Goal: Task Accomplishment & Management: Complete application form

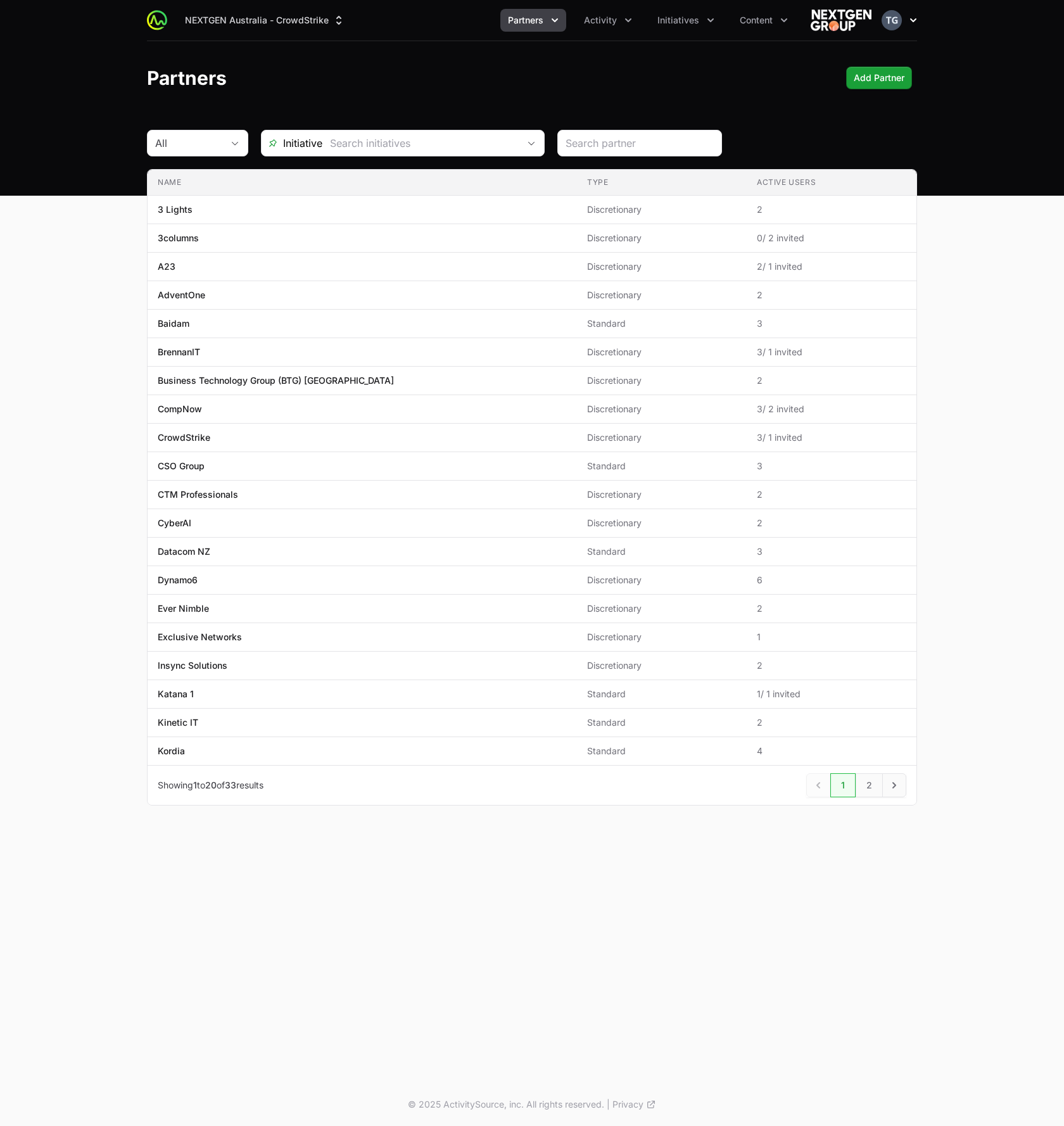
click at [899, 26] on button "Open user menu" at bounding box center [898, 20] width 36 height 20
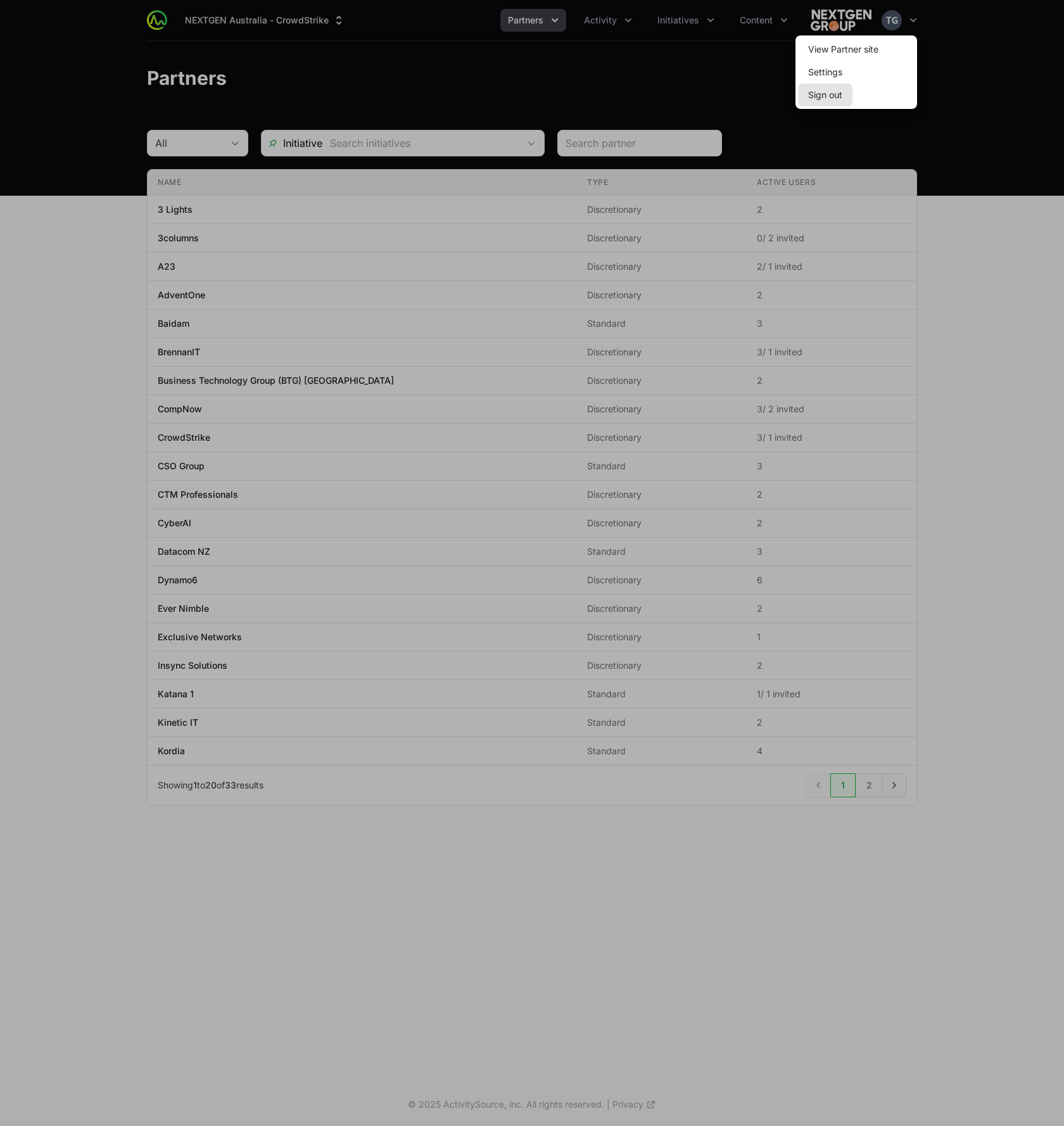
click at [836, 93] on button "Sign out" at bounding box center [825, 95] width 55 height 23
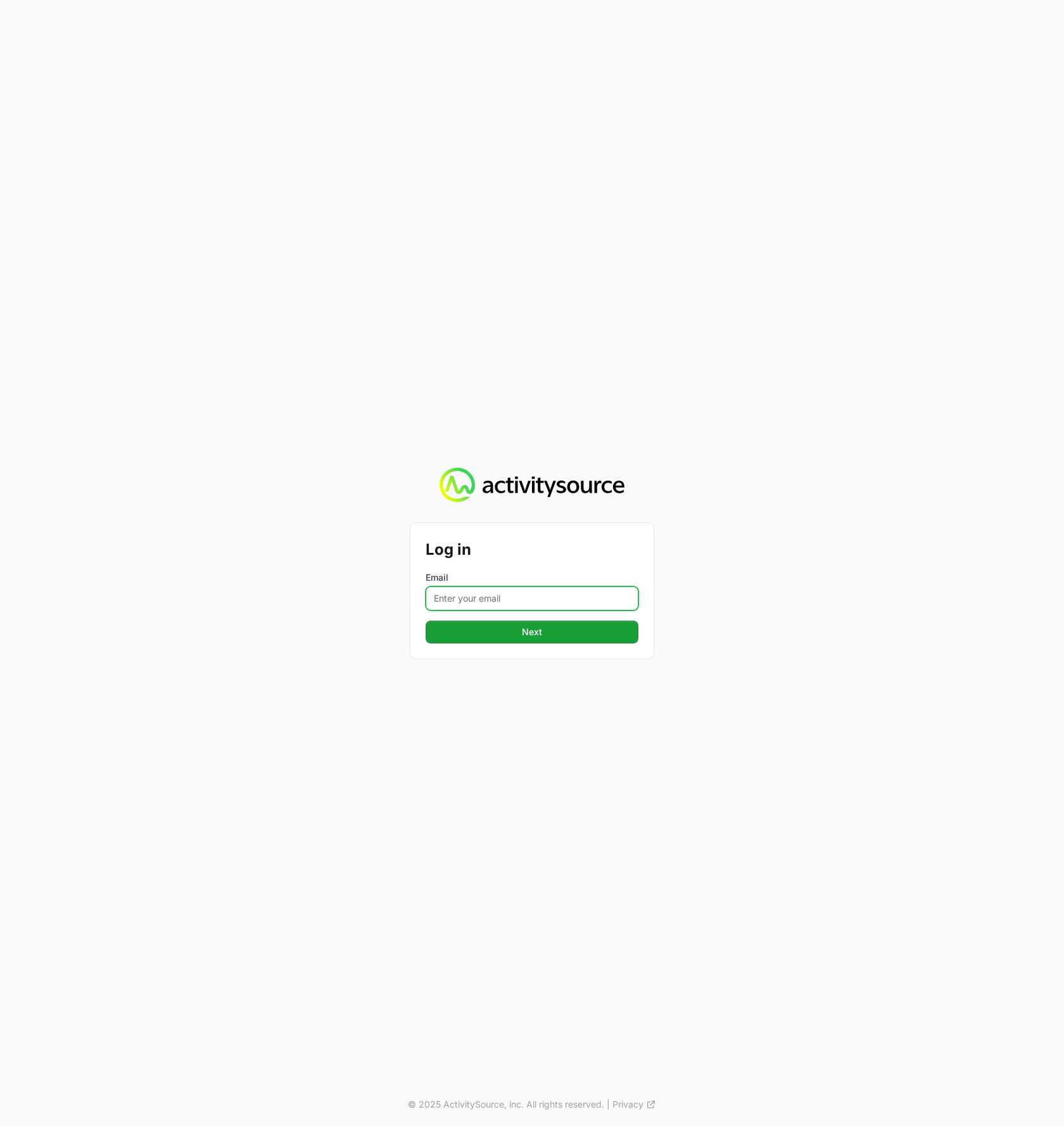
click at [513, 597] on input "Email" at bounding box center [532, 598] width 213 height 24
type input "t"
type input "[PERSON_NAME][EMAIL_ADDRESS][DOMAIN_NAME]"
click at [425, 621] on button "Next Next" at bounding box center [532, 632] width 213 height 23
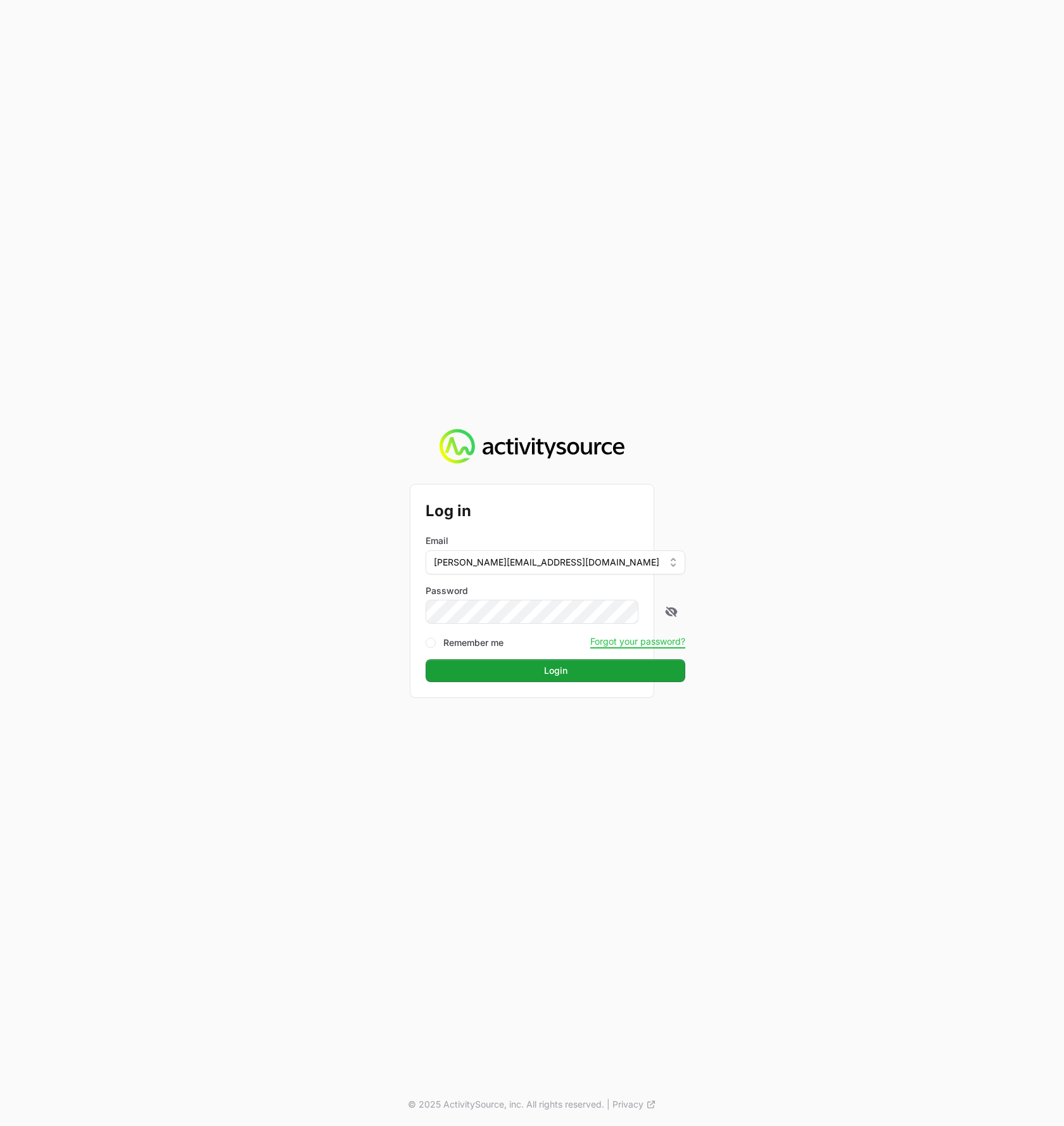
click at [0, 1125] on com-1password-button at bounding box center [0, 1126] width 0 height 0
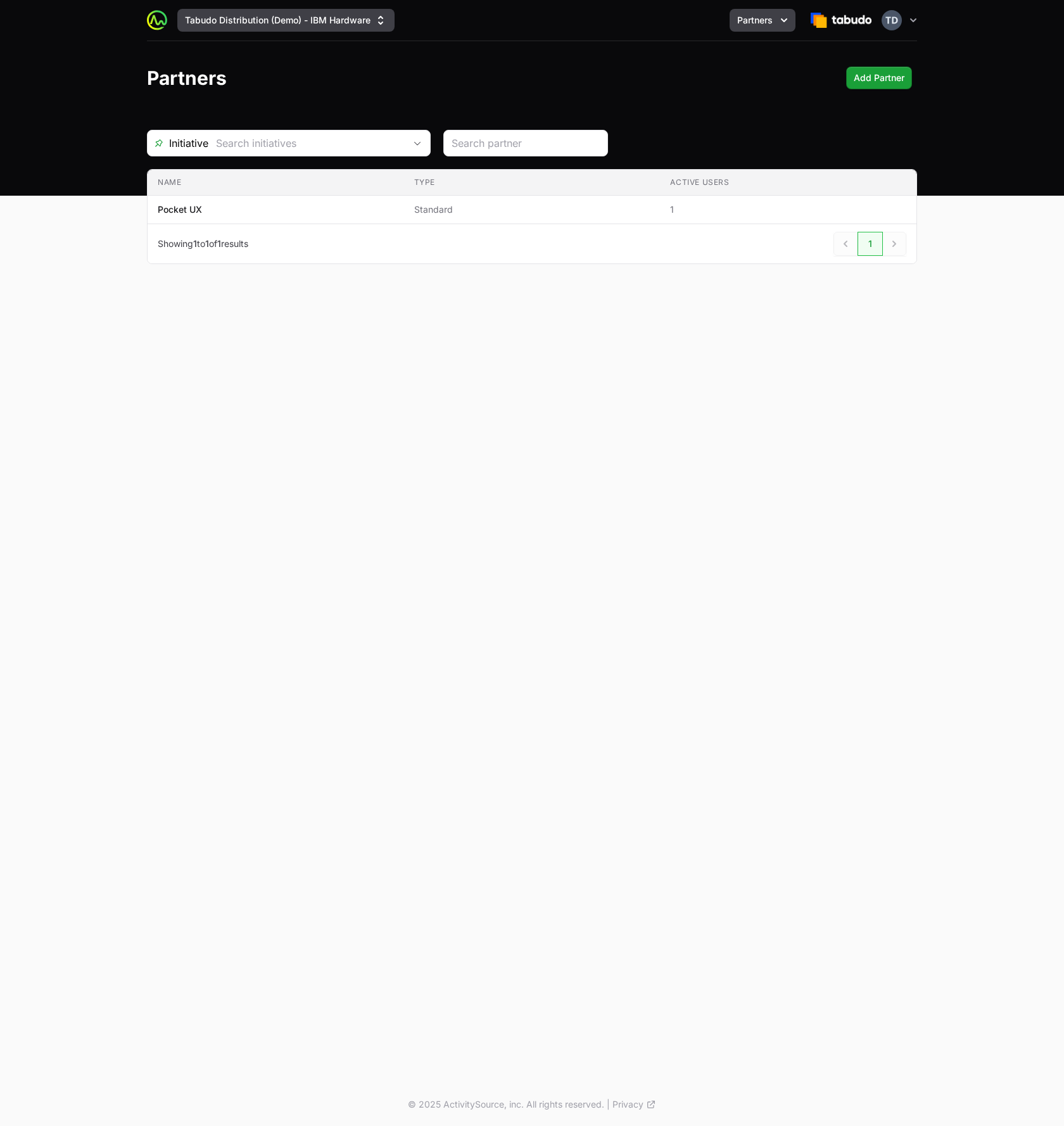
click at [330, 22] on button "Tabudo Distribution (Demo) - IBM Hardware" at bounding box center [286, 20] width 217 height 23
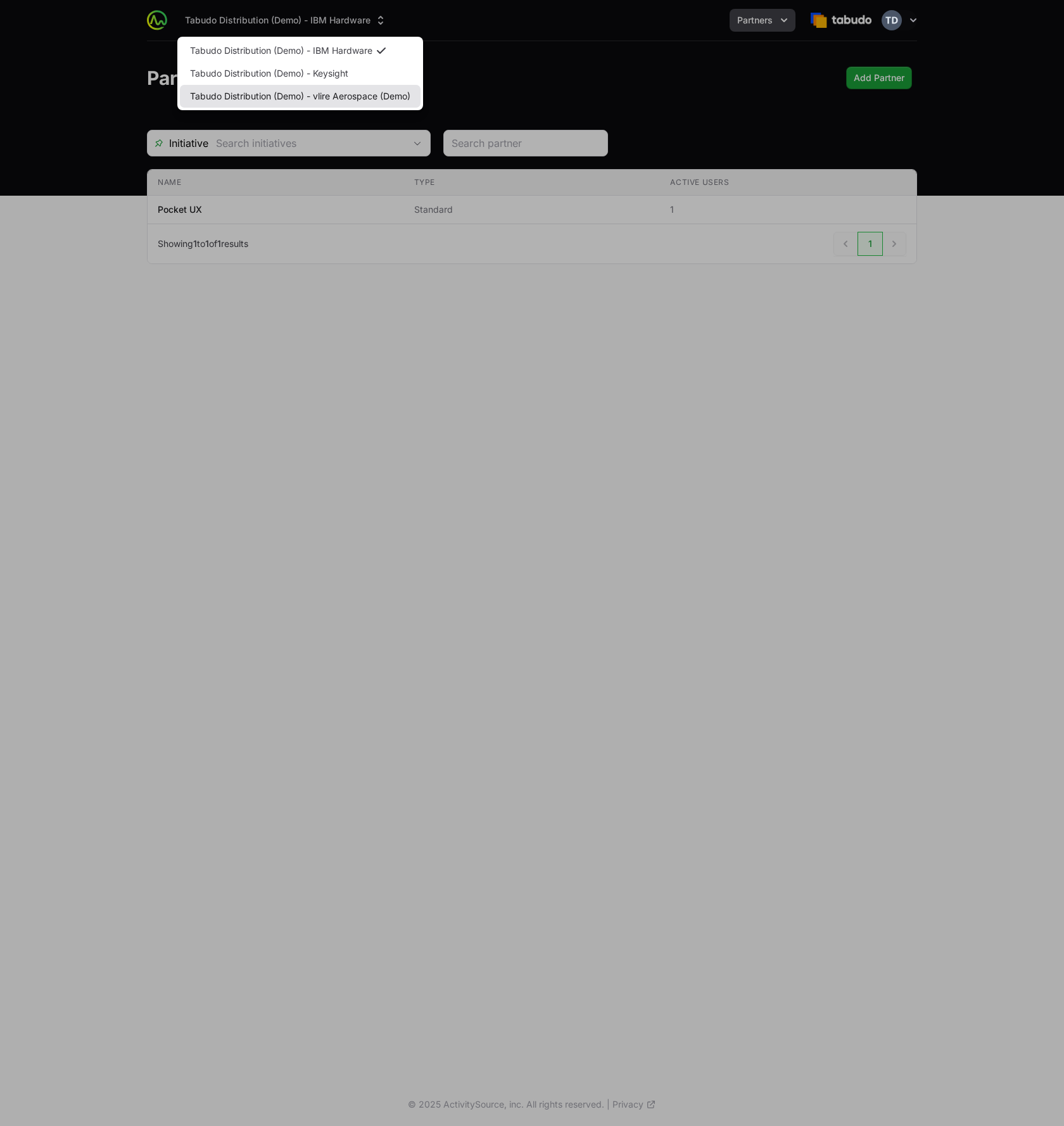
click at [327, 88] on link "Tabudo Distribution (Demo) - vlire Aerospace (Demo)" at bounding box center [300, 96] width 241 height 23
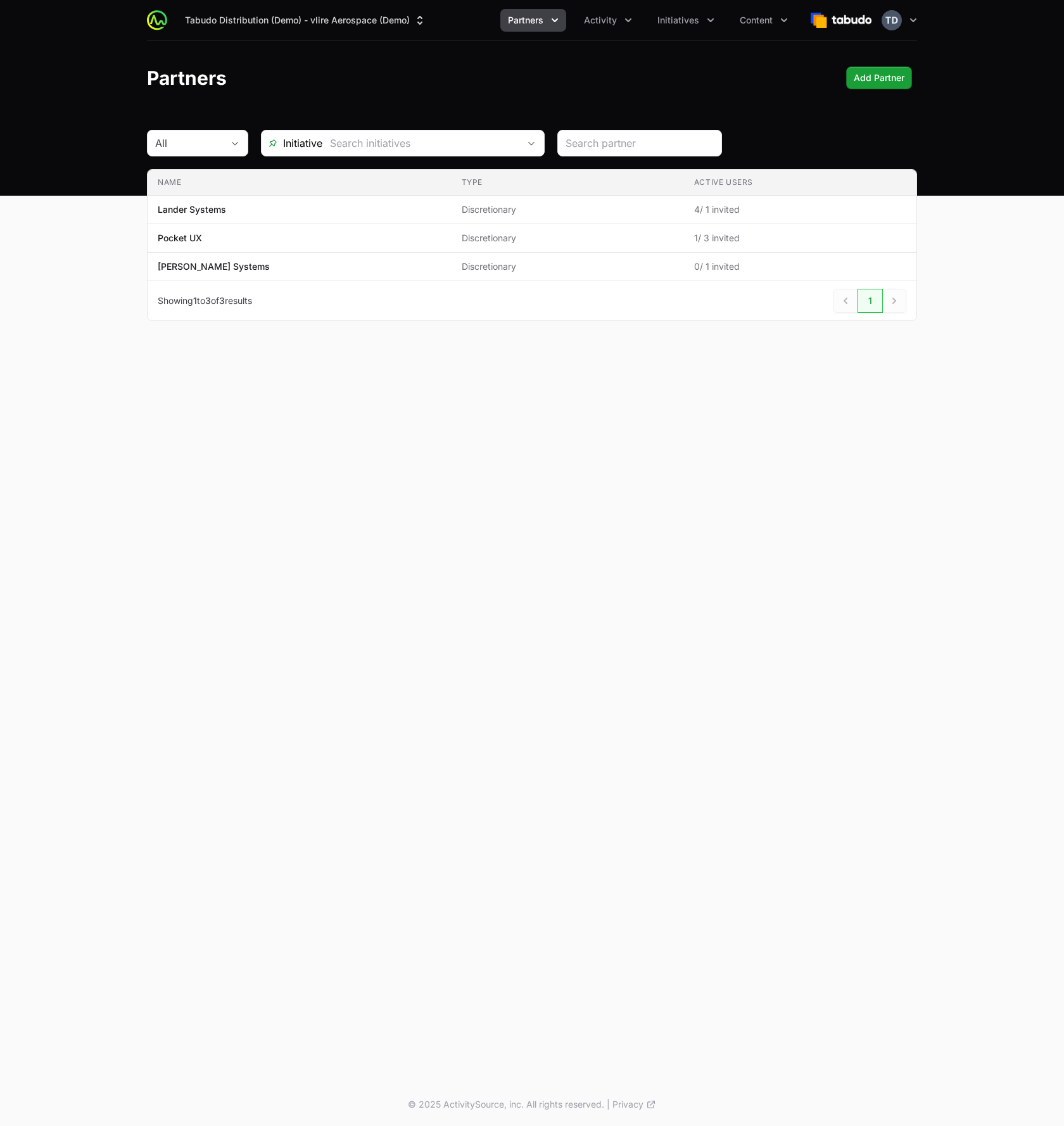
click at [559, 88] on div "Partners Add Partner Add Partner" at bounding box center [532, 77] width 770 height 23
click at [340, 30] on button "Tabudo Distribution (Demo) - vlire Aerospace (Demo)" at bounding box center [306, 20] width 257 height 23
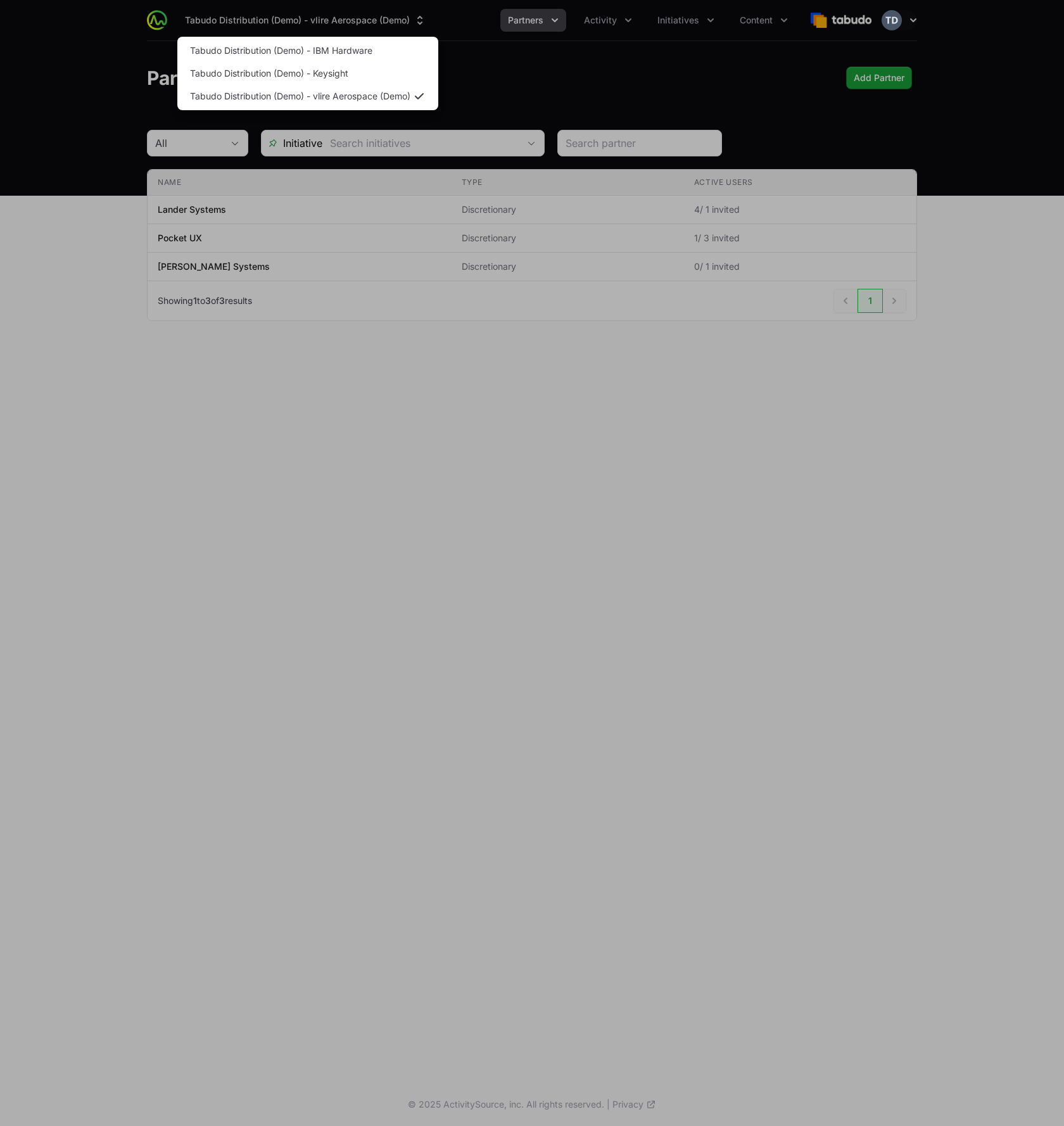
click at [550, 85] on div "Supplier switch menu" at bounding box center [532, 563] width 1064 height 1126
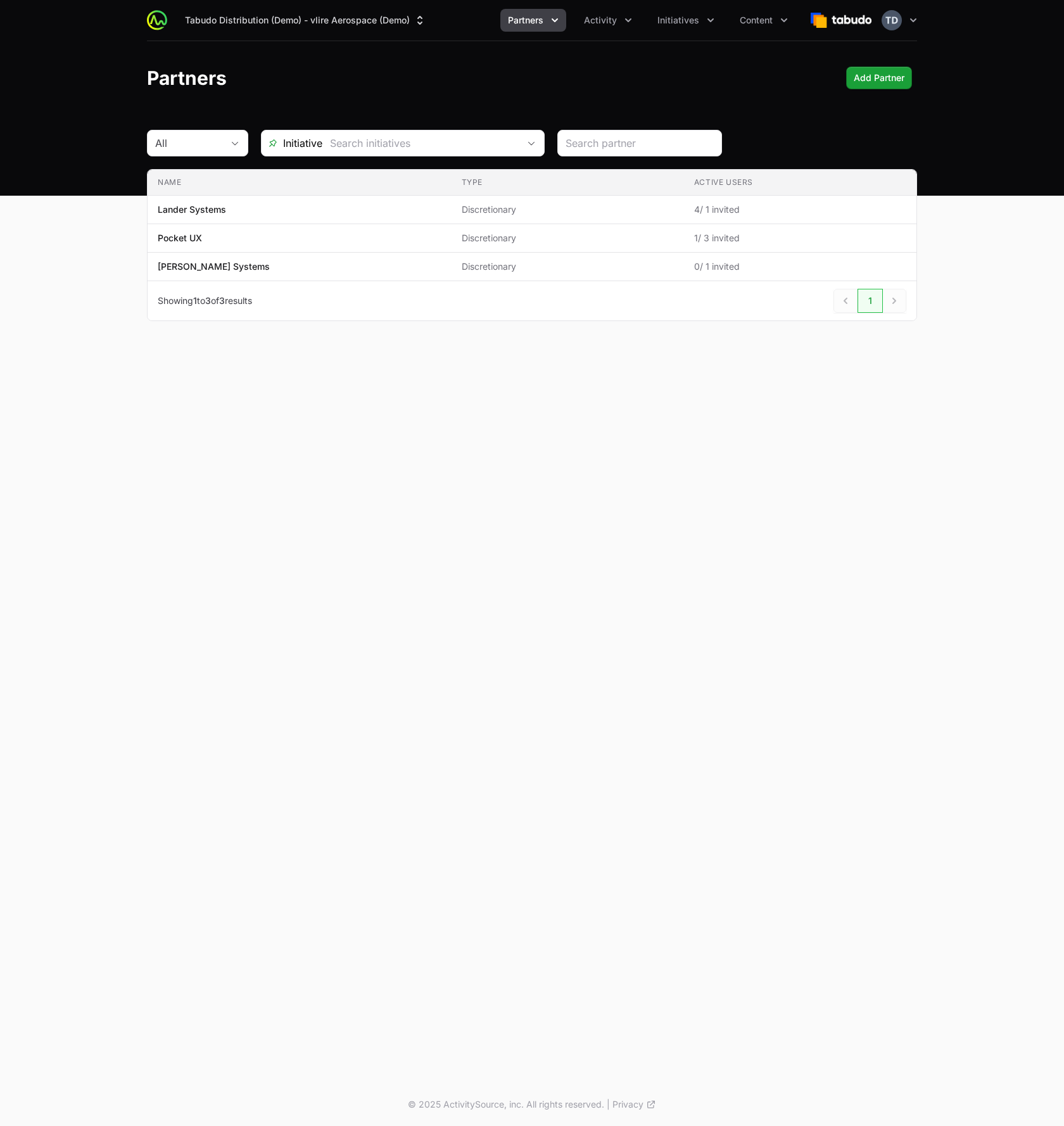
click at [549, 85] on div "Partners Add Partner Add Partner" at bounding box center [532, 77] width 770 height 23
click at [412, 29] on button "Tabudo Distribution (Demo) - vlire Aerospace (Demo)" at bounding box center [306, 20] width 257 height 23
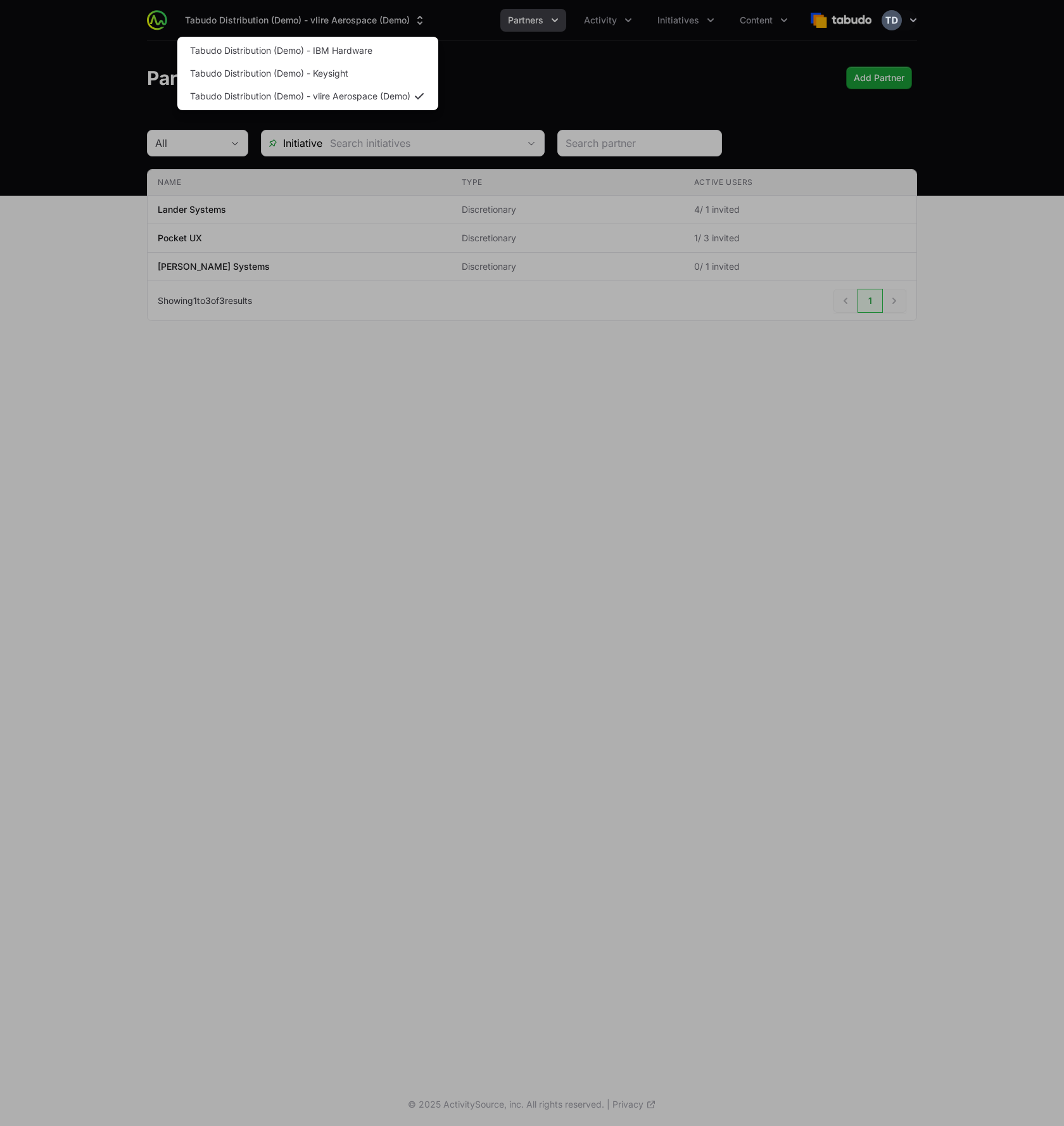
click at [617, 85] on div "Supplier switch menu" at bounding box center [532, 563] width 1064 height 1126
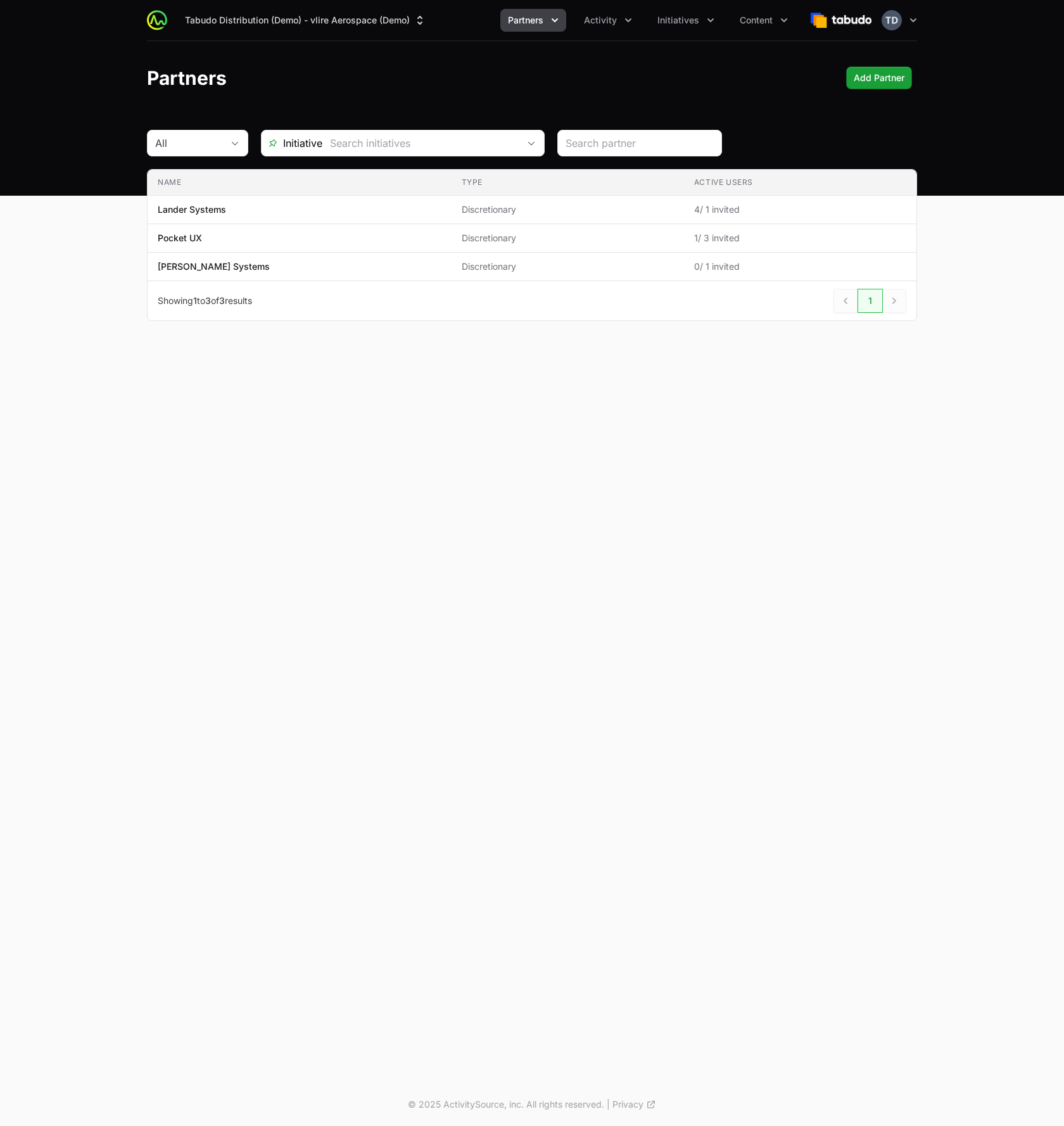
click at [617, 88] on div "Partners Add Partner Add Partner" at bounding box center [532, 77] width 770 height 23
click at [701, 29] on button "Initiatives" at bounding box center [686, 20] width 72 height 23
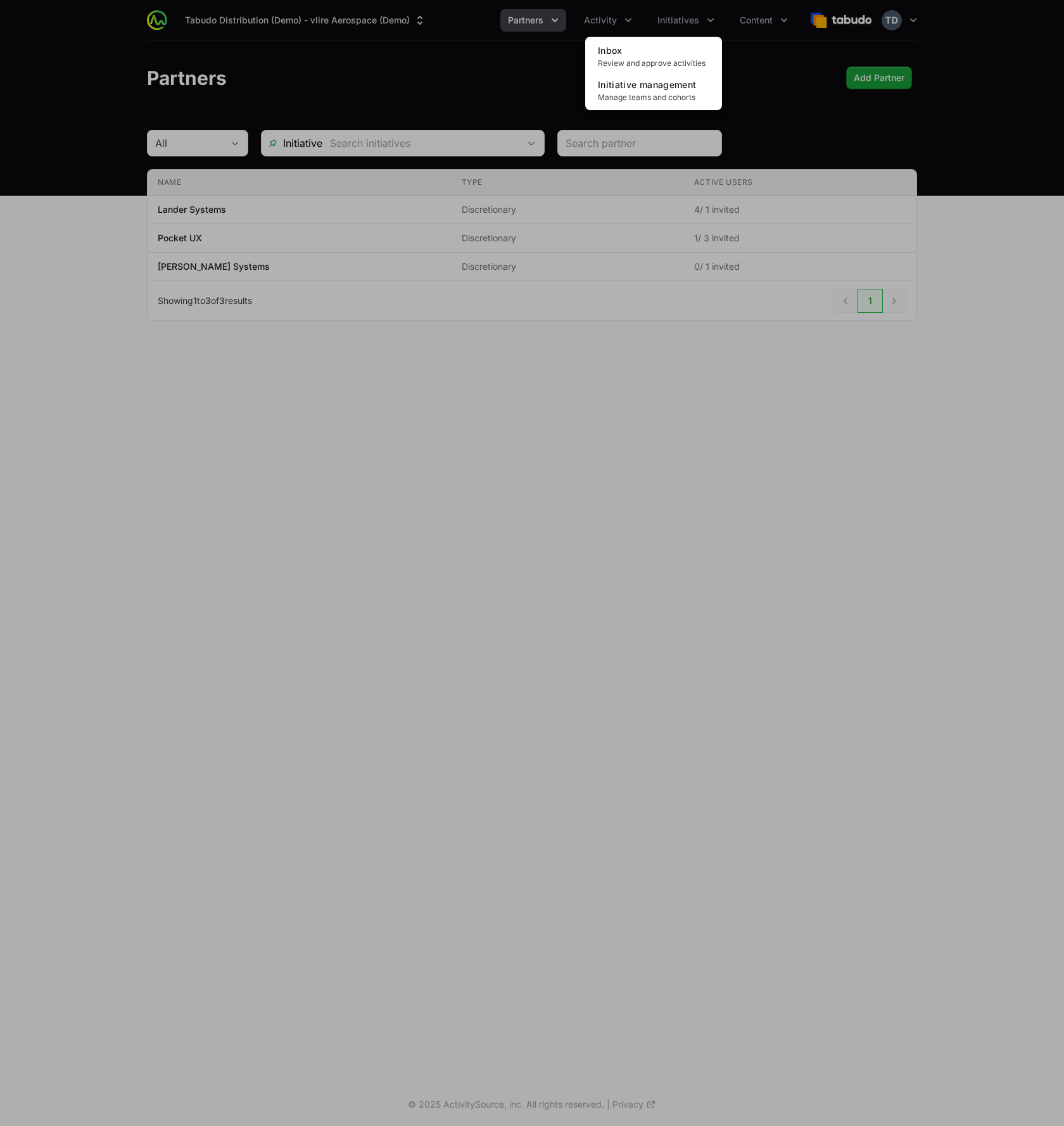
click at [738, 83] on div "Initiatives menu" at bounding box center [532, 563] width 1064 height 1126
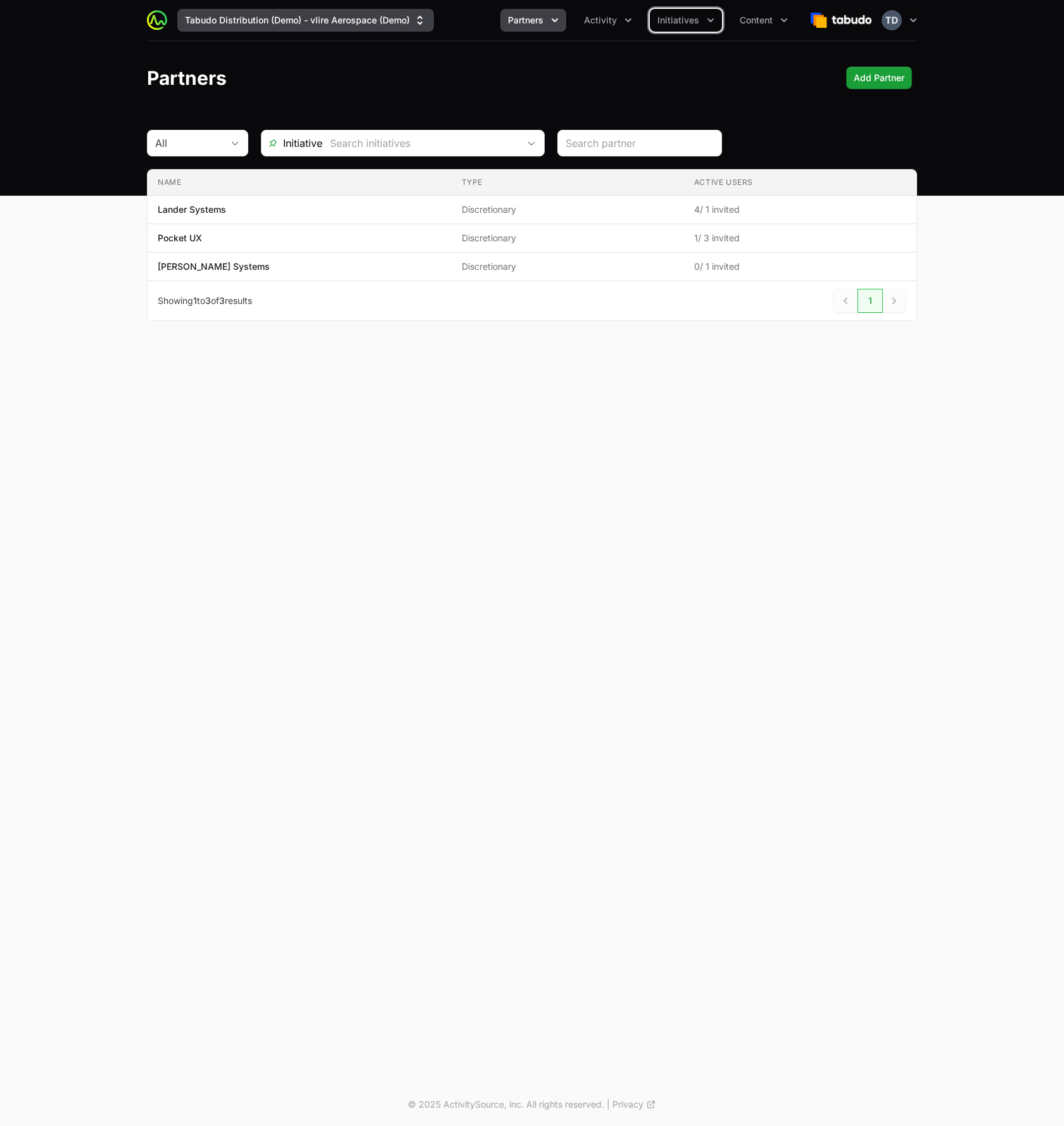
click at [357, 23] on button "Tabudo Distribution (Demo) - vlire Aerospace (Demo)" at bounding box center [306, 20] width 257 height 23
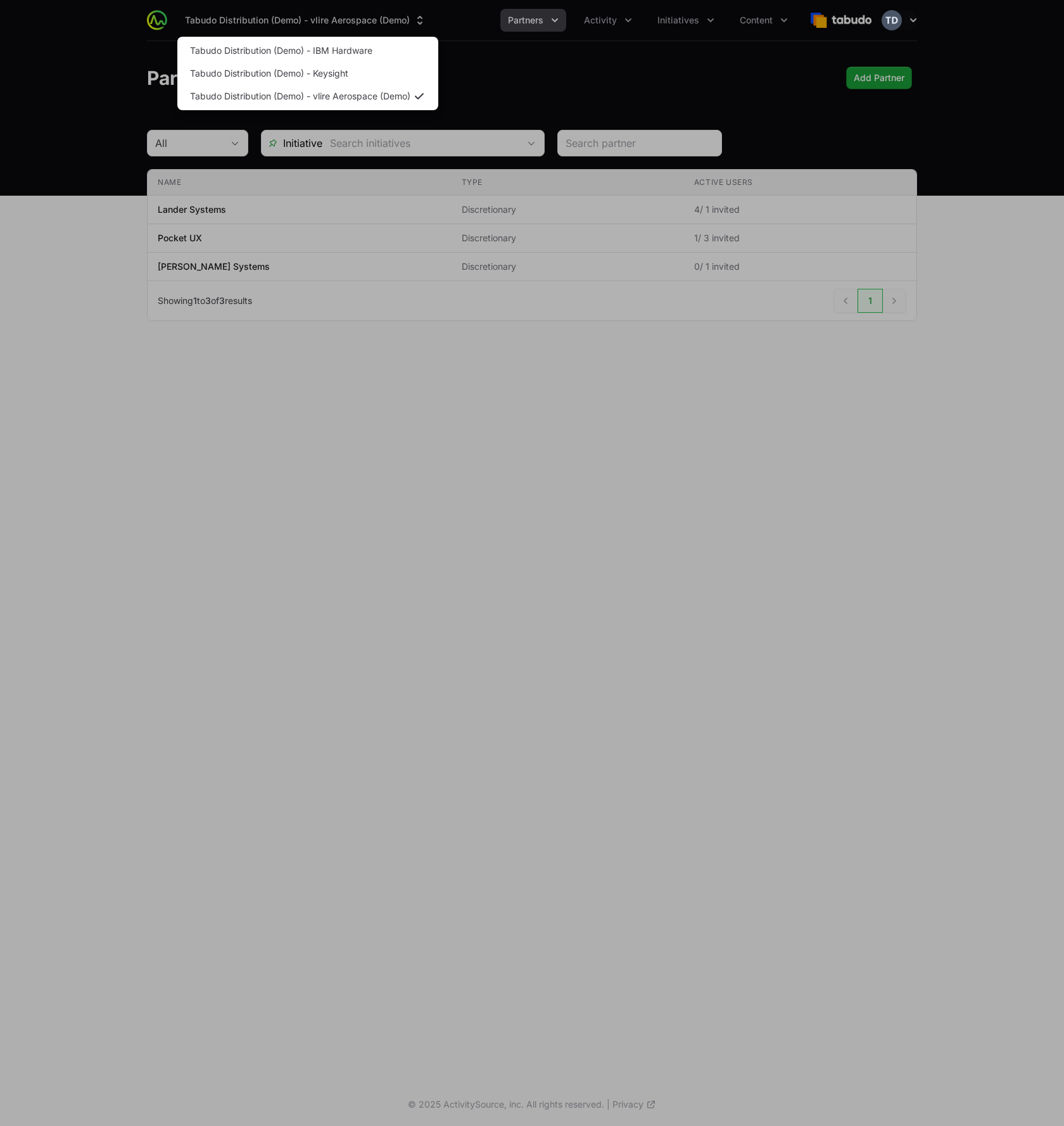
click at [364, 17] on div "Supplier switch menu" at bounding box center [532, 563] width 1064 height 1126
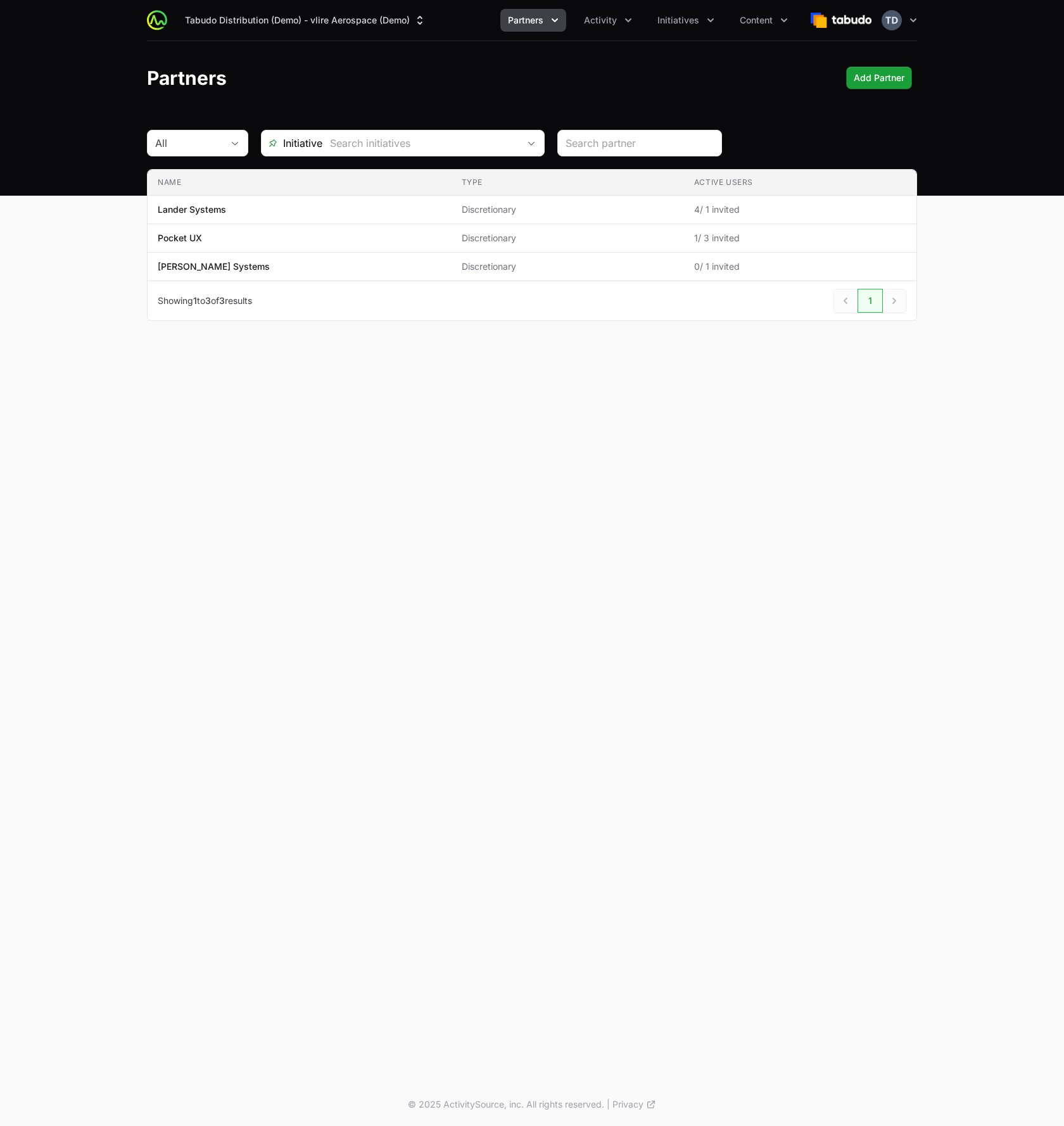
click at [412, 85] on div "Partners Add Partner Add Partner" at bounding box center [532, 77] width 770 height 23
click at [298, 18] on button "Tabudo Distribution (Demo) - vlire Aerospace (Demo)" at bounding box center [306, 20] width 257 height 23
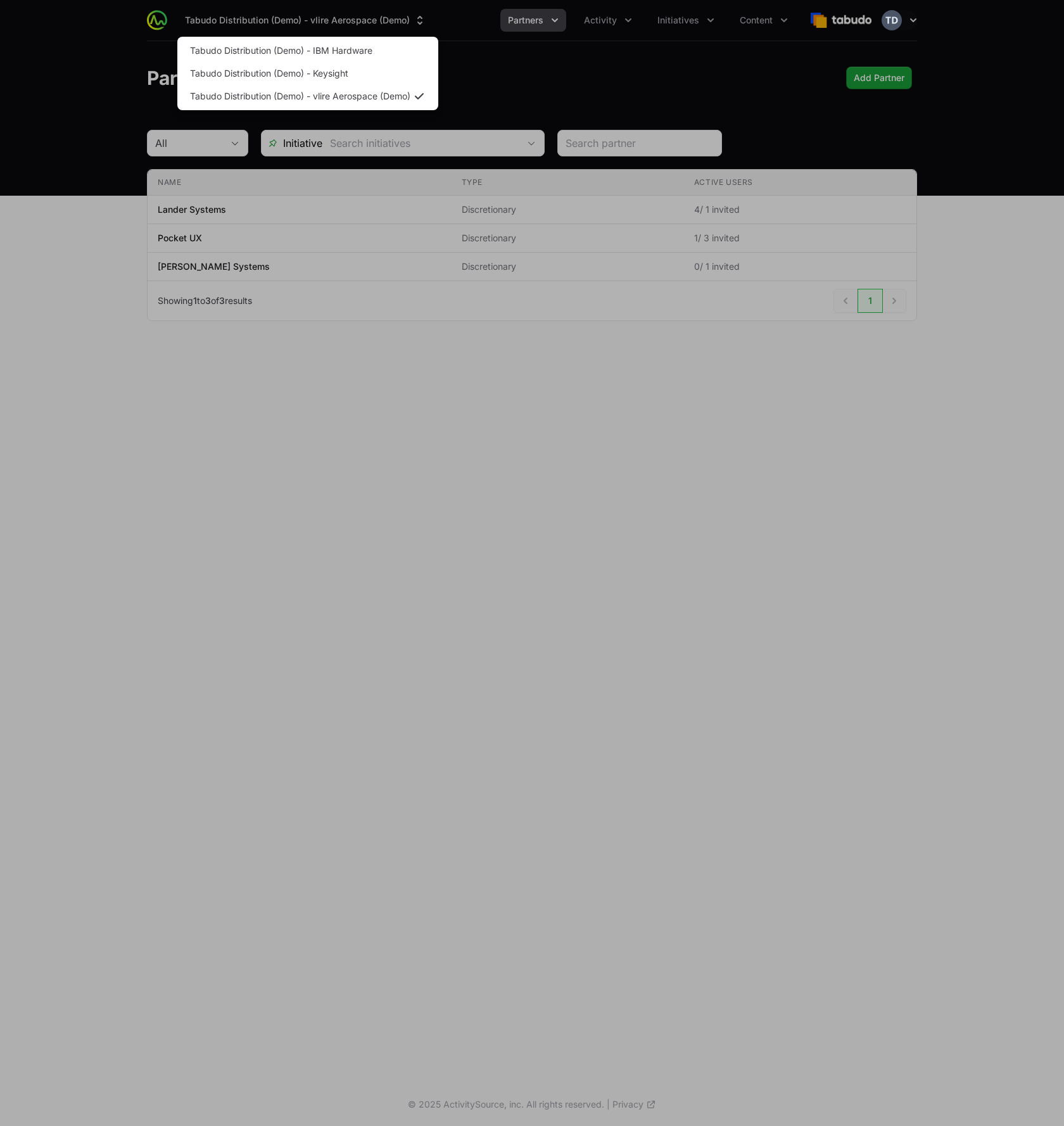
click at [298, 22] on div "Supplier switch menu" at bounding box center [532, 563] width 1064 height 1126
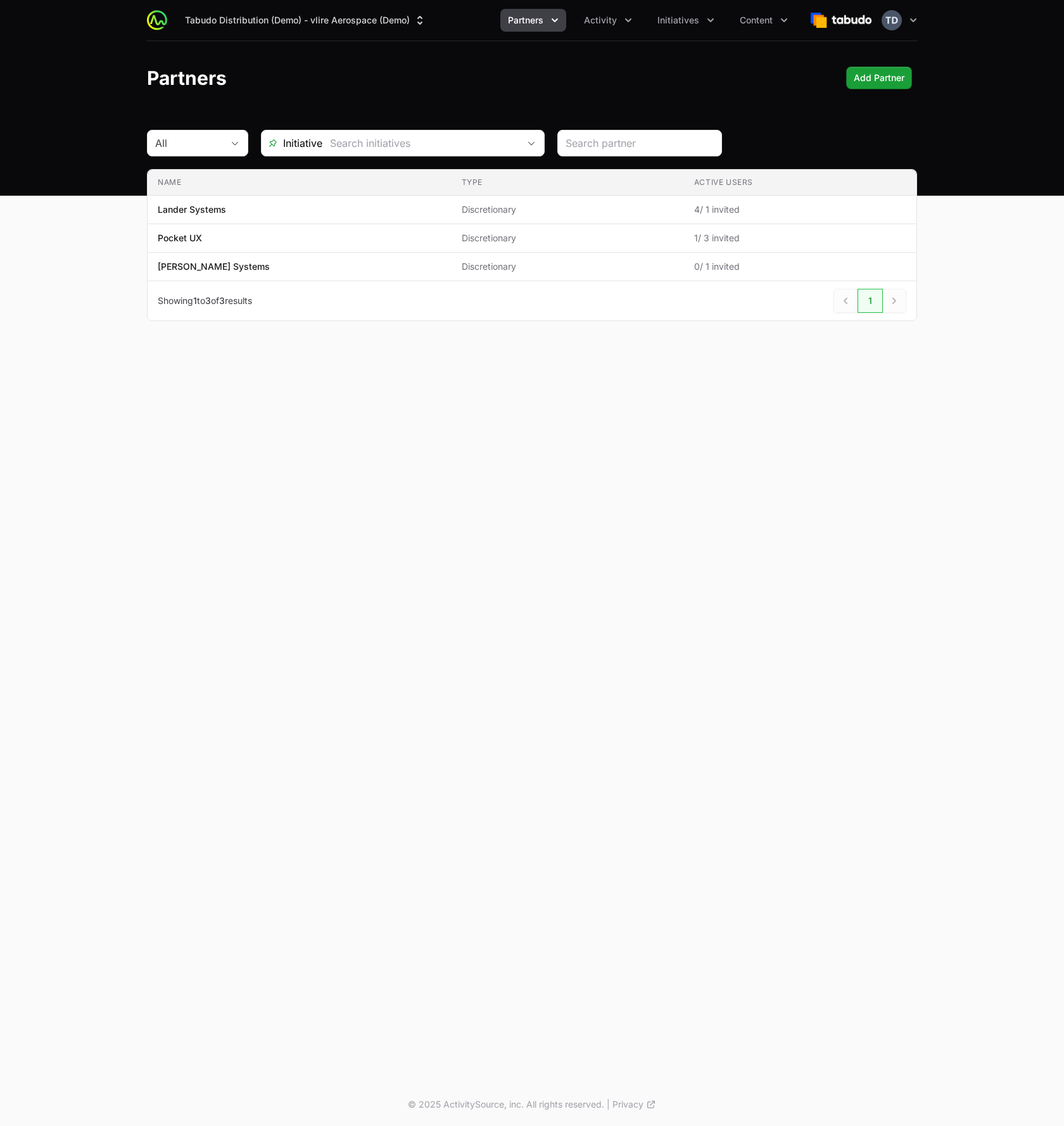
click at [616, 74] on div "Partners Add Partner Add Partner" at bounding box center [532, 77] width 770 height 23
click at [681, 38] on div "Tabudo Distribution (Demo) - vlire Aerospace (Demo) Partners Activity Initiativ…" at bounding box center [532, 20] width 770 height 41
click at [685, 27] on button "Initiatives" at bounding box center [686, 20] width 72 height 23
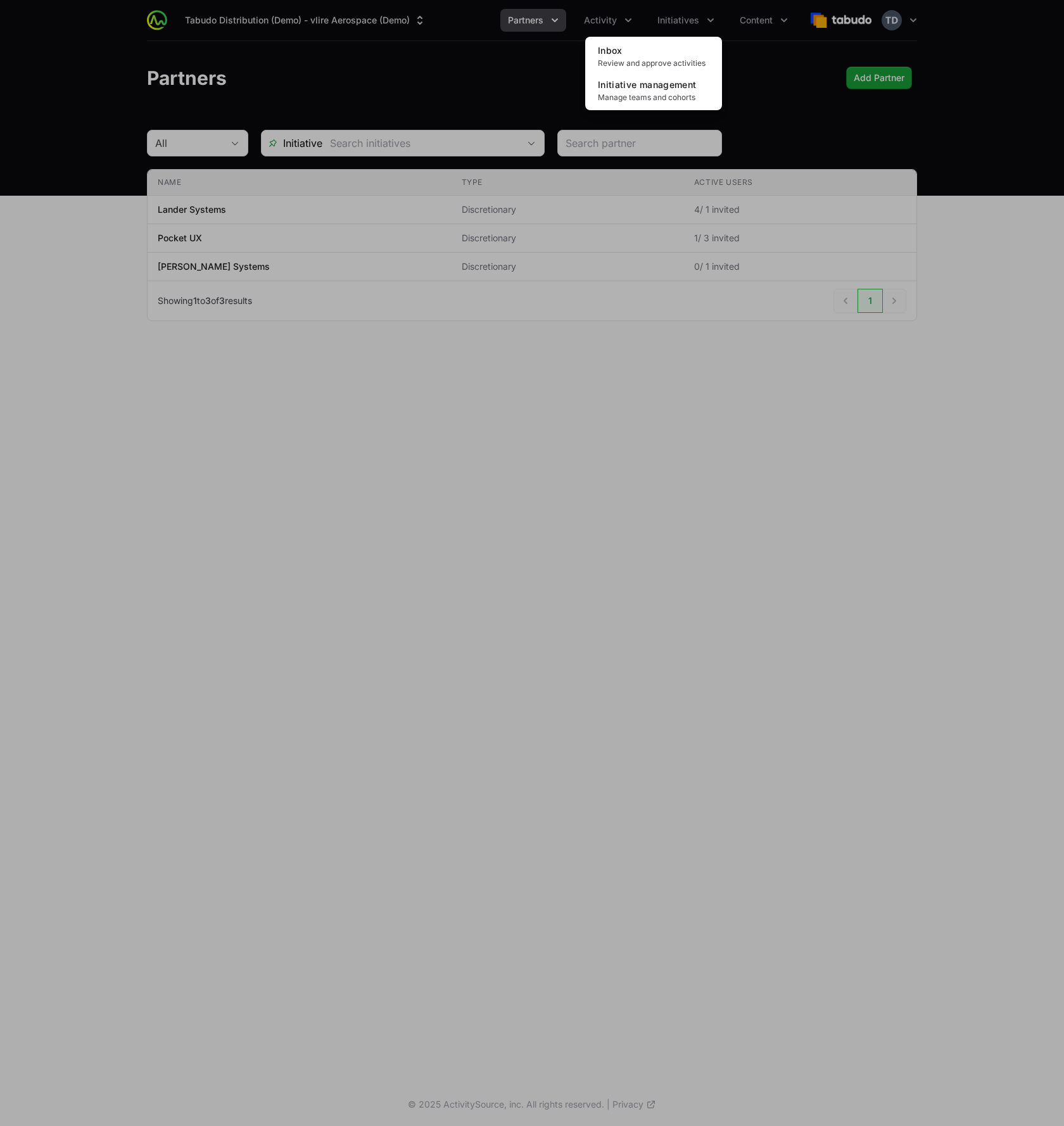
click at [778, 22] on div "Initiatives menu" at bounding box center [532, 563] width 1064 height 1126
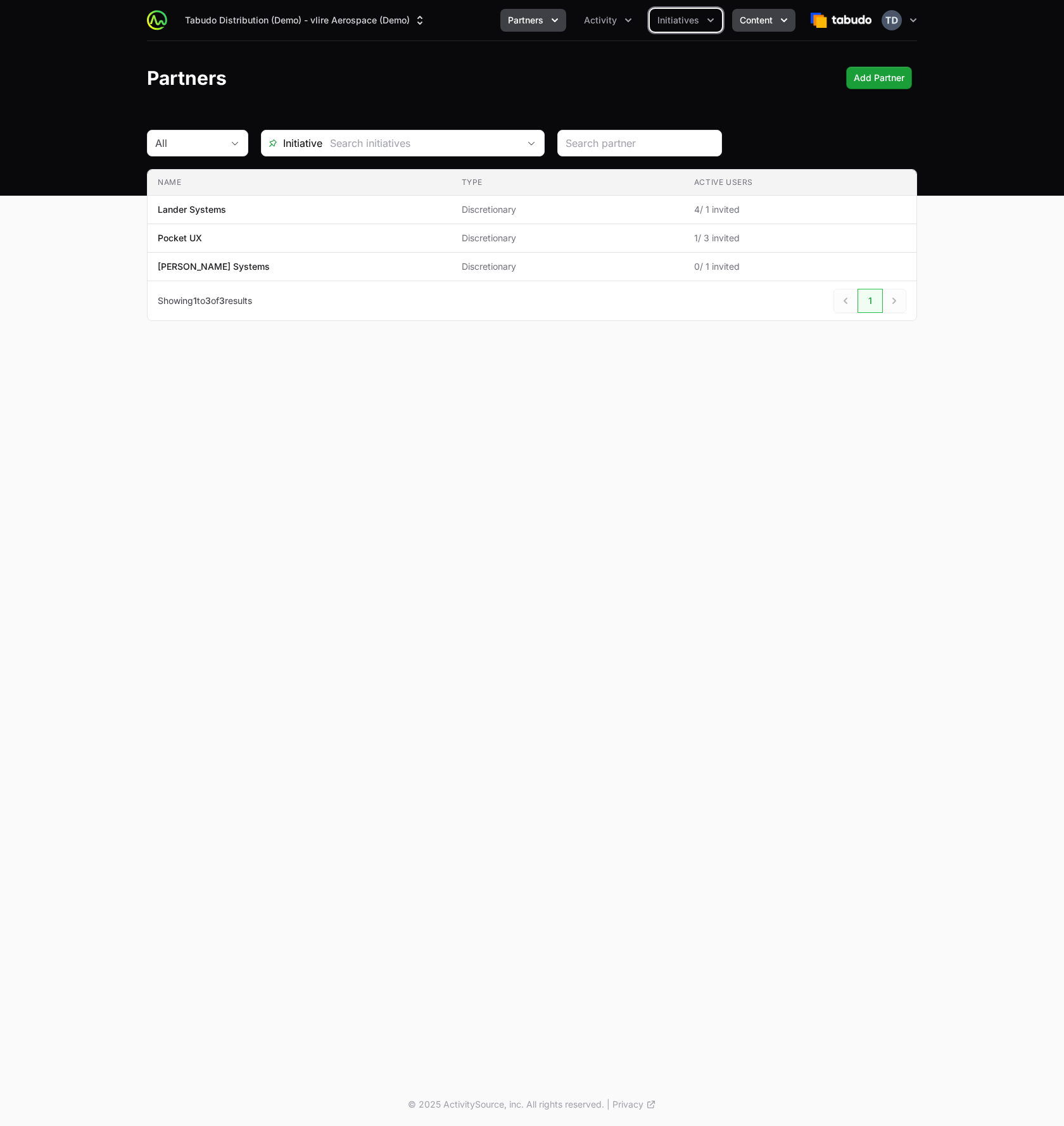
click at [764, 18] on span "Content" at bounding box center [756, 20] width 33 height 12
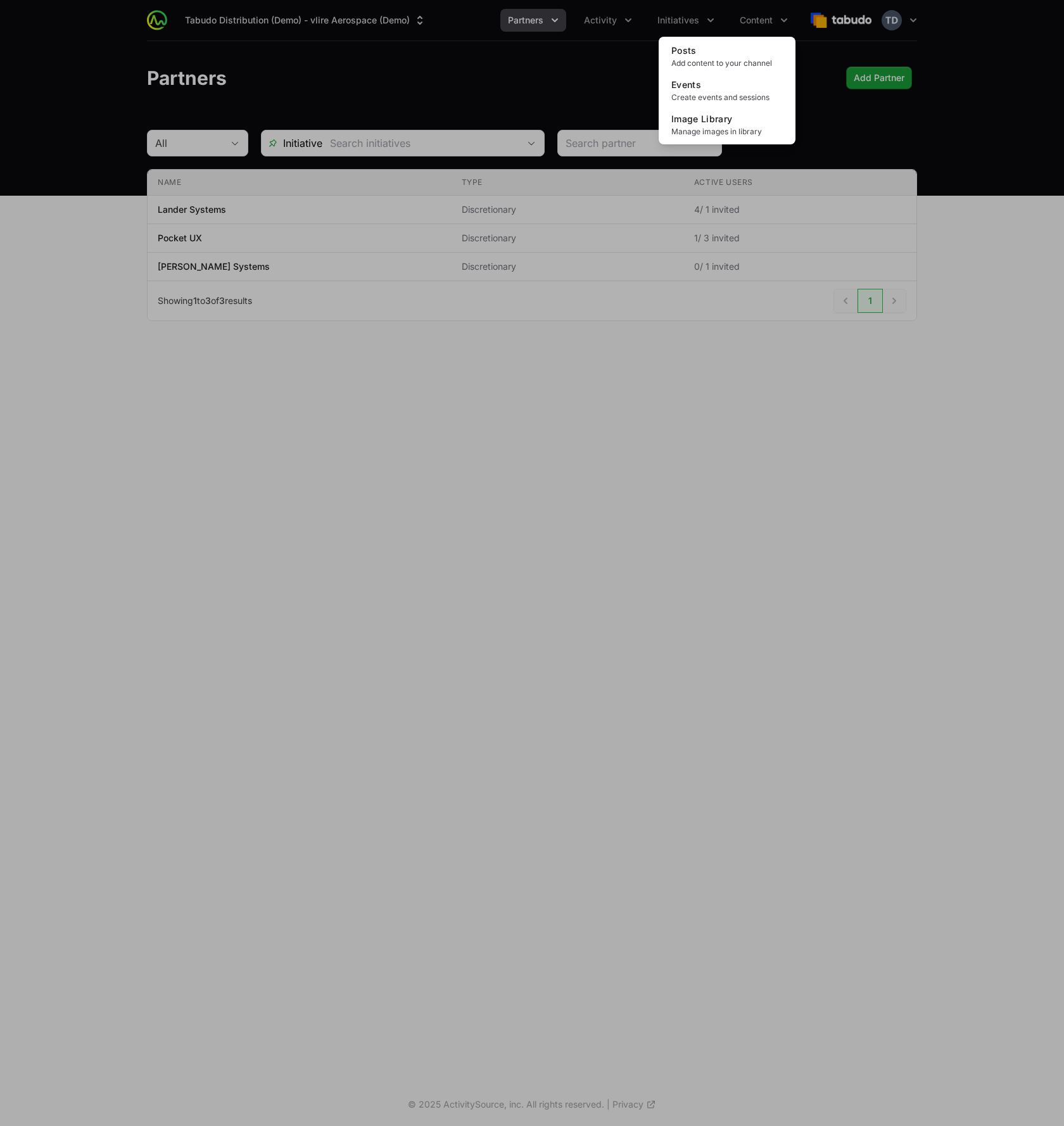
click at [766, 15] on div "Content menu" at bounding box center [532, 563] width 1064 height 1126
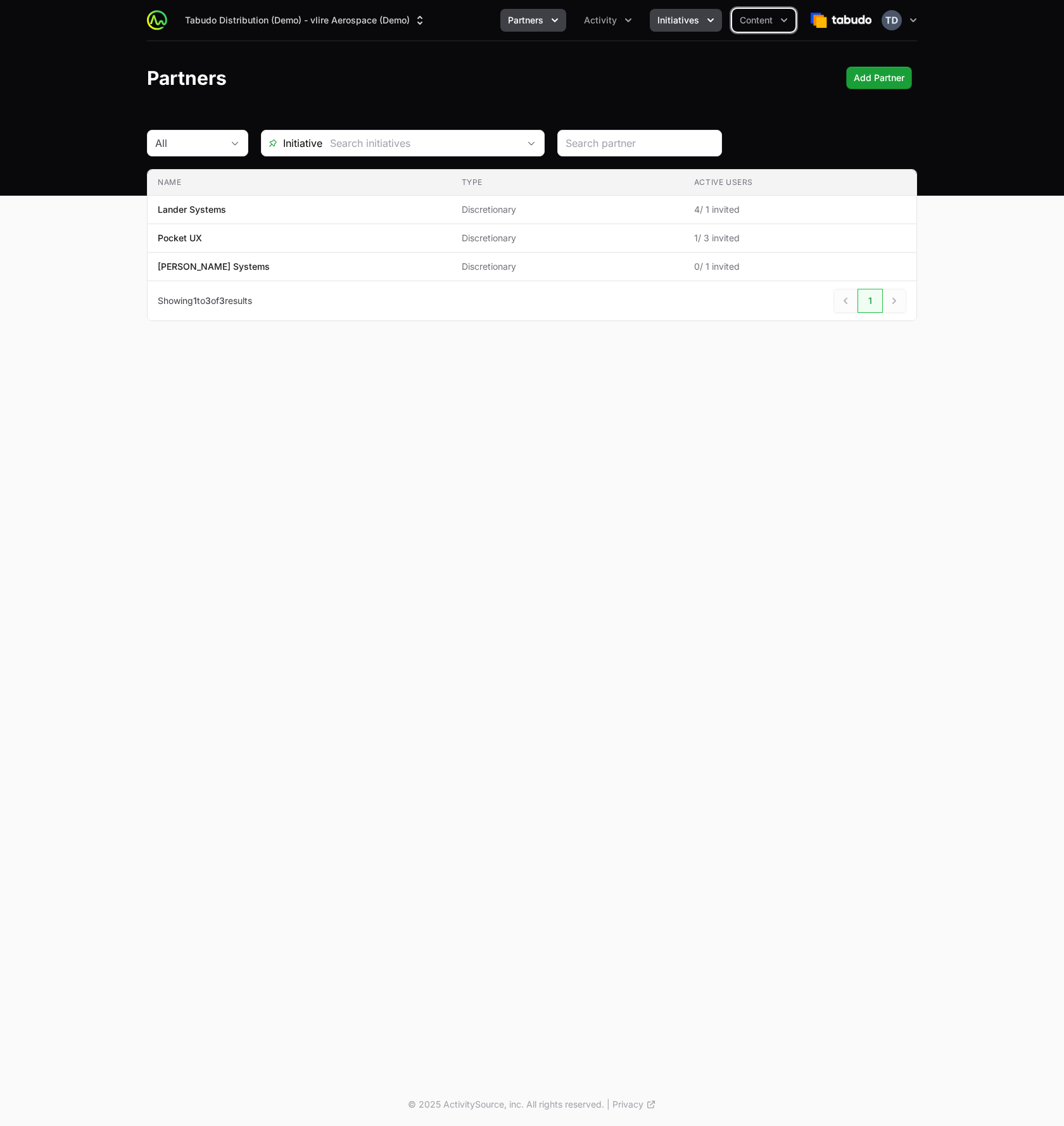
click at [705, 20] on icon "Initiatives menu" at bounding box center [710, 20] width 12 height 12
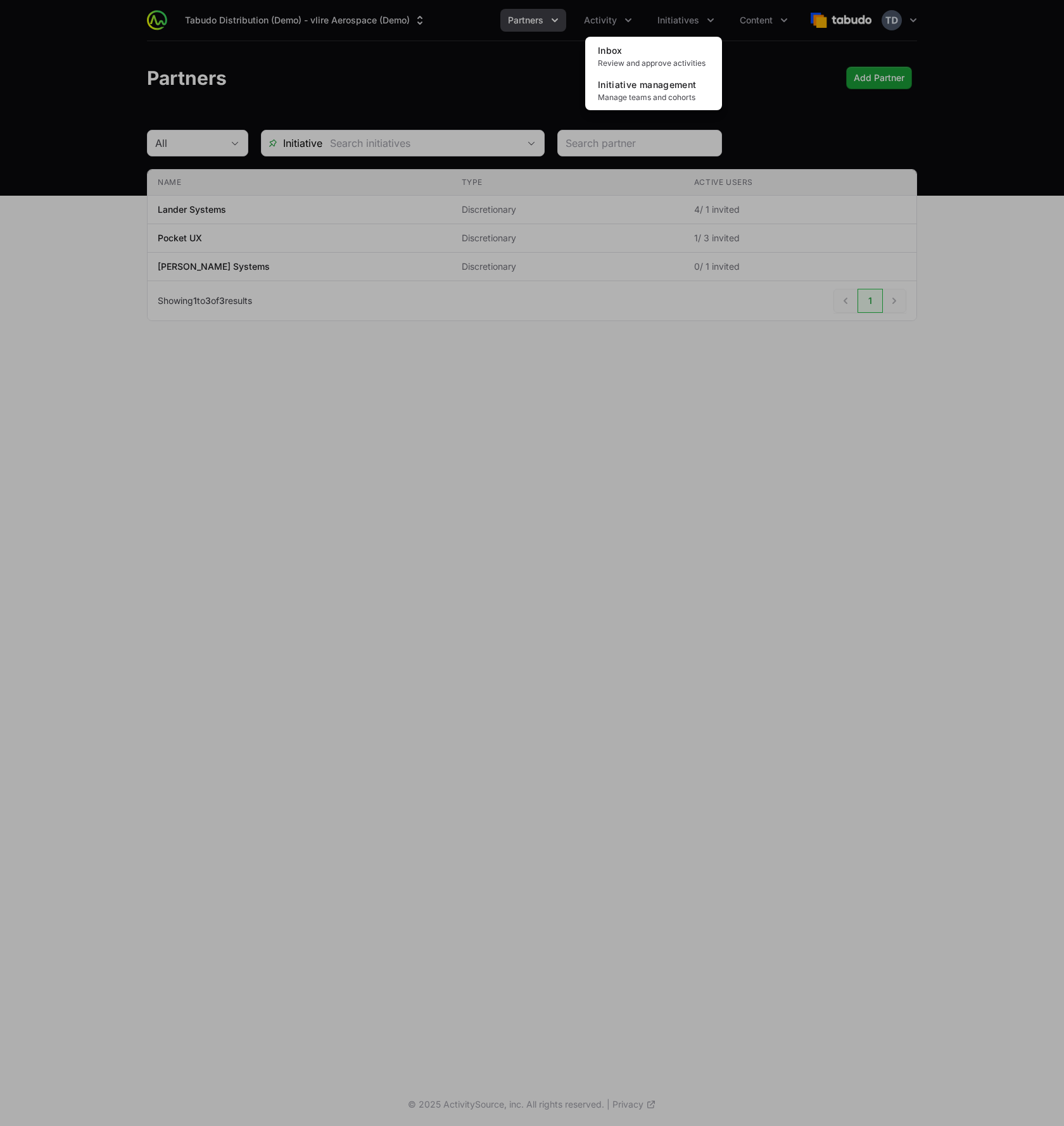
click at [737, 26] on div "Initiatives menu" at bounding box center [532, 563] width 1064 height 1126
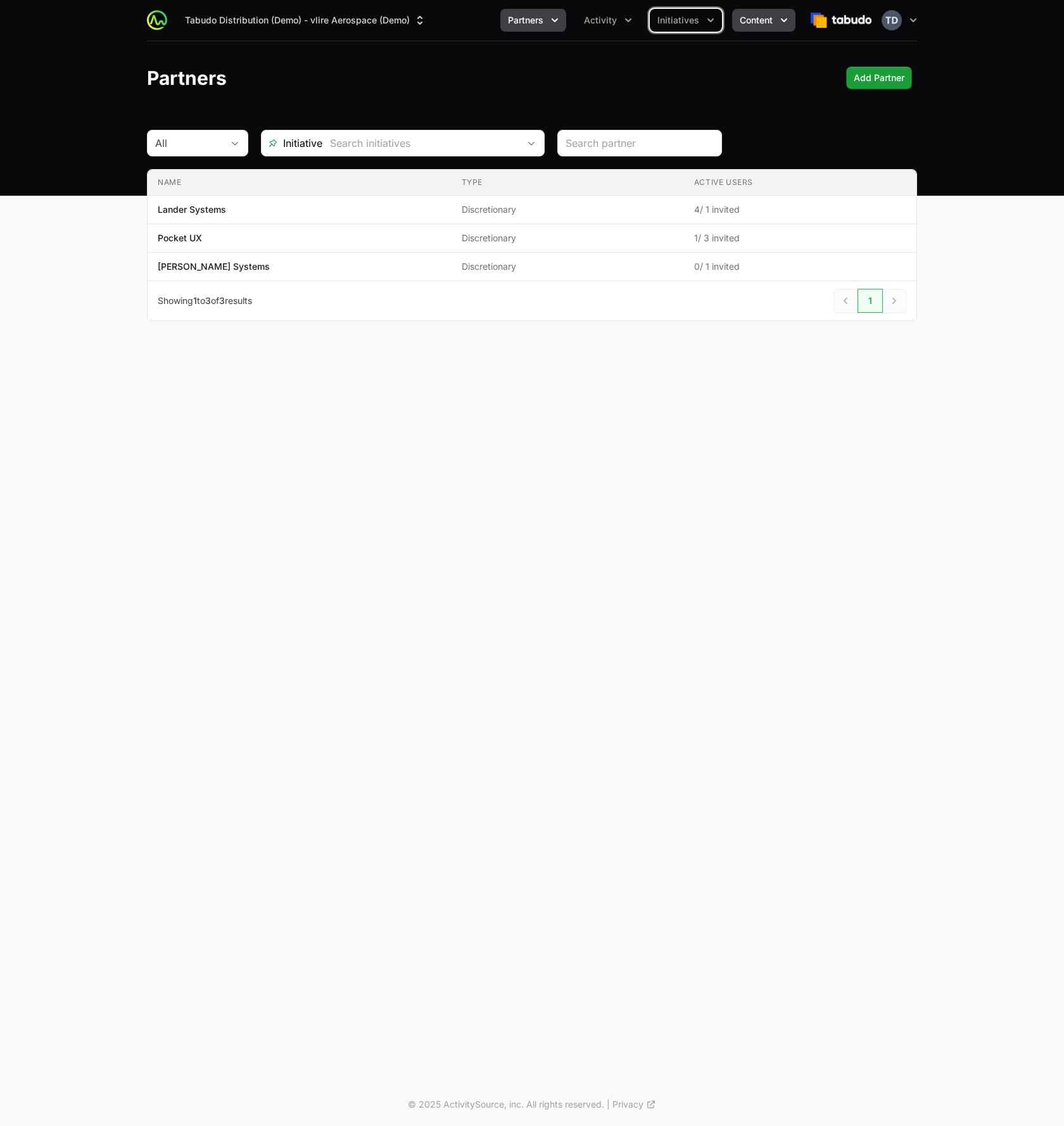
click at [745, 23] on span "Content" at bounding box center [756, 20] width 33 height 12
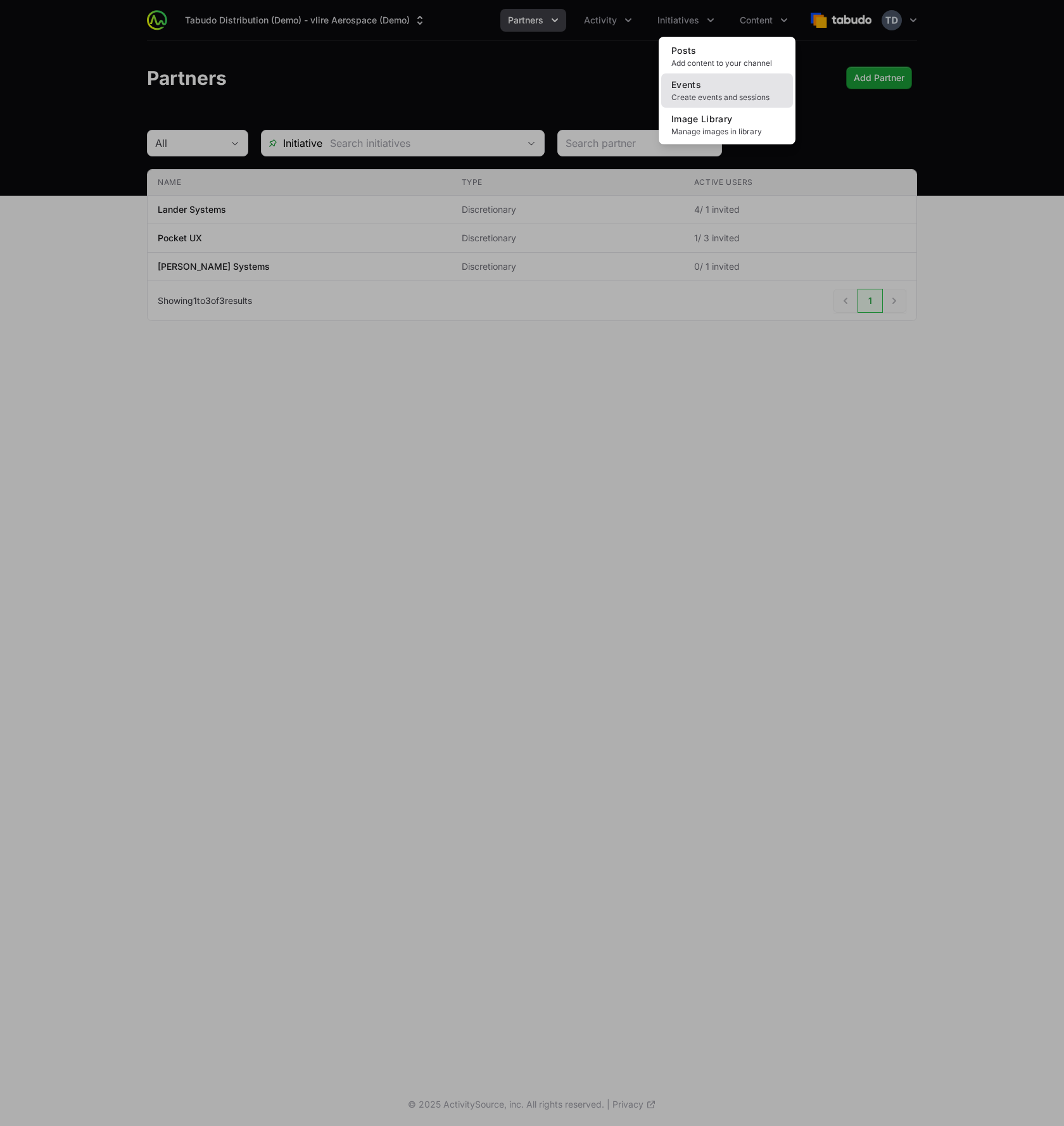
click at [715, 85] on link "Events Create events and sessions" at bounding box center [726, 90] width 132 height 34
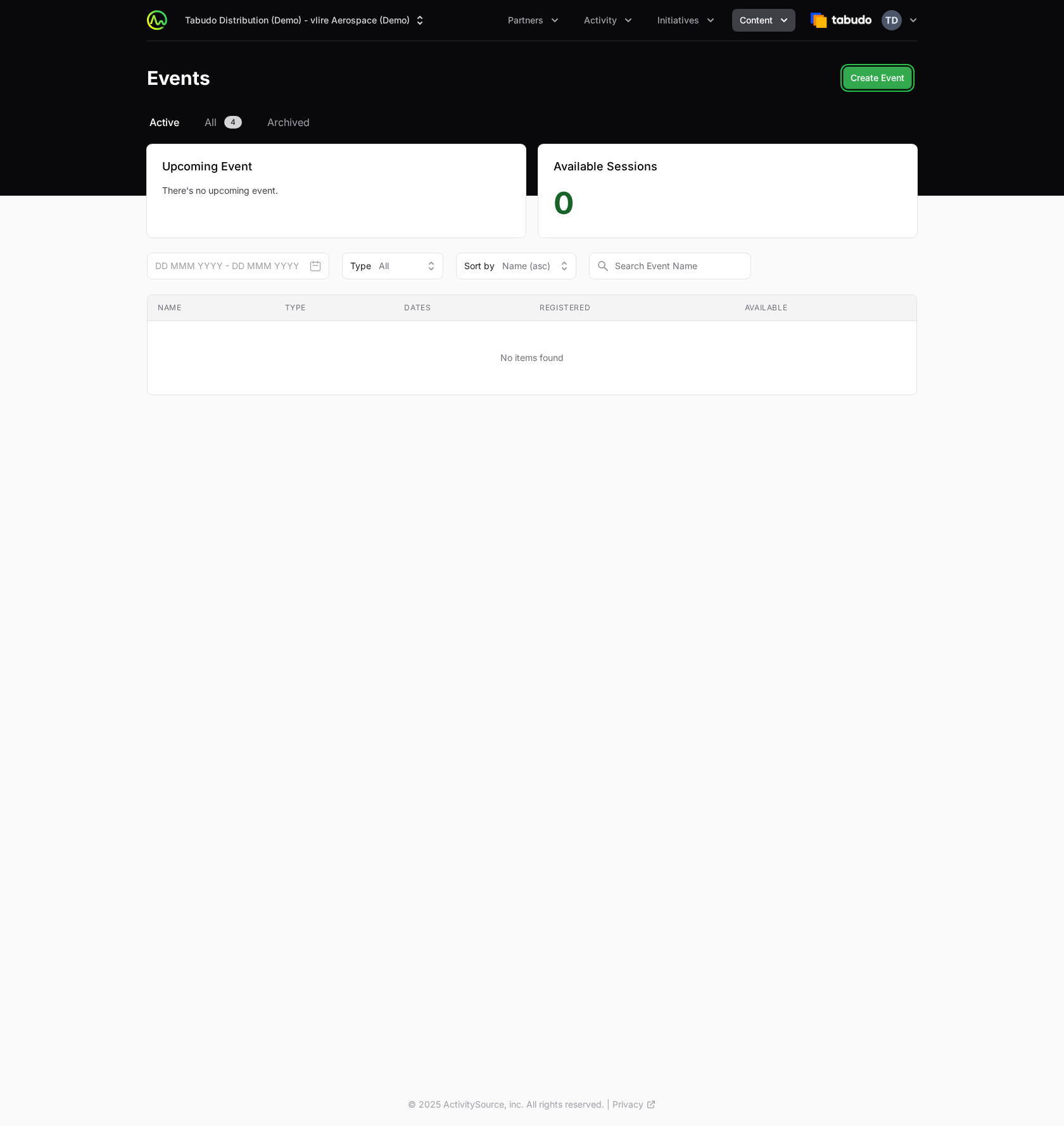
click at [857, 70] on span "Create Event" at bounding box center [877, 77] width 54 height 15
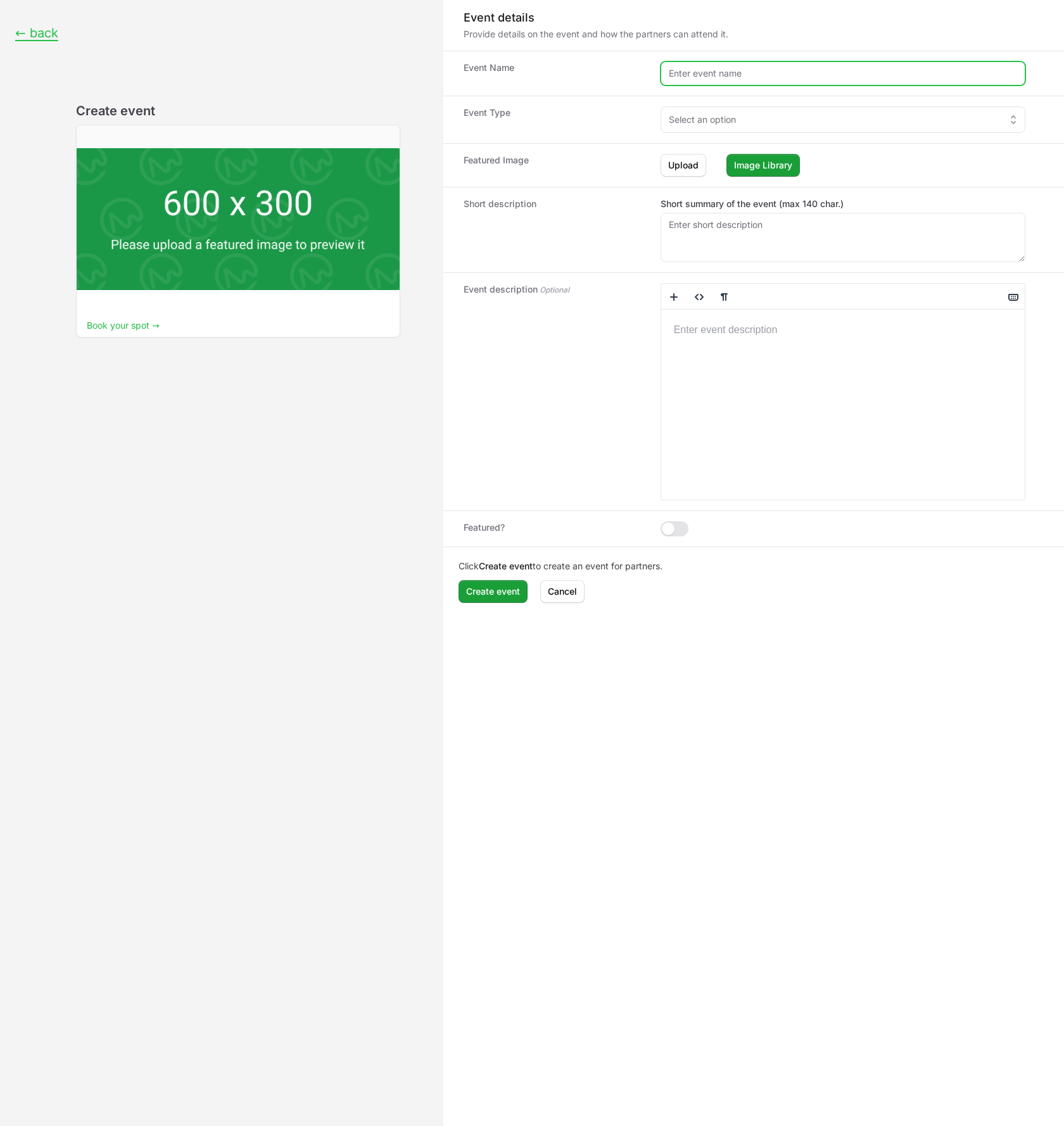
click at [688, 70] on input "Event form" at bounding box center [842, 73] width 365 height 24
click at [325, 414] on div "← back Create event Book your spot →" at bounding box center [222, 563] width 443 height 1126
click at [690, 166] on span "Upload" at bounding box center [683, 165] width 31 height 15
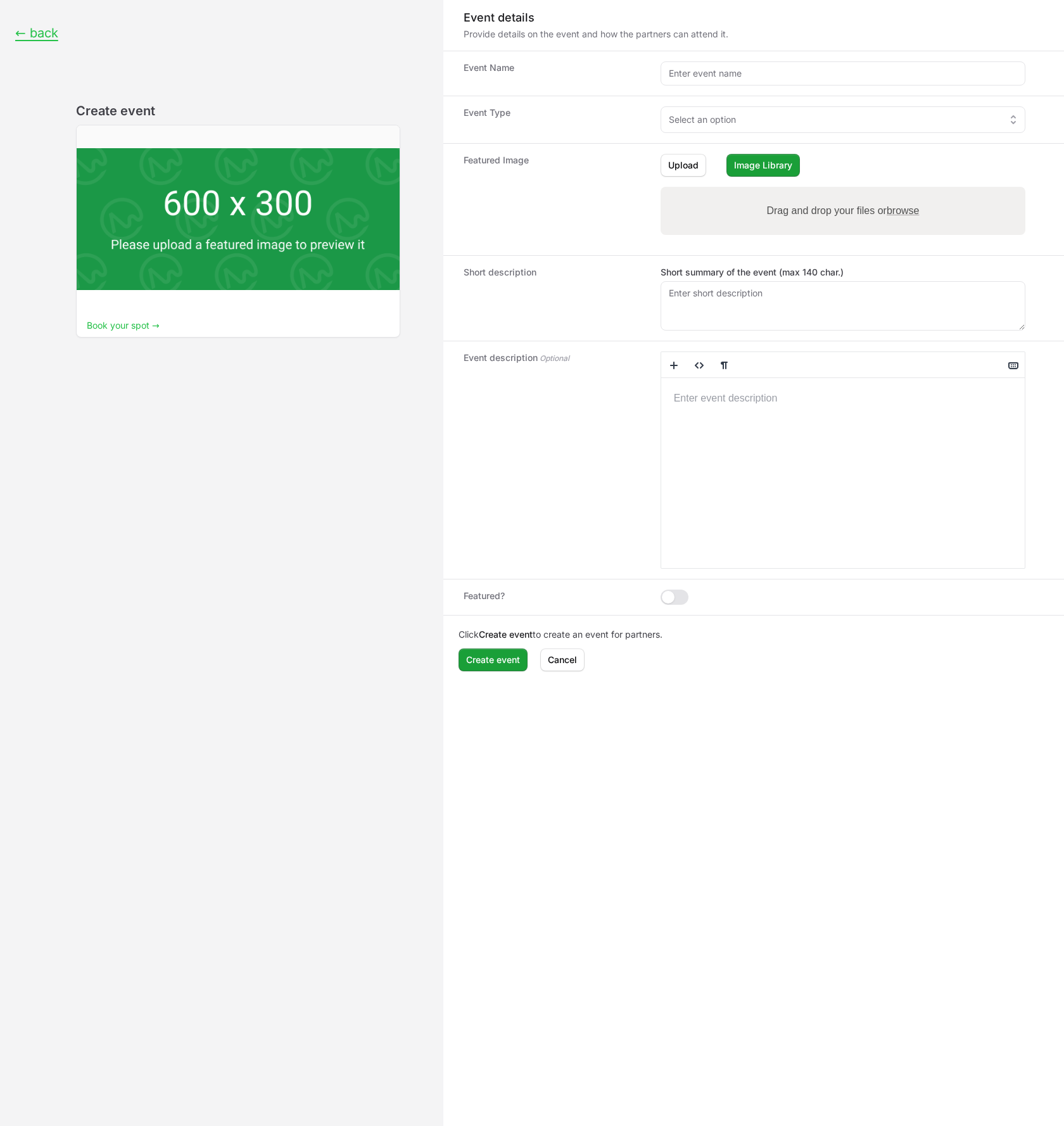
click at [904, 214] on span "browse" at bounding box center [902, 210] width 33 height 11
click at [904, 190] on input "Drag and drop your files or browse" at bounding box center [842, 188] width 365 height 4
type input "C:\fakepath\KSC-2011-7107~medium.jpg"
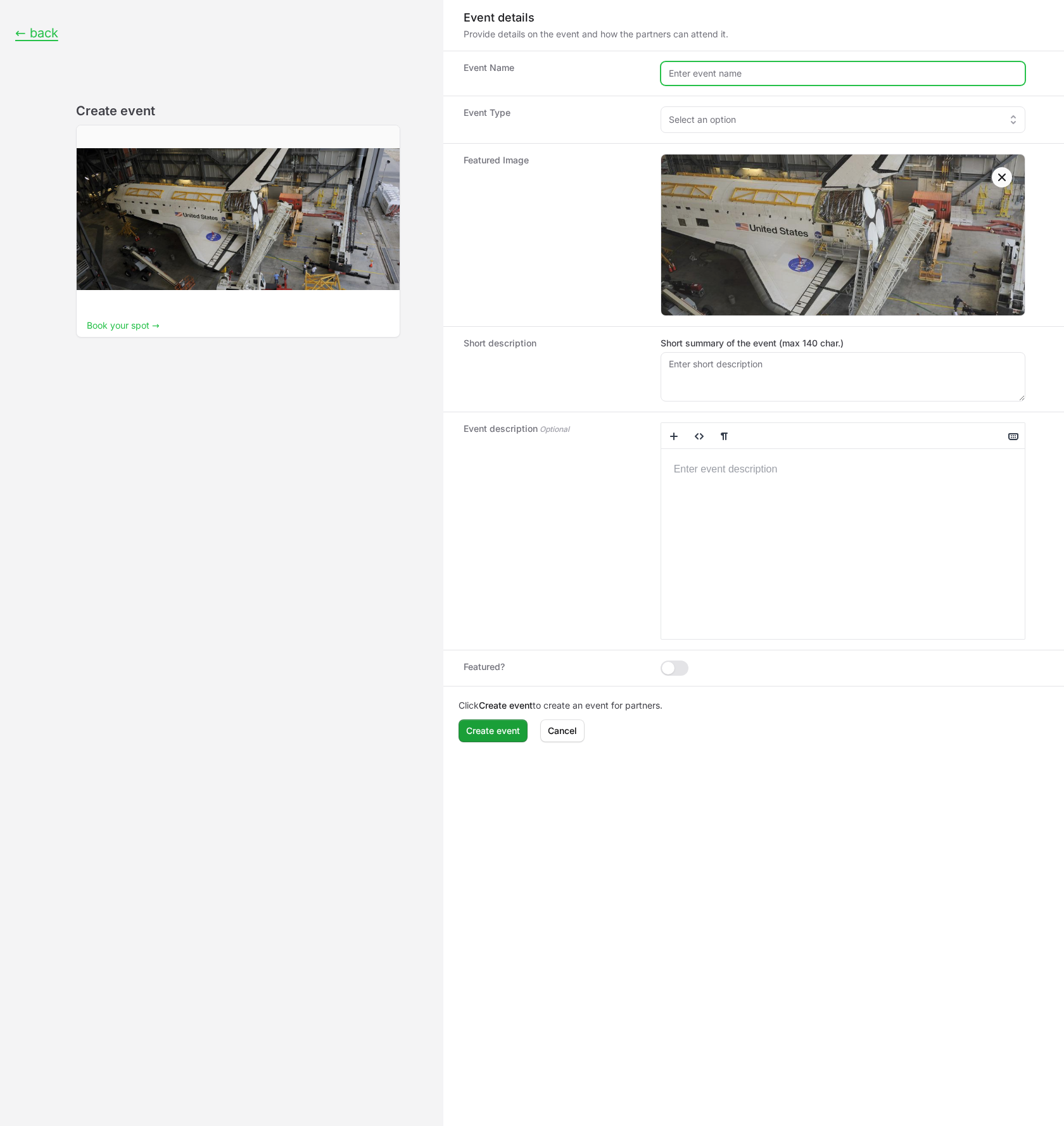
click at [704, 74] on input "Event form" at bounding box center [842, 73] width 365 height 24
paste input "Mission Control Live: Partner Innovation Forum"
type input "Mission Control Live: Partner Innovation Forum"
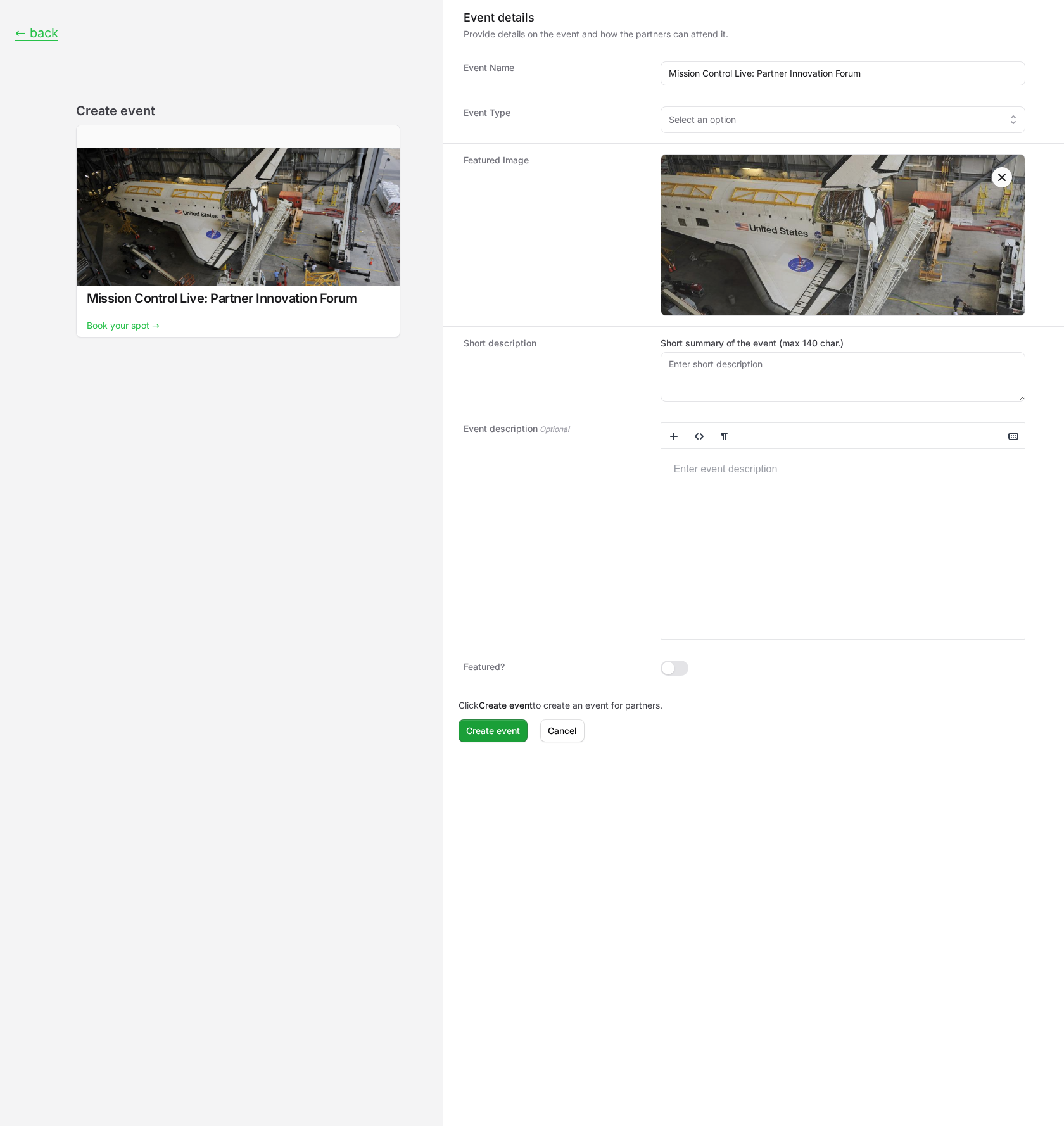
click at [555, 83] on dt "Event Name" at bounding box center [556, 73] width 187 height 24
click at [707, 117] on span "Select an option" at bounding box center [702, 119] width 67 height 12
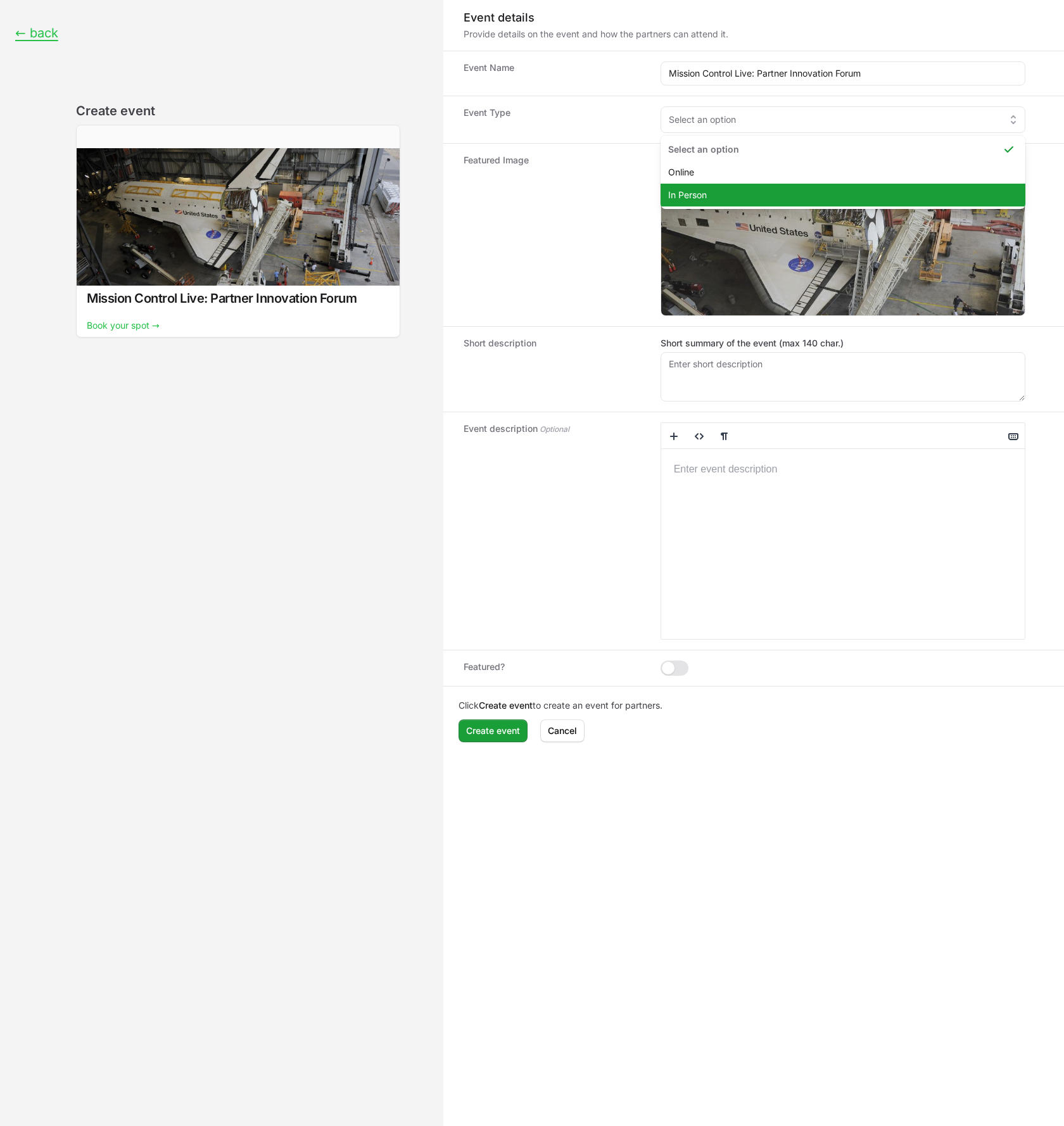
click at [672, 197] on span "In Person" at bounding box center [835, 195] width 334 height 12
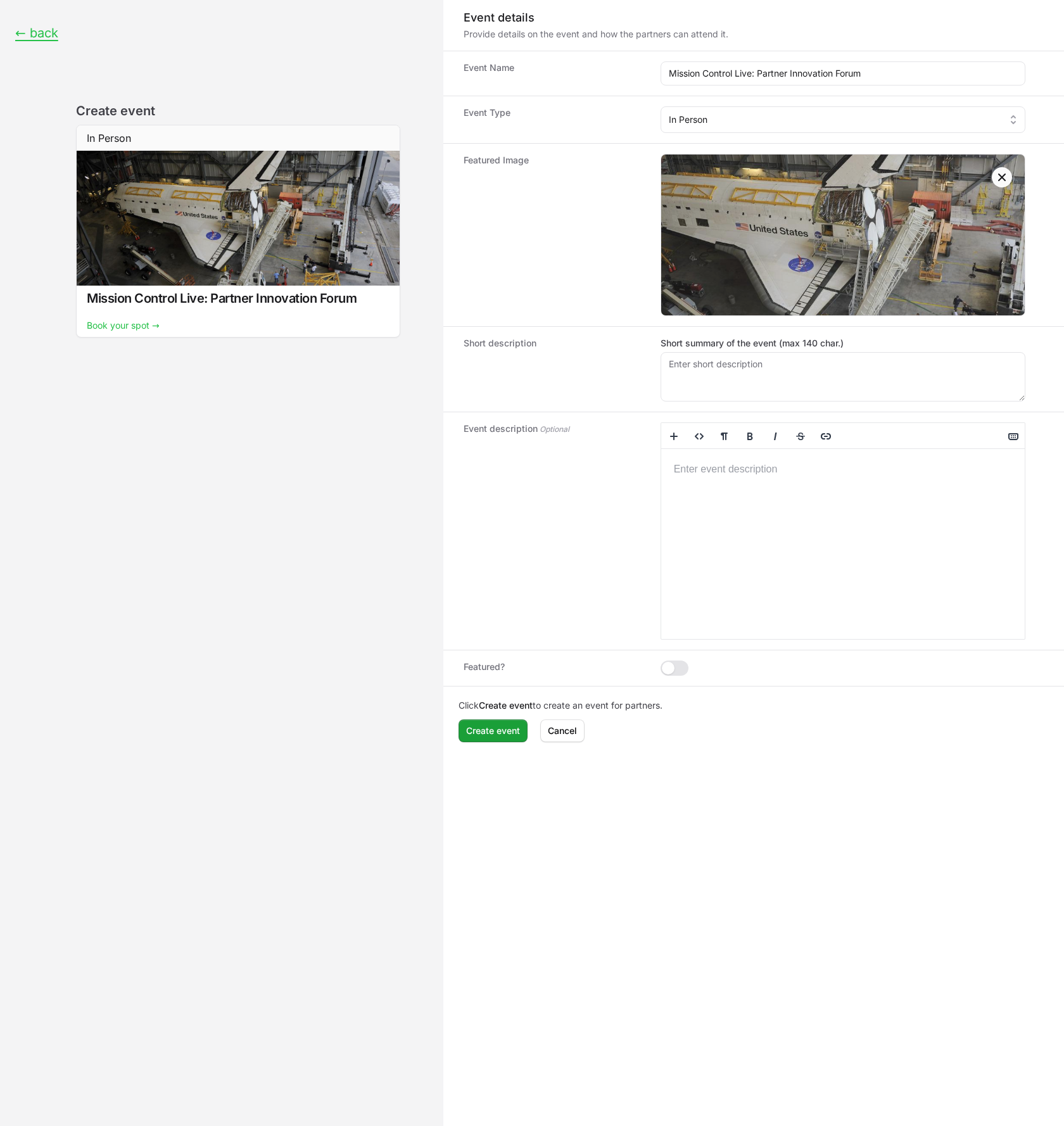
click at [787, 494] on div "Event form" at bounding box center [842, 544] width 363 height 190
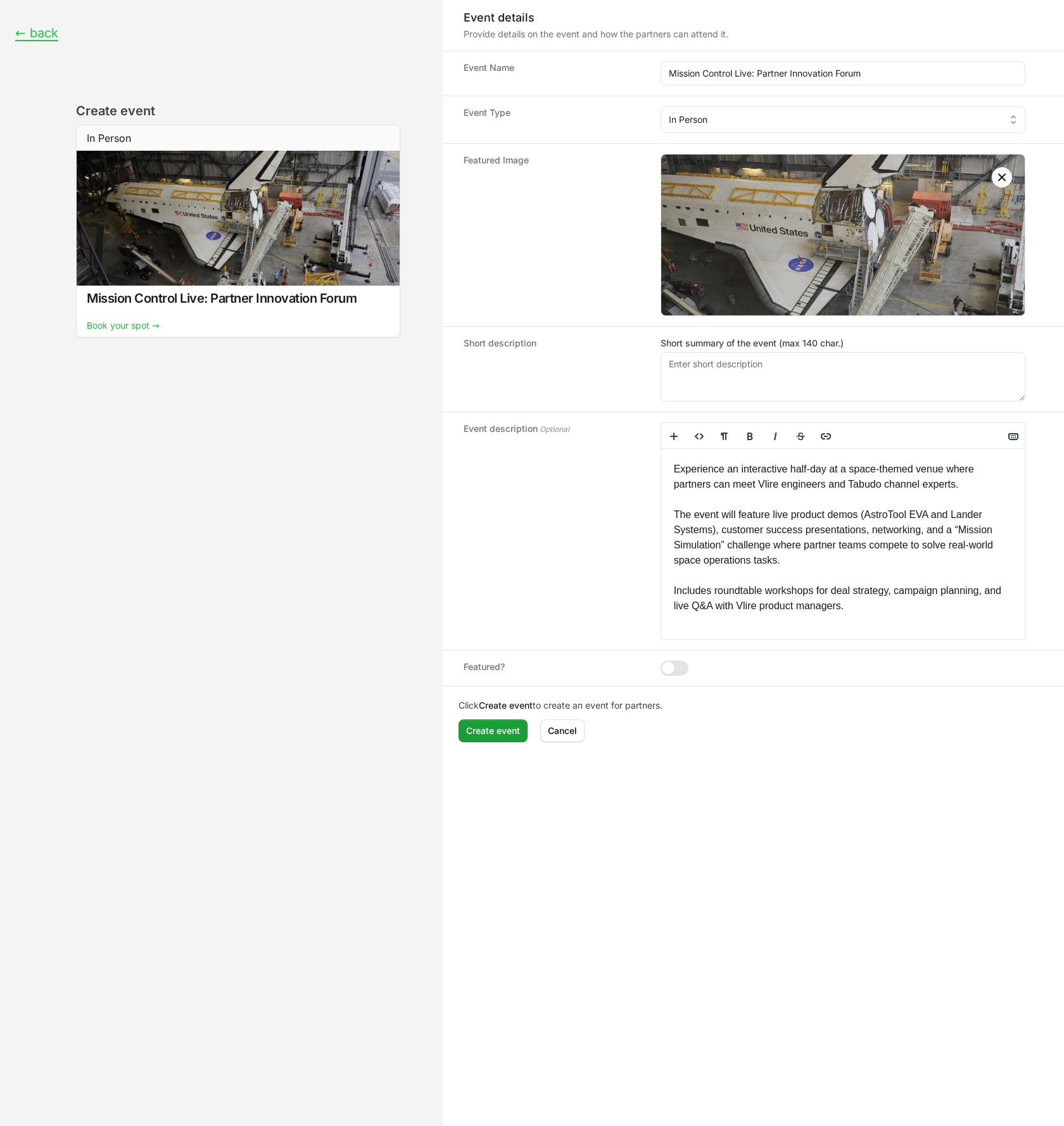
click at [929, 470] on p "Experience an interactive half-day at a space-themed venue where partners can m…" at bounding box center [843, 537] width 338 height 152
click at [869, 517] on p "Experience an interactive half-day at a mars-themed venue where partners can me…" at bounding box center [843, 537] width 338 height 152
click at [834, 551] on p "Experience an interactive half-day at a mars-themed venue where partners can me…" at bounding box center [843, 537] width 338 height 152
click at [835, 563] on p "Experience an interactive half-day at a mars-themed venue where partners can me…" at bounding box center [843, 537] width 338 height 152
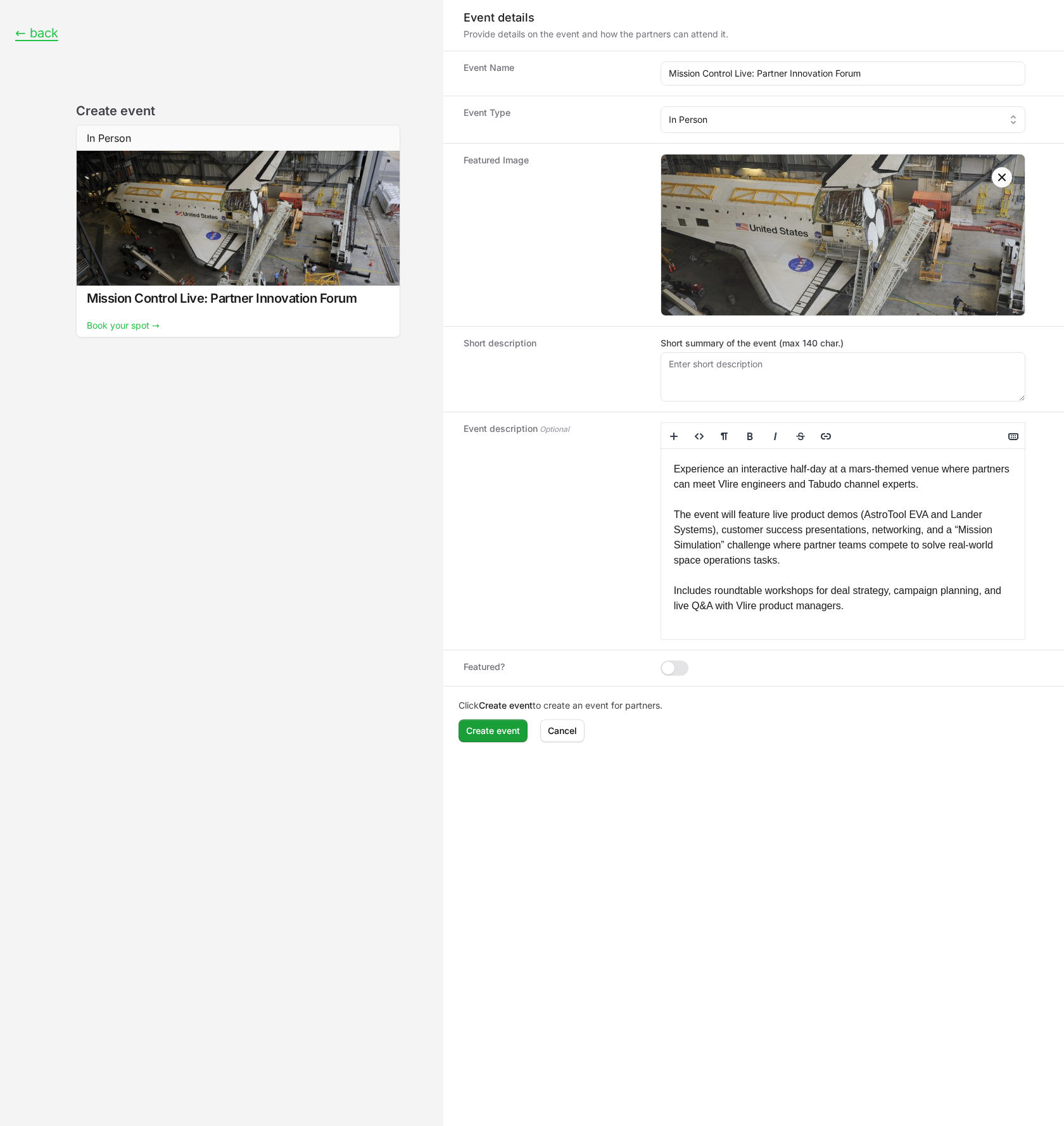
click at [861, 615] on div "Experience an interactive half-day at a mars-themed venue where partners can me…" at bounding box center [842, 544] width 363 height 190
click at [886, 616] on div "Experience an interactive half-day at a mars-themed venue where partners can me…" at bounding box center [842, 544] width 363 height 190
click at [888, 610] on p "Experience an interactive half-day at a mars-themed venue where partners can me…" at bounding box center [843, 537] width 338 height 152
click at [728, 371] on textarea "Short summary of the event (max 140 char.)" at bounding box center [842, 377] width 365 height 50
click at [804, 372] on textarea "Short summary of the event (max 140 char.)" at bounding box center [842, 377] width 365 height 50
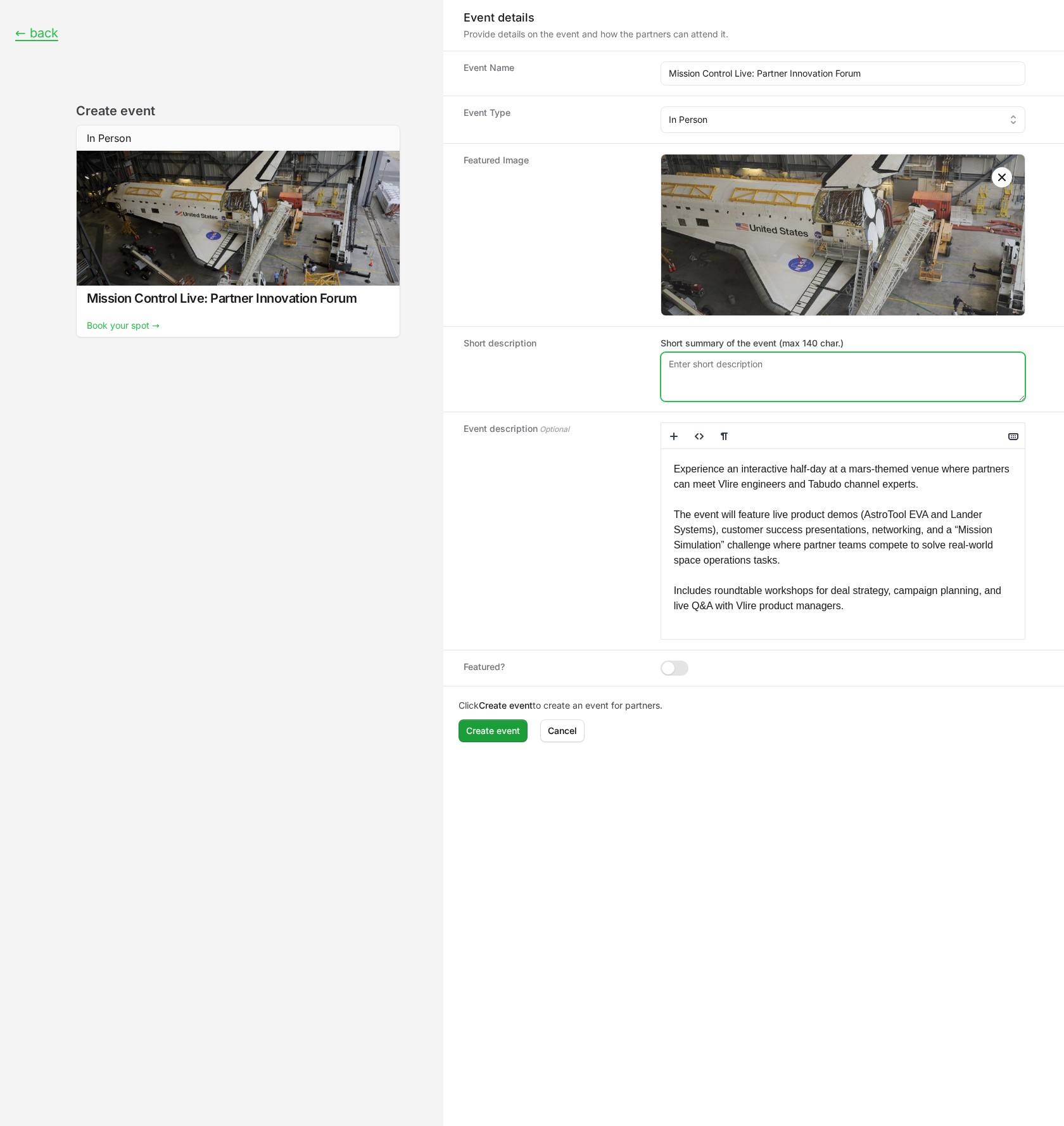
paste textarea "Mission Control Live: Compete and connect with Vlire experts in hands-on innova…"
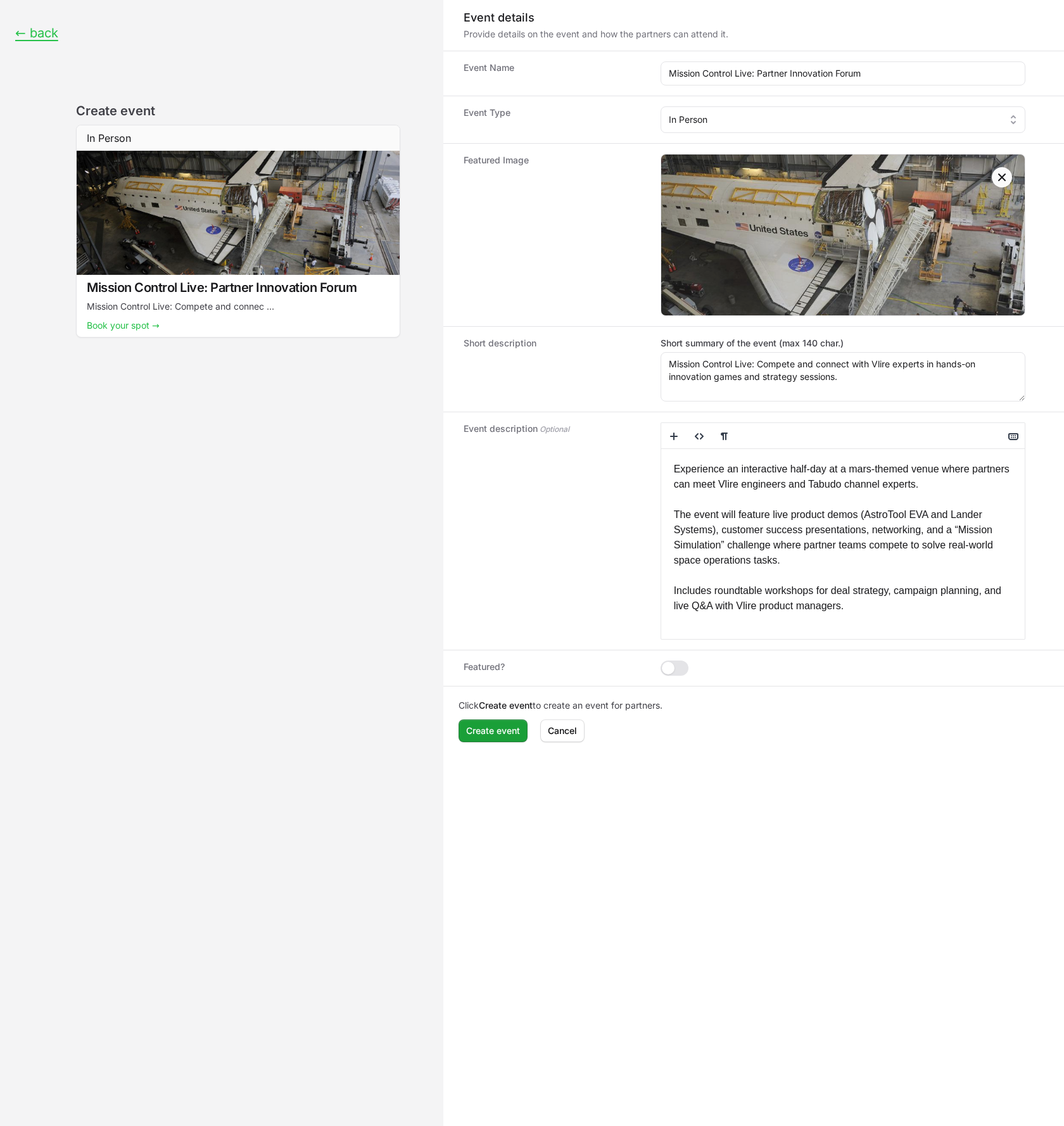
click at [625, 389] on dt "Short description" at bounding box center [556, 369] width 187 height 65
drag, startPoint x: 760, startPoint y: 362, endPoint x: 672, endPoint y: 354, distance: 88.4
click at [672, 354] on textarea "Mission Control Live: Compete and connect with Vlire experts in hands-on innova…" at bounding box center [842, 377] width 365 height 50
drag, startPoint x: 731, startPoint y: 361, endPoint x: 640, endPoint y: 355, distance: 91.2
click at [642, 357] on div "Short description Short summary of the event (max 140 char.) Compete and connec…" at bounding box center [753, 368] width 621 height 85
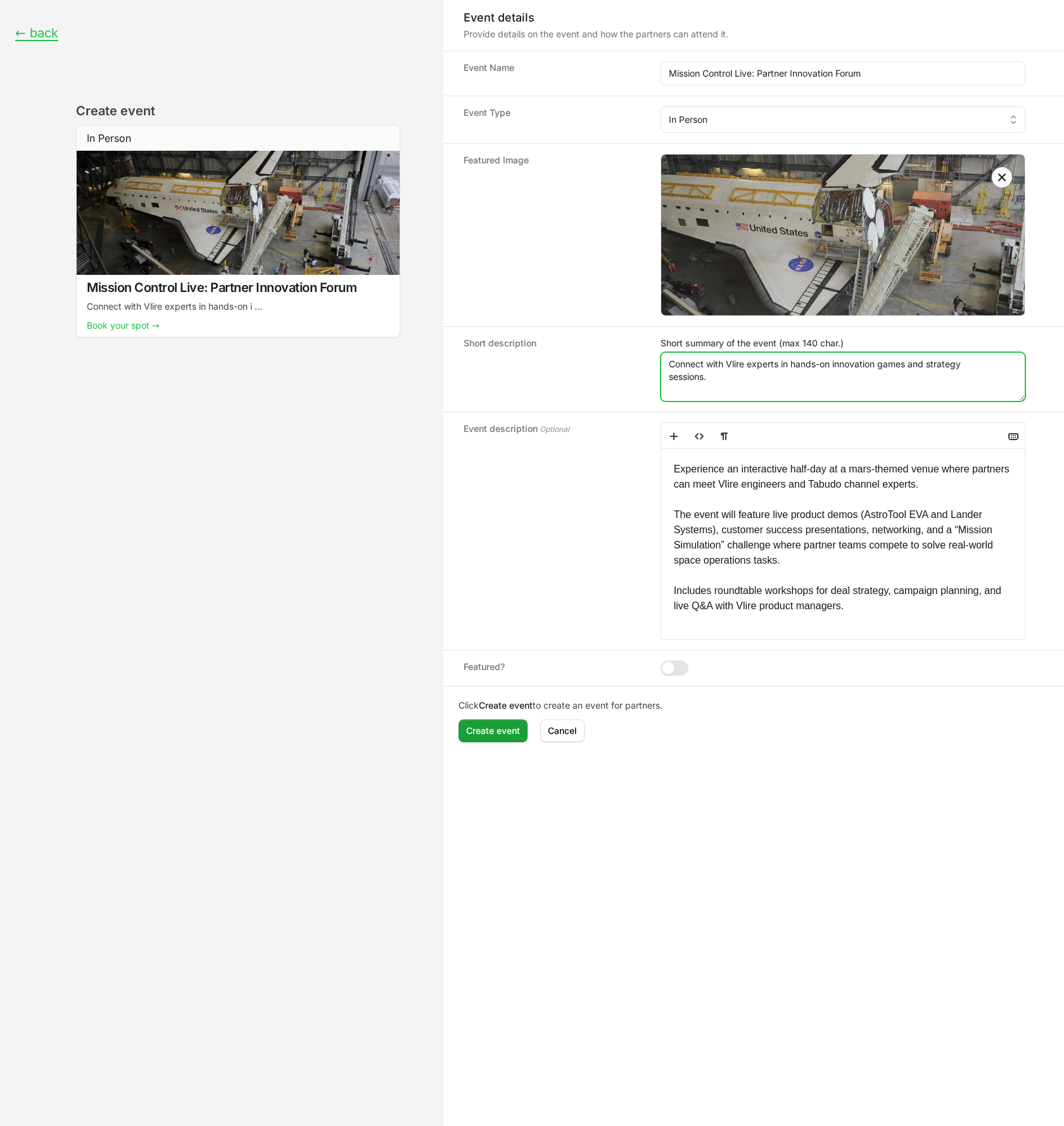
type textarea "Connect with Vlire experts in hands-on innovation games and strategy sessions."
click at [620, 395] on dt "Short description" at bounding box center [556, 369] width 187 height 65
click at [497, 732] on span "Create event" at bounding box center [493, 730] width 54 height 15
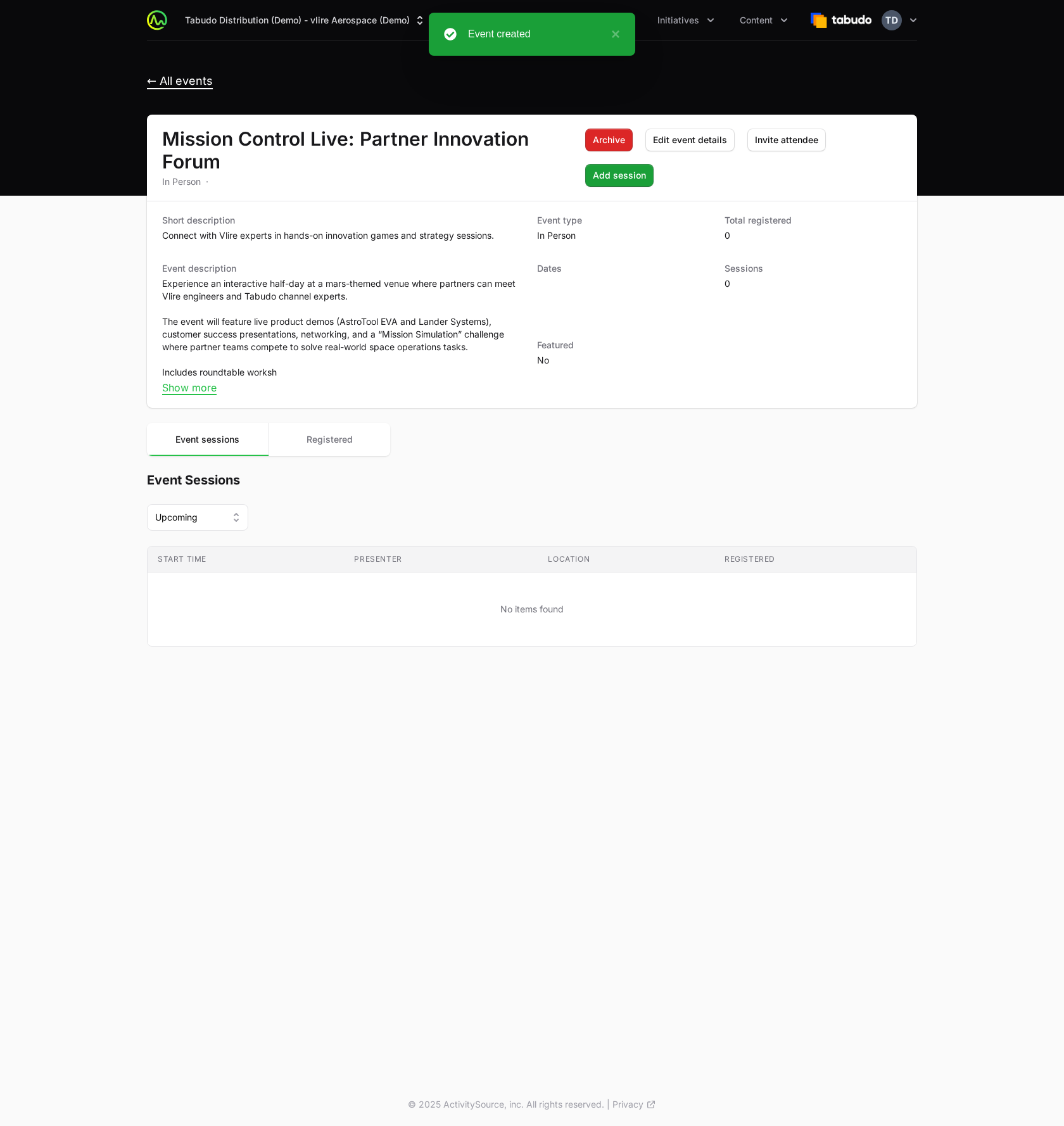
click at [163, 78] on span "← All events" at bounding box center [179, 82] width 66 height 15
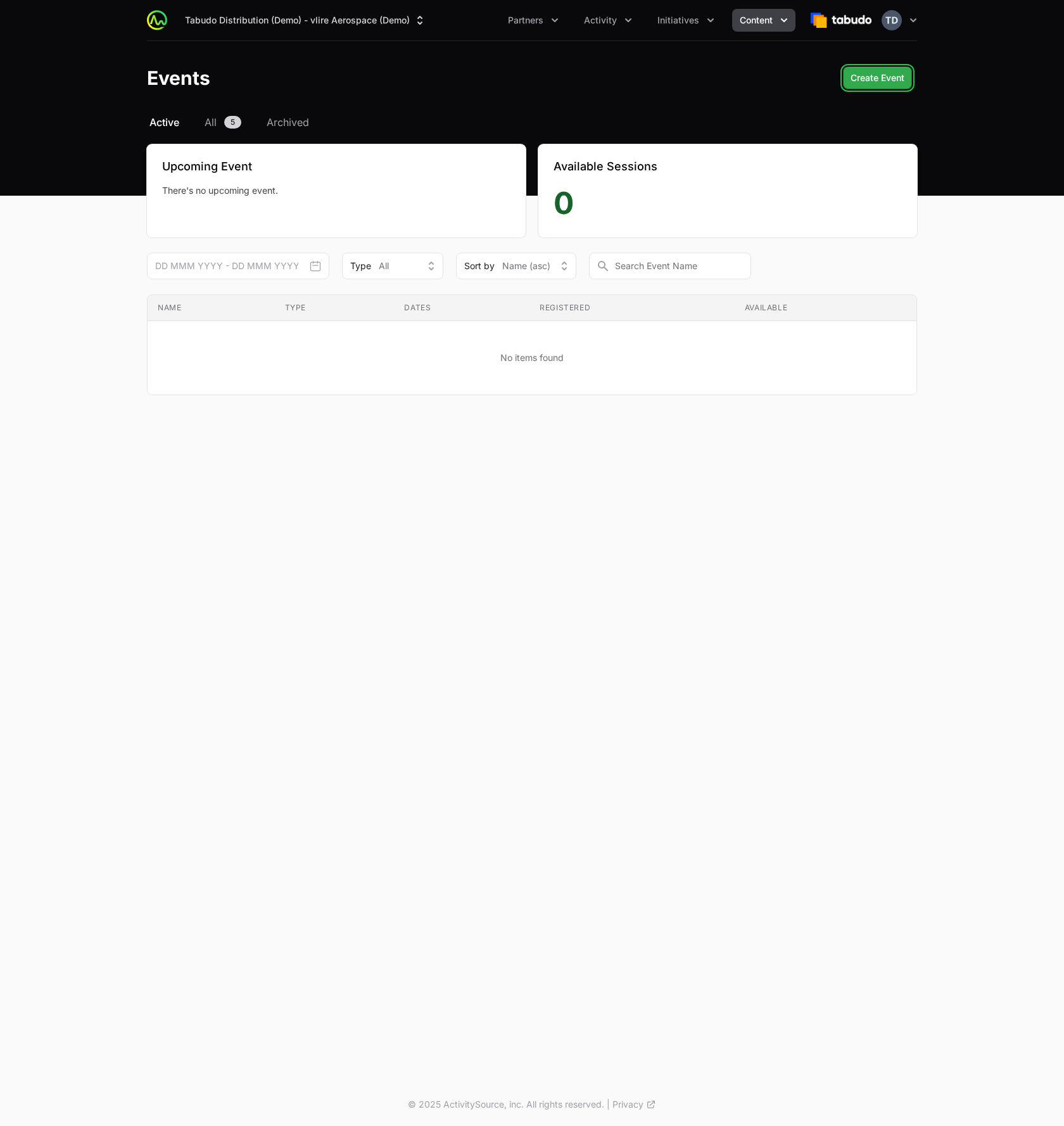
click at [888, 74] on span "Create Event" at bounding box center [877, 77] width 54 height 15
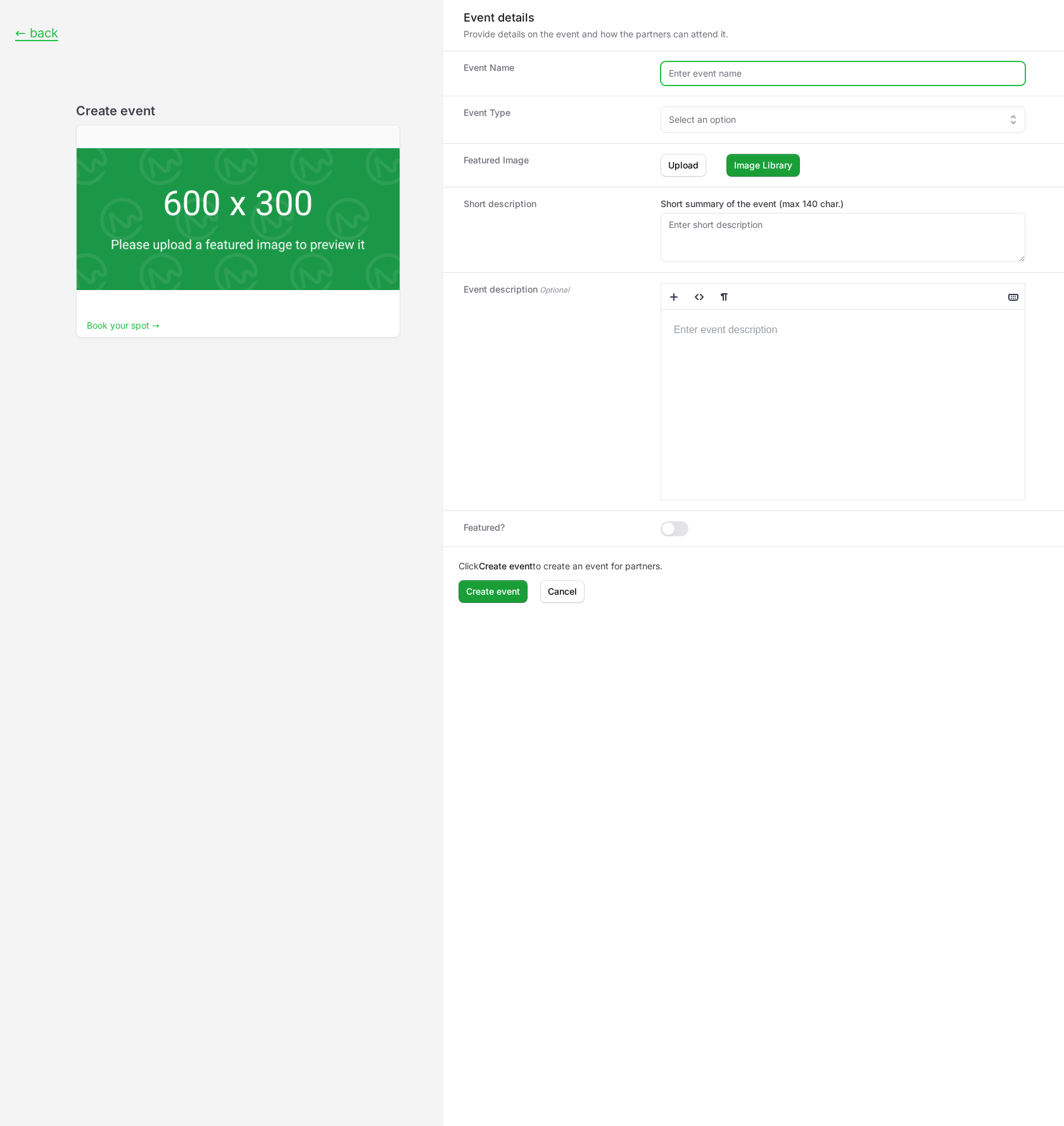
click at [711, 74] on input "Event form" at bounding box center [842, 73] width 365 height 24
paste input "2. “Blast Off Bootcamp: Campaign Leader Training and Awards”"
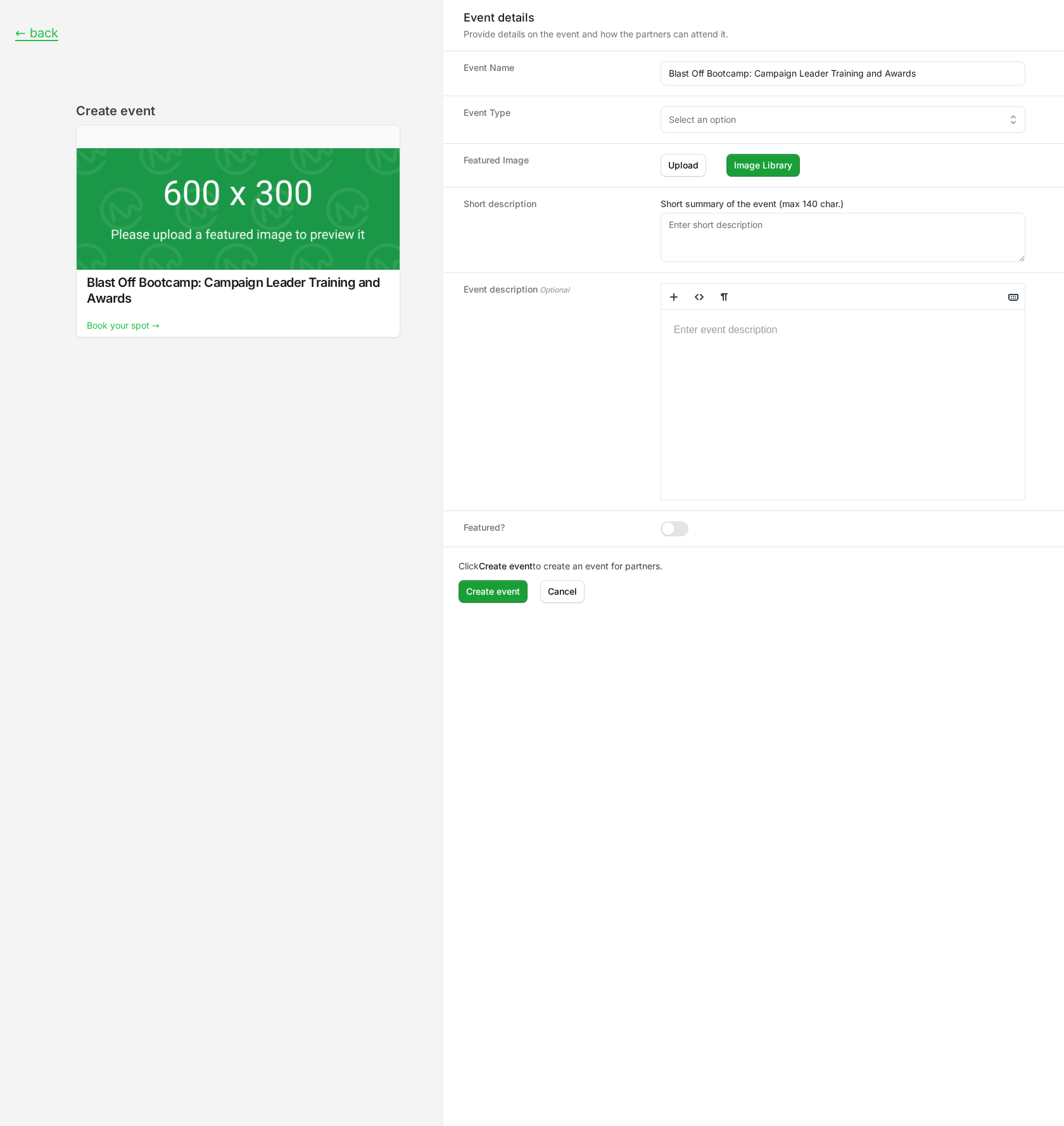
click at [626, 116] on dt "Event Type" at bounding box center [556, 120] width 187 height 26
click at [821, 121] on div "Select an option" at bounding box center [834, 119] width 330 height 12
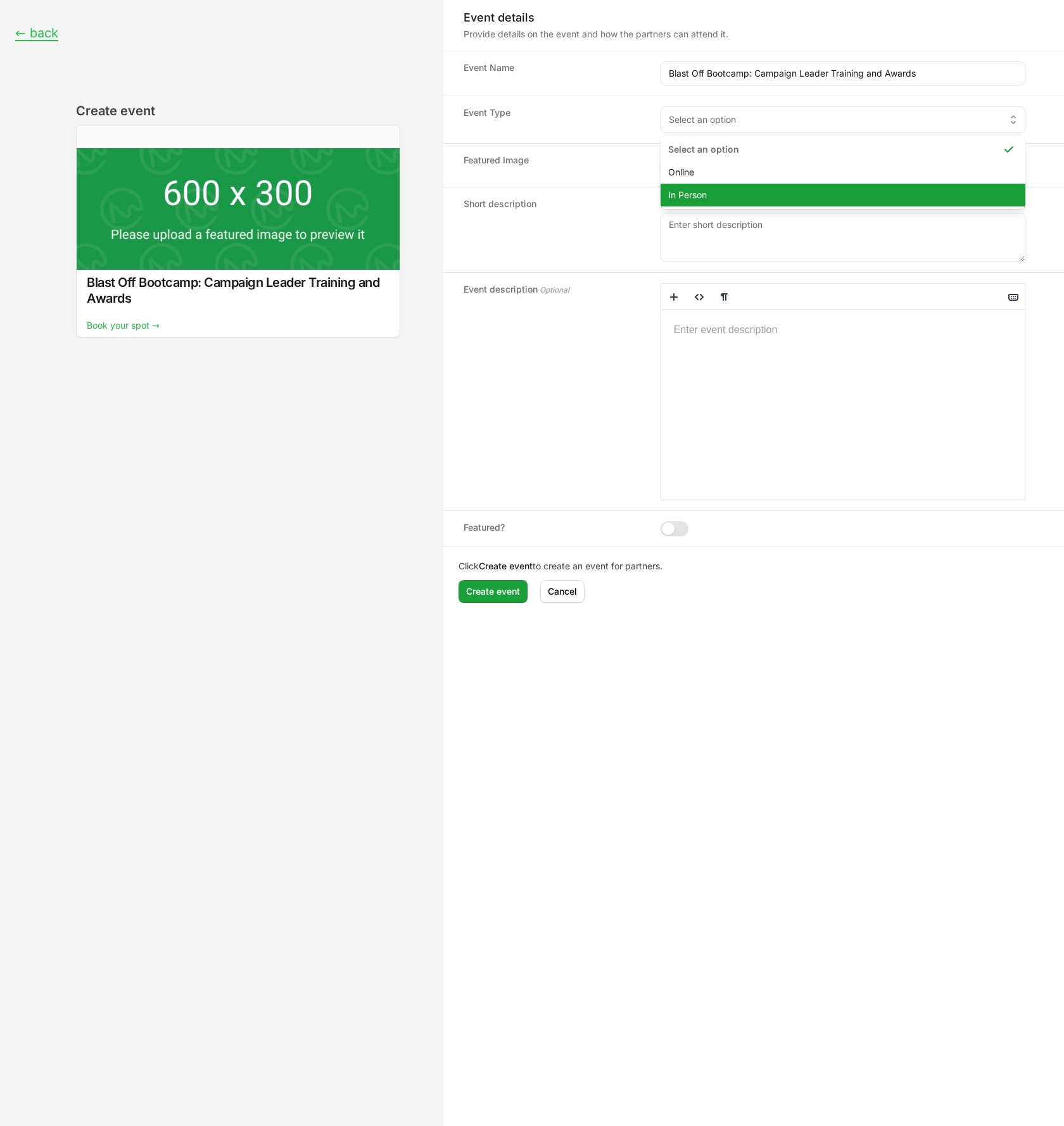
click at [718, 195] on span "In Person" at bounding box center [835, 195] width 334 height 12
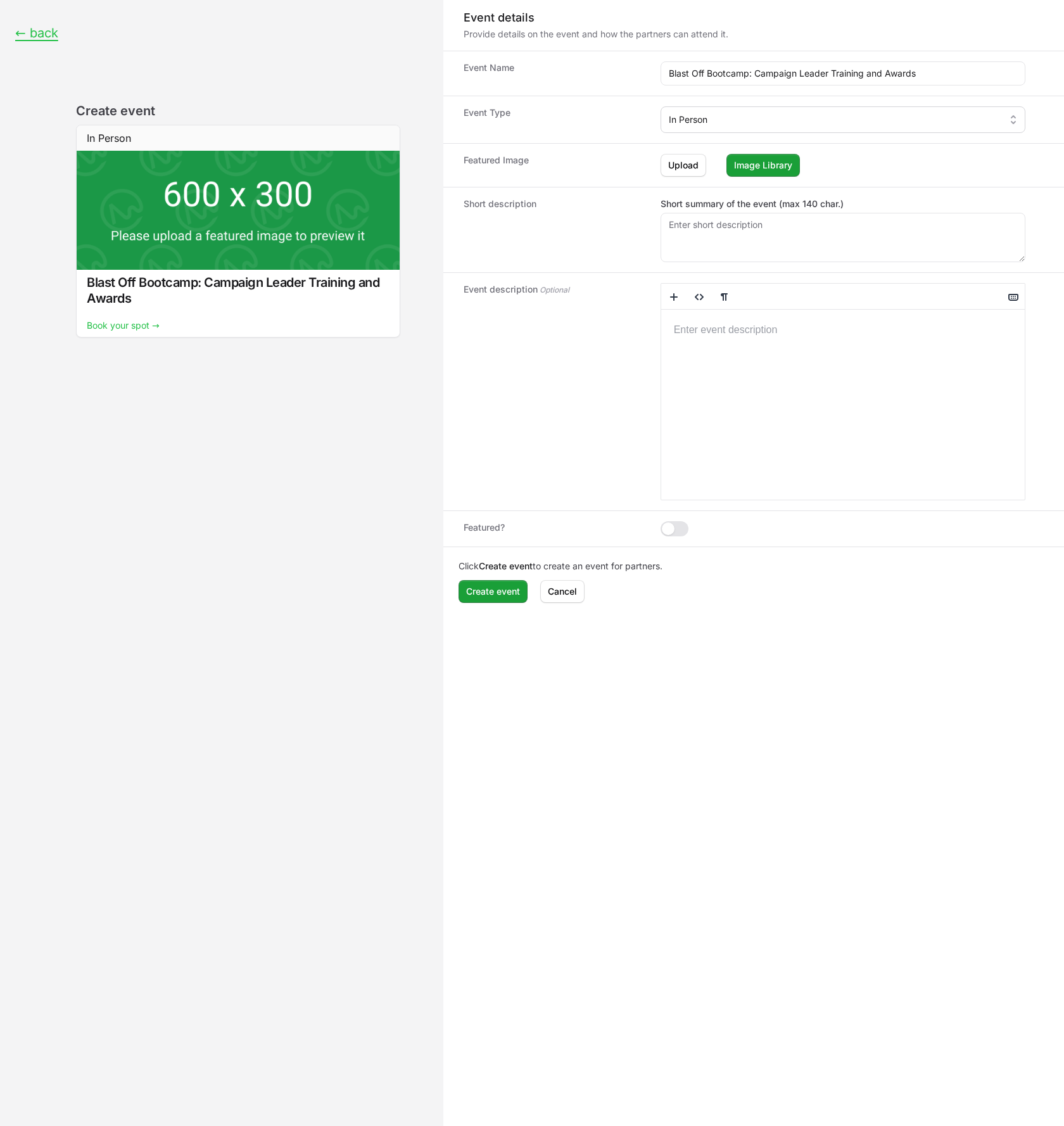
drag, startPoint x: 640, startPoint y: 117, endPoint x: 687, endPoint y: 121, distance: 47.2
click at [670, 119] on div "Event Type In Person" at bounding box center [753, 119] width 621 height 47
click at [710, 124] on div "In Person" at bounding box center [834, 119] width 330 height 12
click at [690, 168] on span "Online" at bounding box center [835, 171] width 334 height 12
click at [605, 147] on div "Featured Image Upload Upload Image Library Image Library Drag and drop your fil…" at bounding box center [753, 165] width 621 height 44
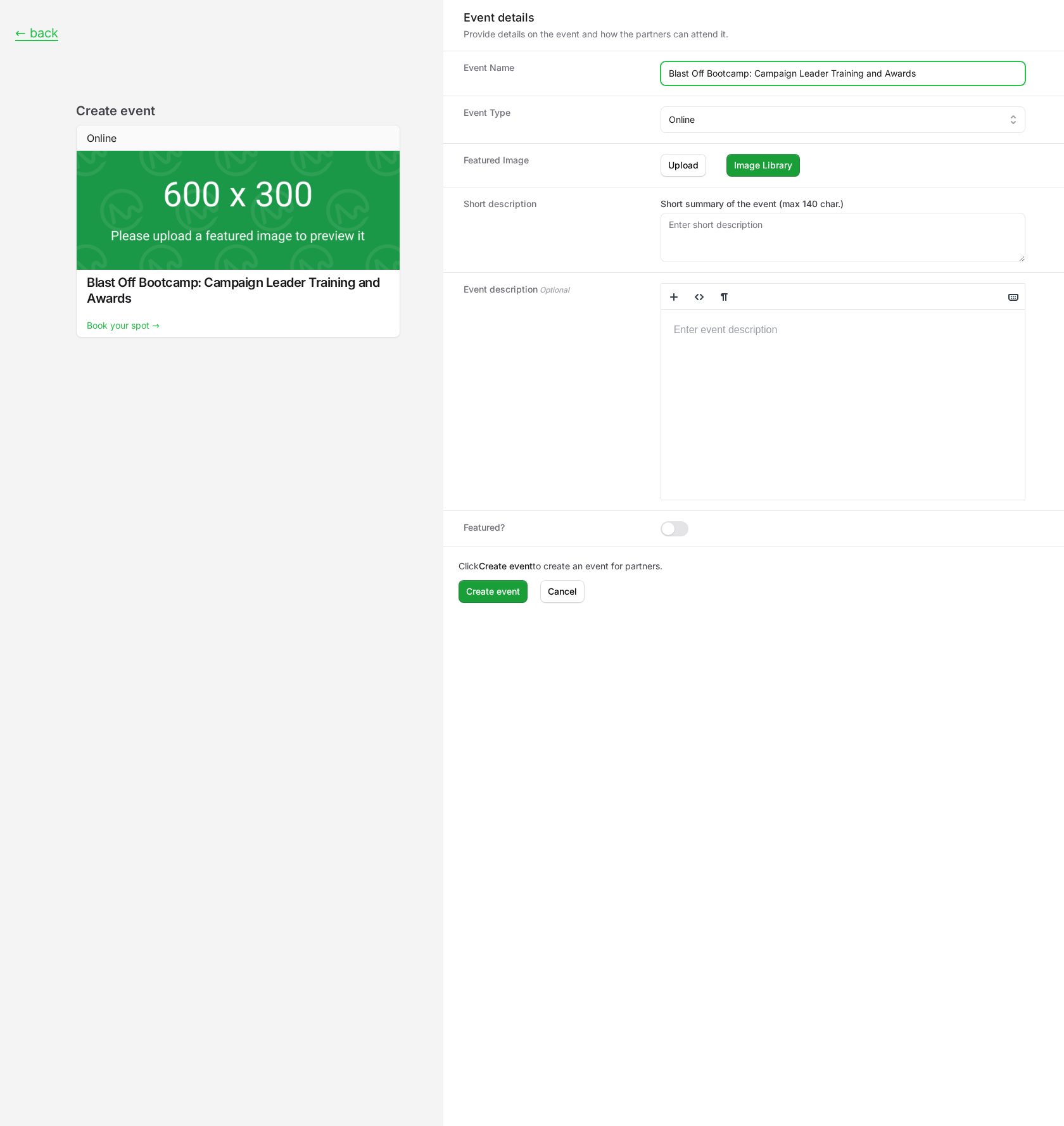
click at [711, 69] on input "Blast Off Bootcamp: Campaign Leader Training and Awards" at bounding box center [842, 73] width 365 height 24
click at [718, 74] on input "Blast Off Bootcamp: Campaign Leader Training and Awards" at bounding box center [842, 73] width 365 height 24
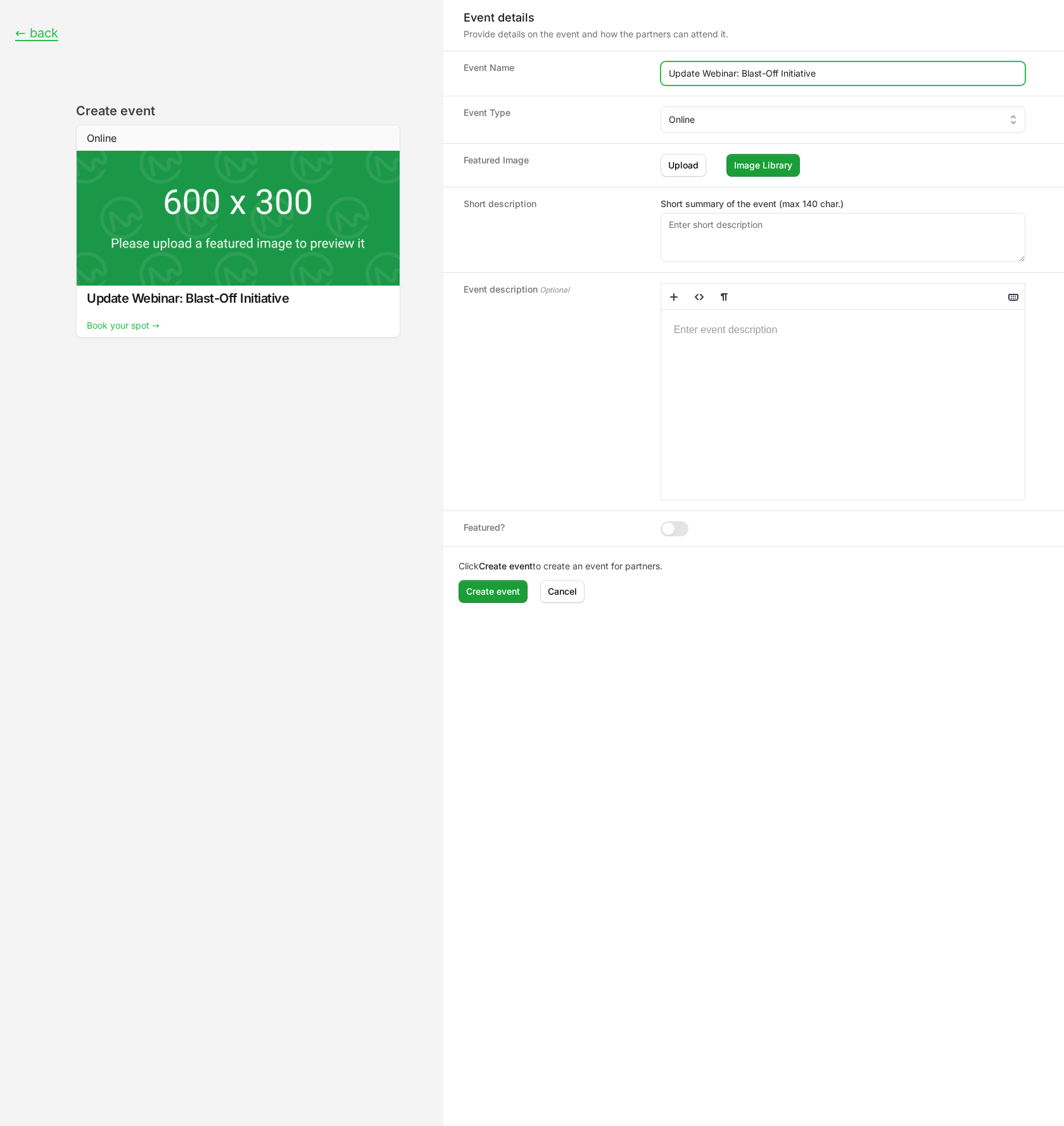
type input "Update Webinar: Blast-Off Initiative"
click at [633, 141] on div "Event Type Online" at bounding box center [753, 119] width 621 height 47
click at [679, 168] on span "Upload" at bounding box center [683, 165] width 31 height 15
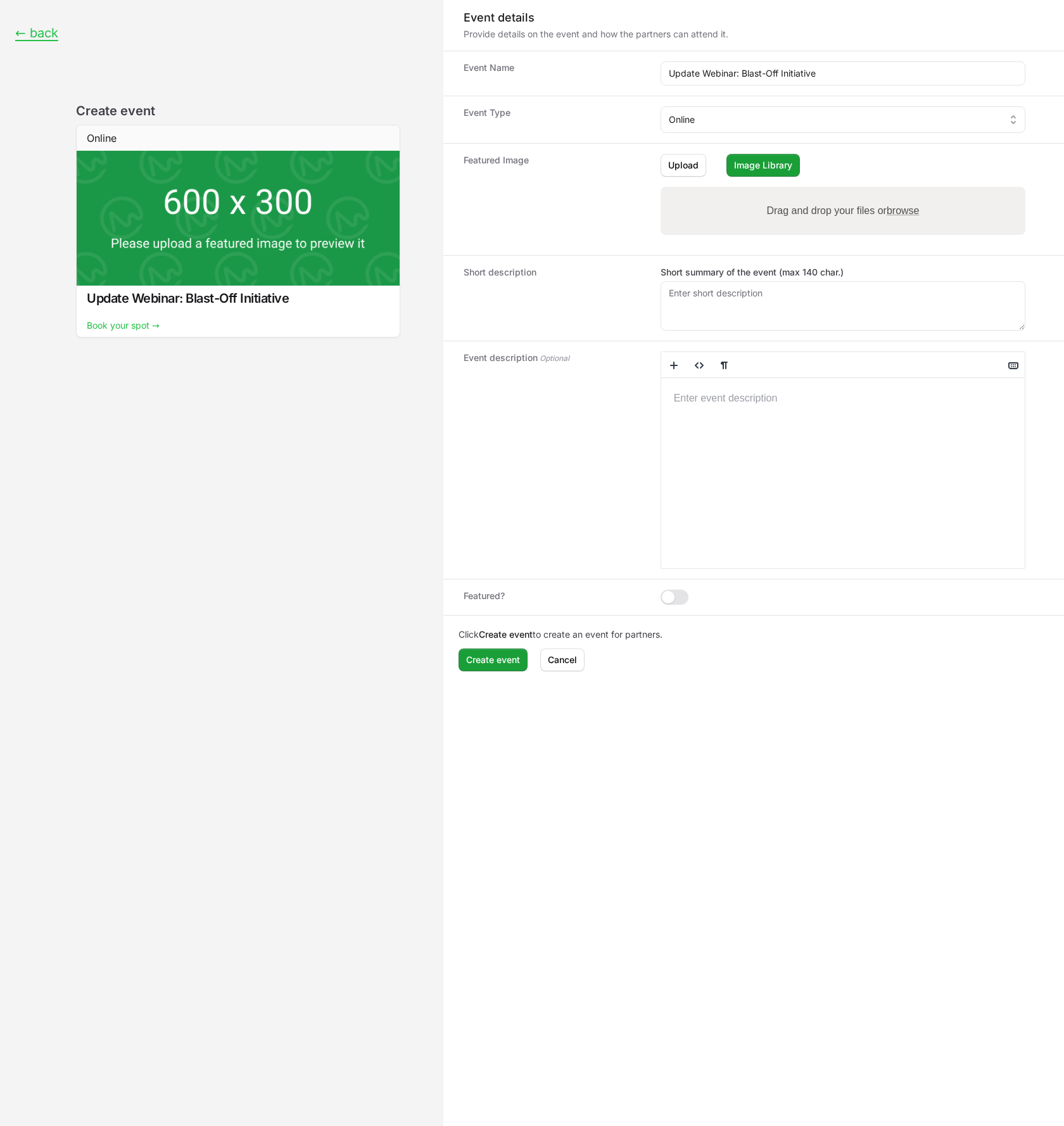
click at [897, 212] on span "browse" at bounding box center [902, 210] width 33 height 11
click at [897, 190] on input "Drag and drop your files or browse" at bounding box center [842, 188] width 365 height 4
type input "C:\fakepath\[PERSON_NAME], the astronaut who took this photo, is the only human…"
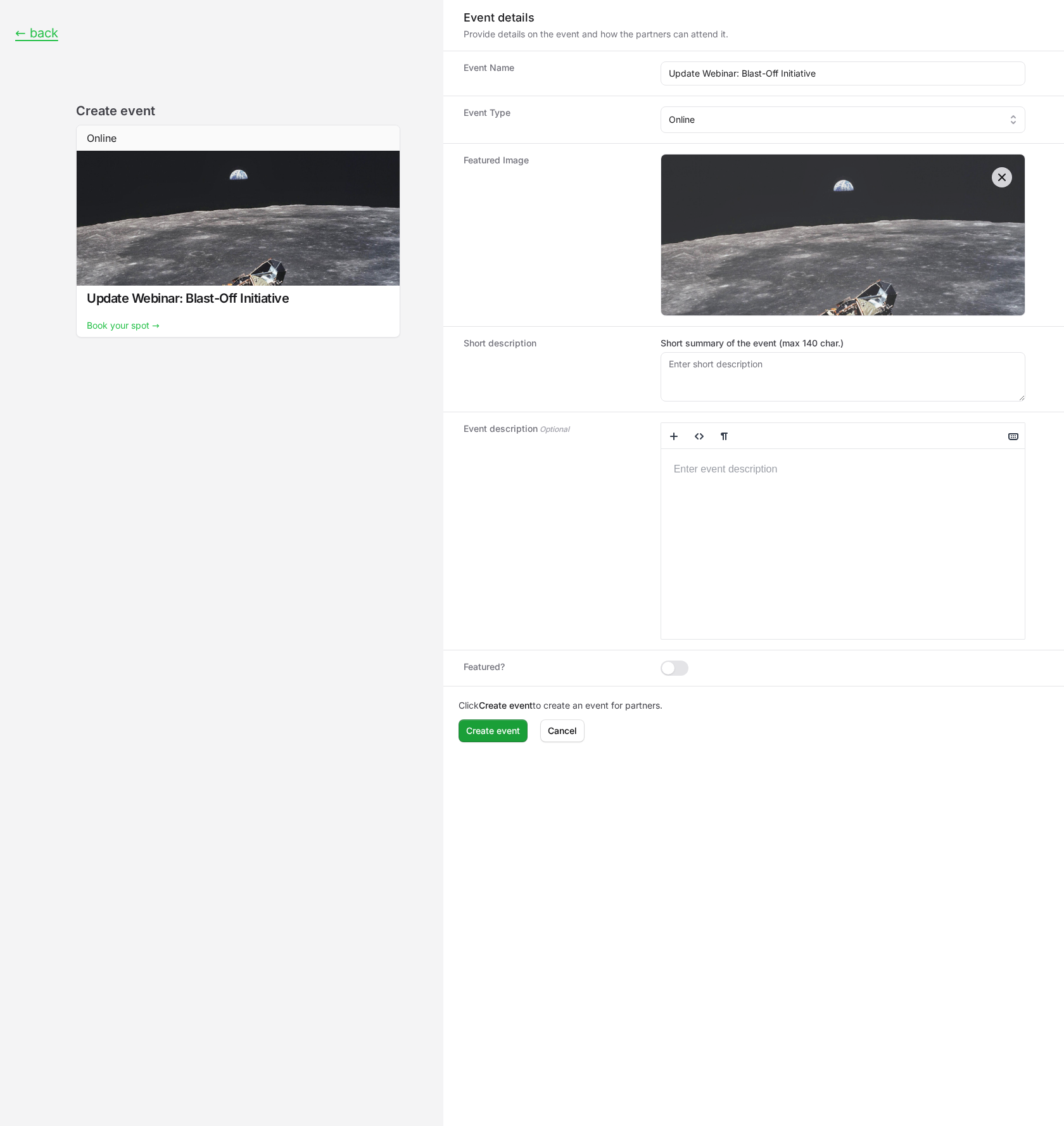
click at [1000, 177] on icon "Event form" at bounding box center [1001, 176] width 12 height 12
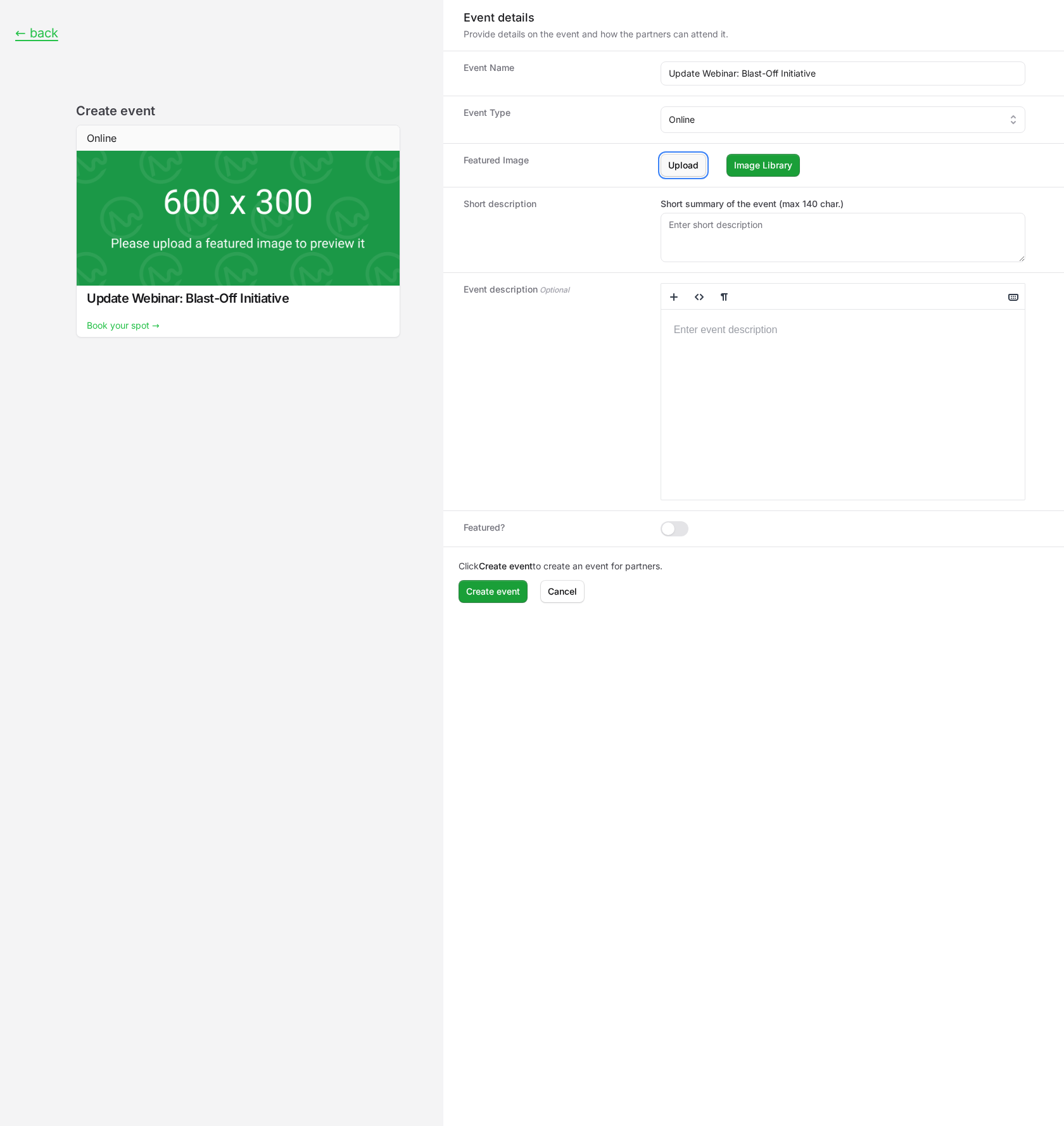
click at [685, 171] on span "Upload" at bounding box center [683, 165] width 31 height 15
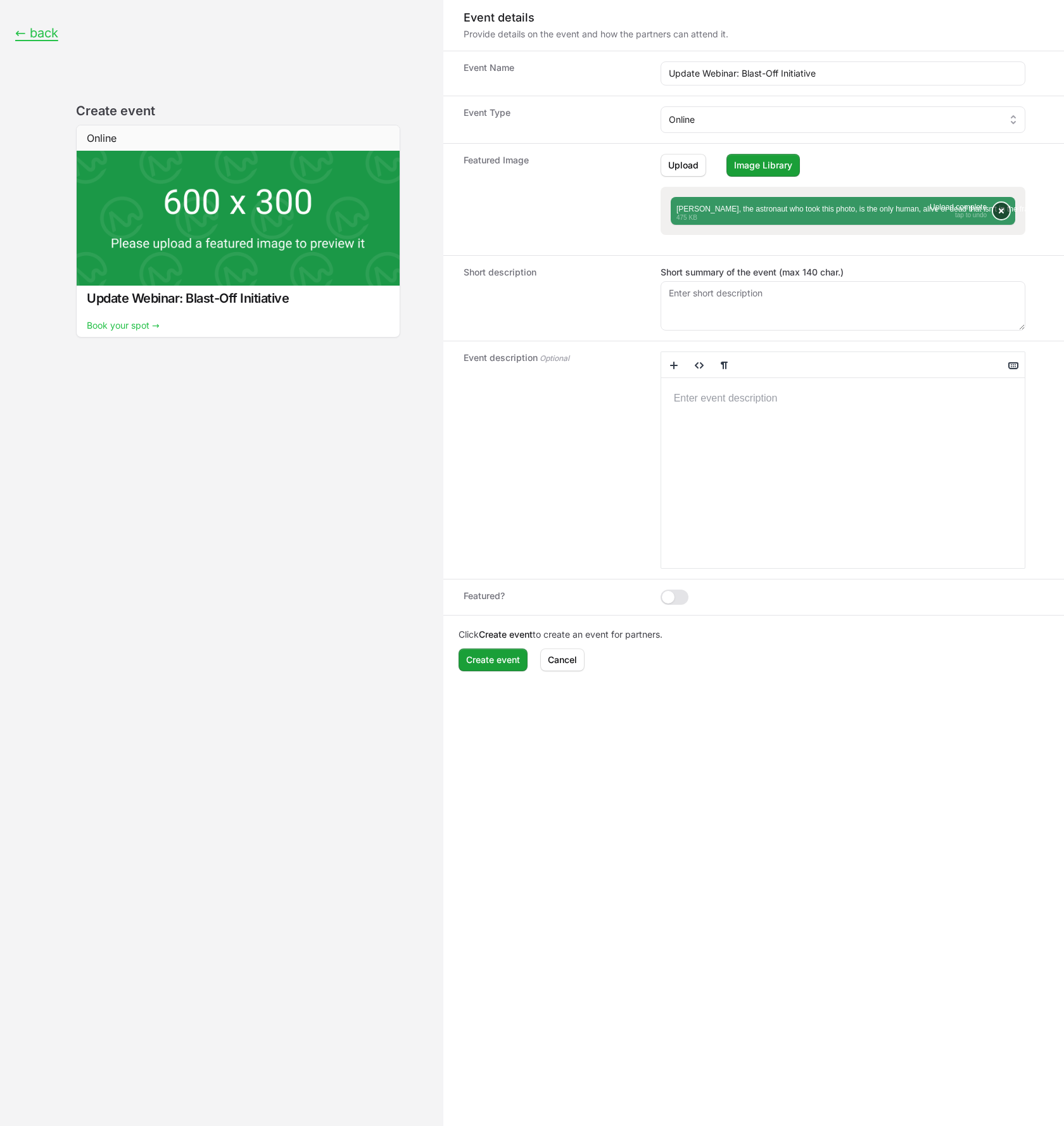
click at [999, 211] on button "Remove" at bounding box center [1001, 211] width 17 height 17
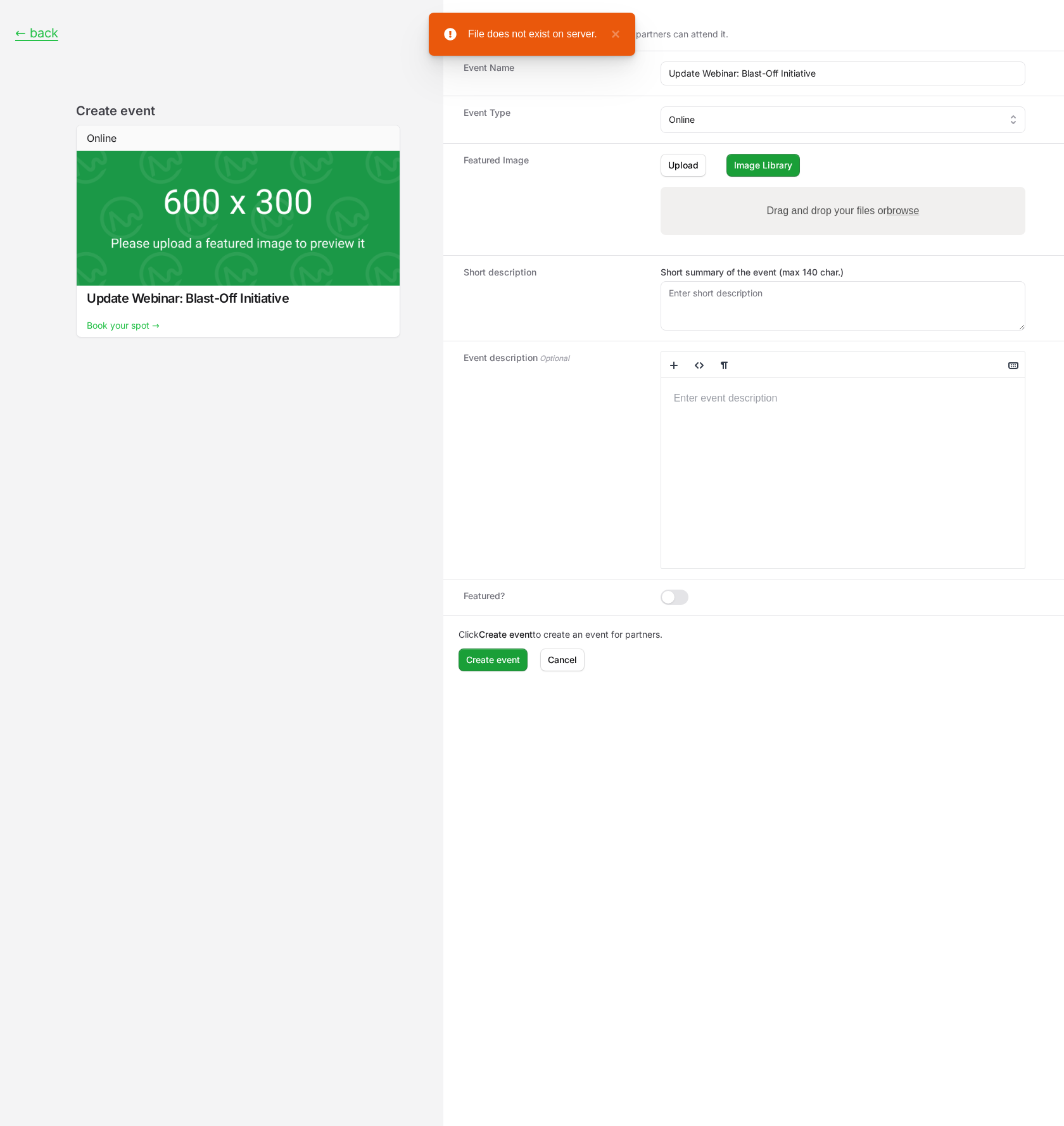
click at [908, 210] on span "browse" at bounding box center [902, 210] width 33 height 11
click at [908, 190] on input "Drag and drop your files or browse" at bounding box center [842, 188] width 365 height 4
type input "C:\fakepath\iss070e002031.webp"
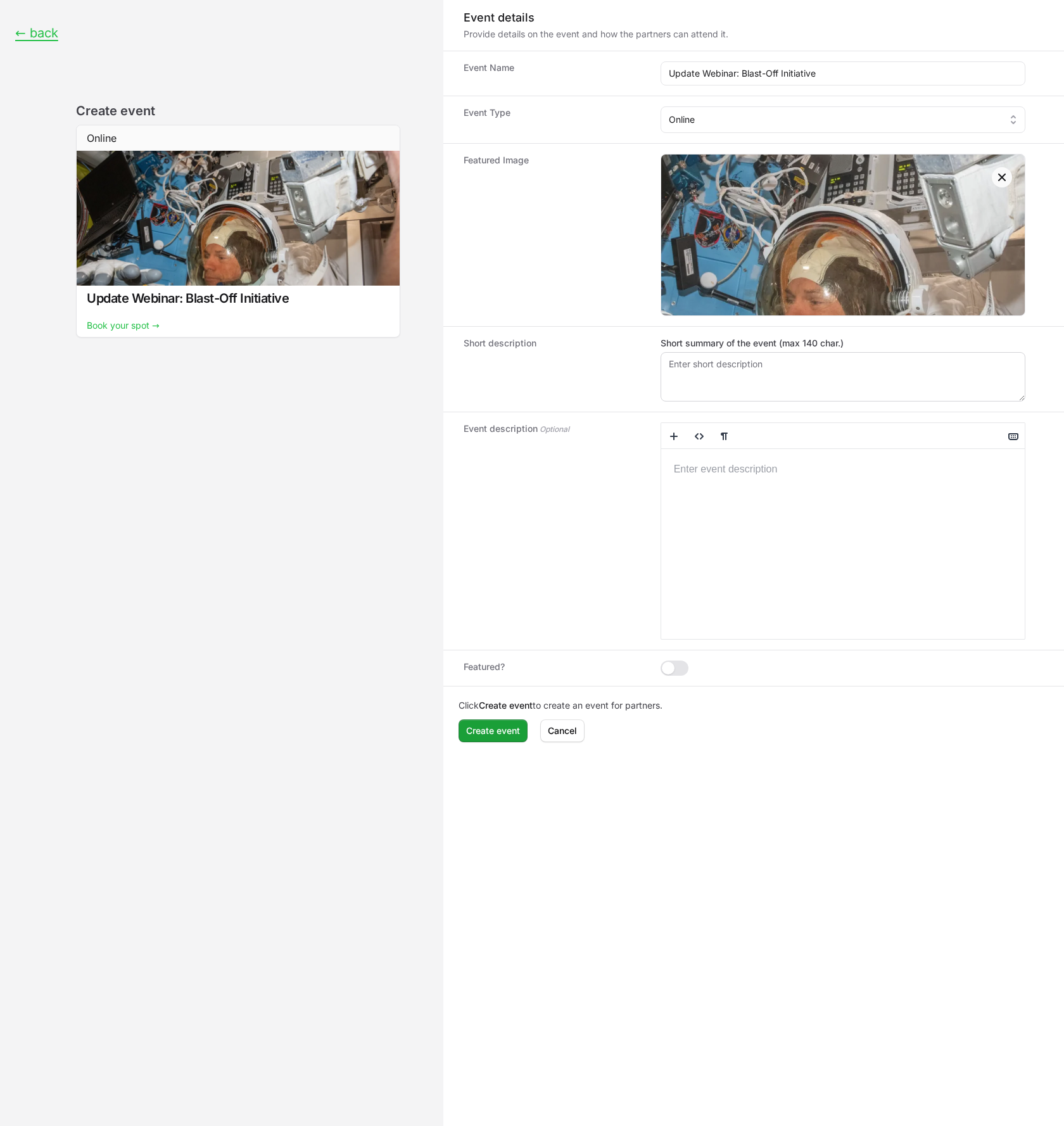
click at [685, 300] on img "Event form" at bounding box center [842, 235] width 363 height 363
click at [733, 514] on div "Event form" at bounding box center [842, 544] width 363 height 190
click at [772, 494] on div "Event form" at bounding box center [842, 544] width 363 height 190
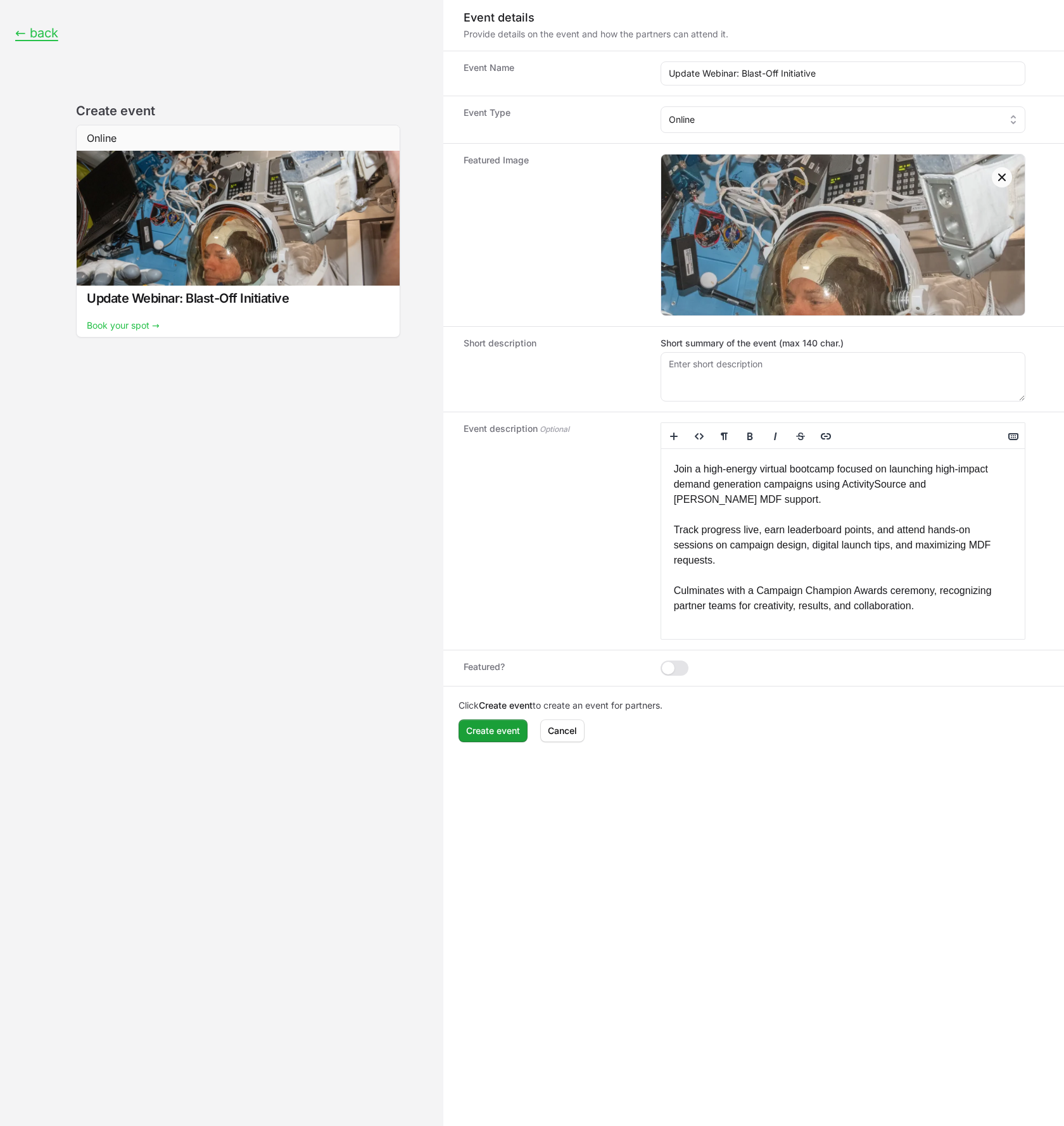
click at [836, 498] on p "Join a high-energy virtual bootcamp focused on launching high-impact demand gen…" at bounding box center [843, 537] width 338 height 152
click at [772, 562] on p "Join a high-energy virtual bootcamp focused on launching high-impact demand gen…" at bounding box center [843, 537] width 338 height 152
drag, startPoint x: 965, startPoint y: 609, endPoint x: 493, endPoint y: 460, distance: 495.0
click at [493, 460] on div "Event description <p>Join a high-energy virtual bootcamp focused on launching h…" at bounding box center [753, 530] width 621 height 238
click at [830, 370] on textarea "Short summary of the event (max 140 char.)" at bounding box center [842, 377] width 365 height 50
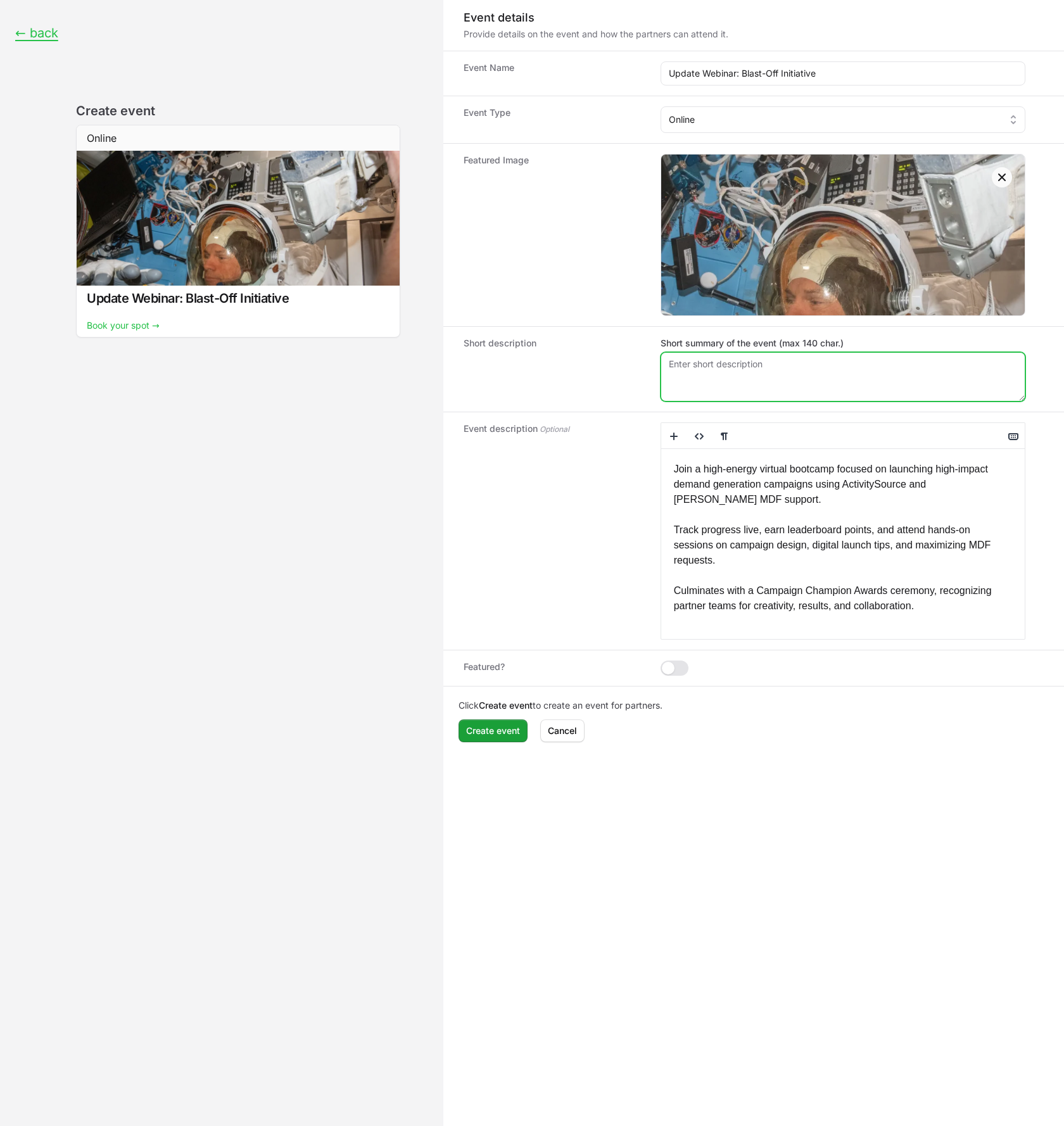
paste textarea "Live update webinar: program highlights, feedback, next steps, and recognition …"
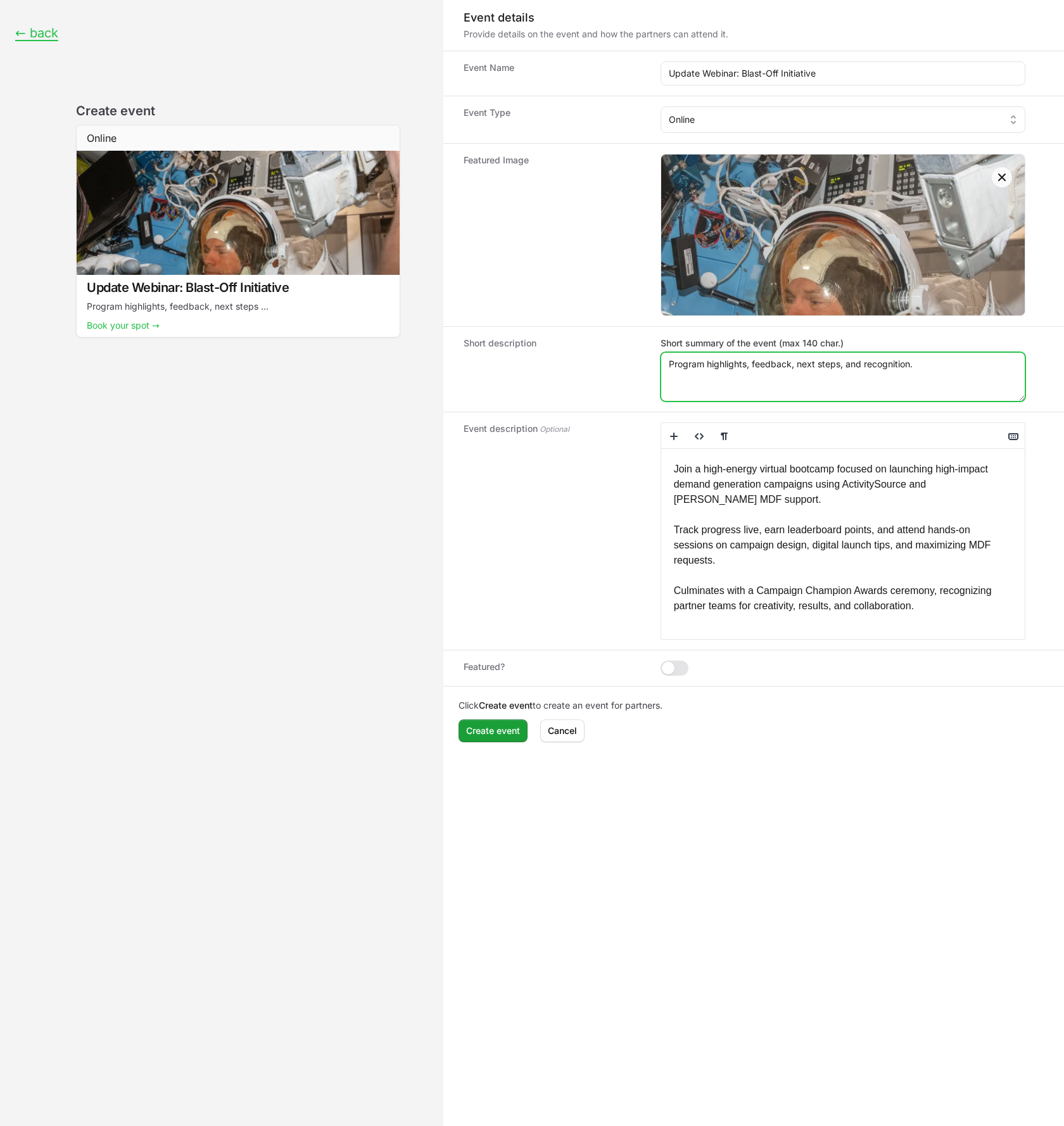
type textarea "Program highlights, feedback, next steps, and recognition."
click at [871, 568] on p "Join a high-energy virtual bootcamp focused on launching high-impact demand gen…" at bounding box center [843, 537] width 338 height 152
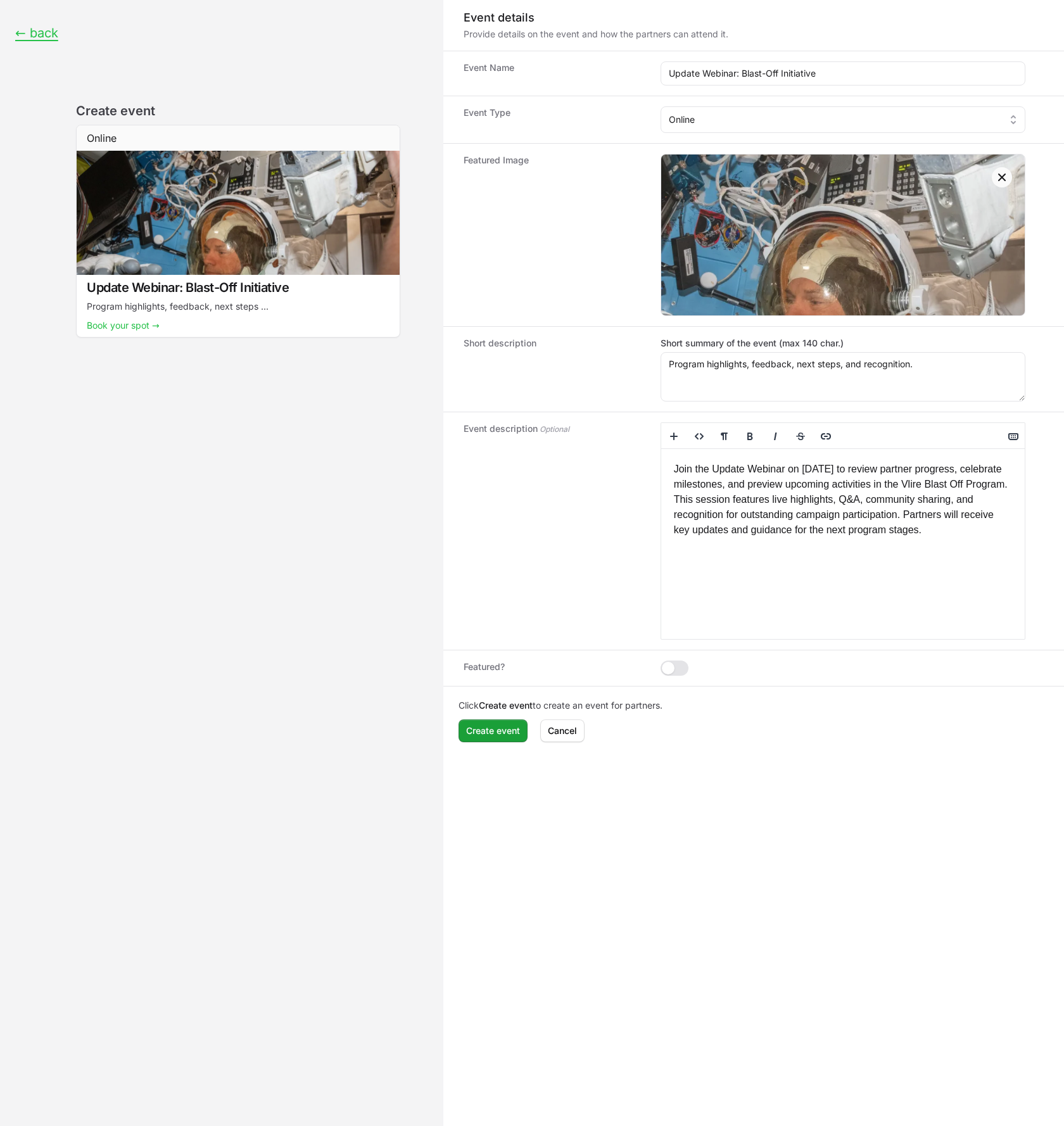
click at [734, 498] on p "Join the Update Webinar on [DATE] to review partner progress, celebrate milesto…" at bounding box center [843, 500] width 338 height 76
click at [780, 597] on div "Join the Update Webinar on [DATE] to review partner progress, celebrate milesto…" at bounding box center [842, 544] width 363 height 190
click at [866, 609] on div "Join the Update Webinar on [DATE] to review partner progress, celebrate milesto…" at bounding box center [842, 544] width 363 height 190
click at [869, 611] on div "Join the Update Webinar on [DATE] to review partner progress, celebrate milesto…" at bounding box center [842, 544] width 363 height 190
click at [991, 548] on p "This session features live highlights, Q&A, community sharing, and recognition …" at bounding box center [843, 524] width 338 height 46
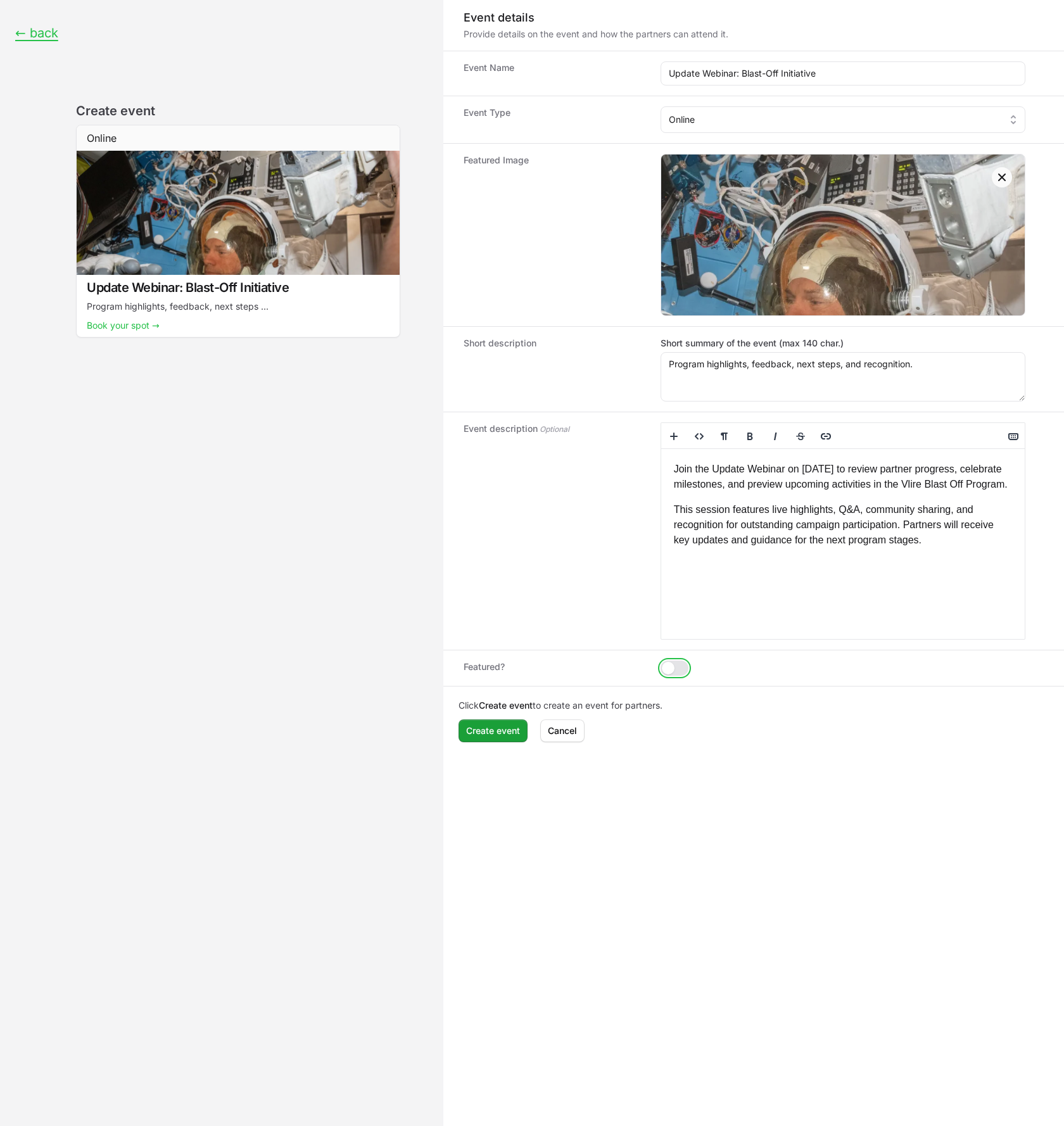
click at [672, 666] on button "Event form" at bounding box center [674, 667] width 28 height 15
click at [506, 732] on span "Create event" at bounding box center [493, 730] width 54 height 15
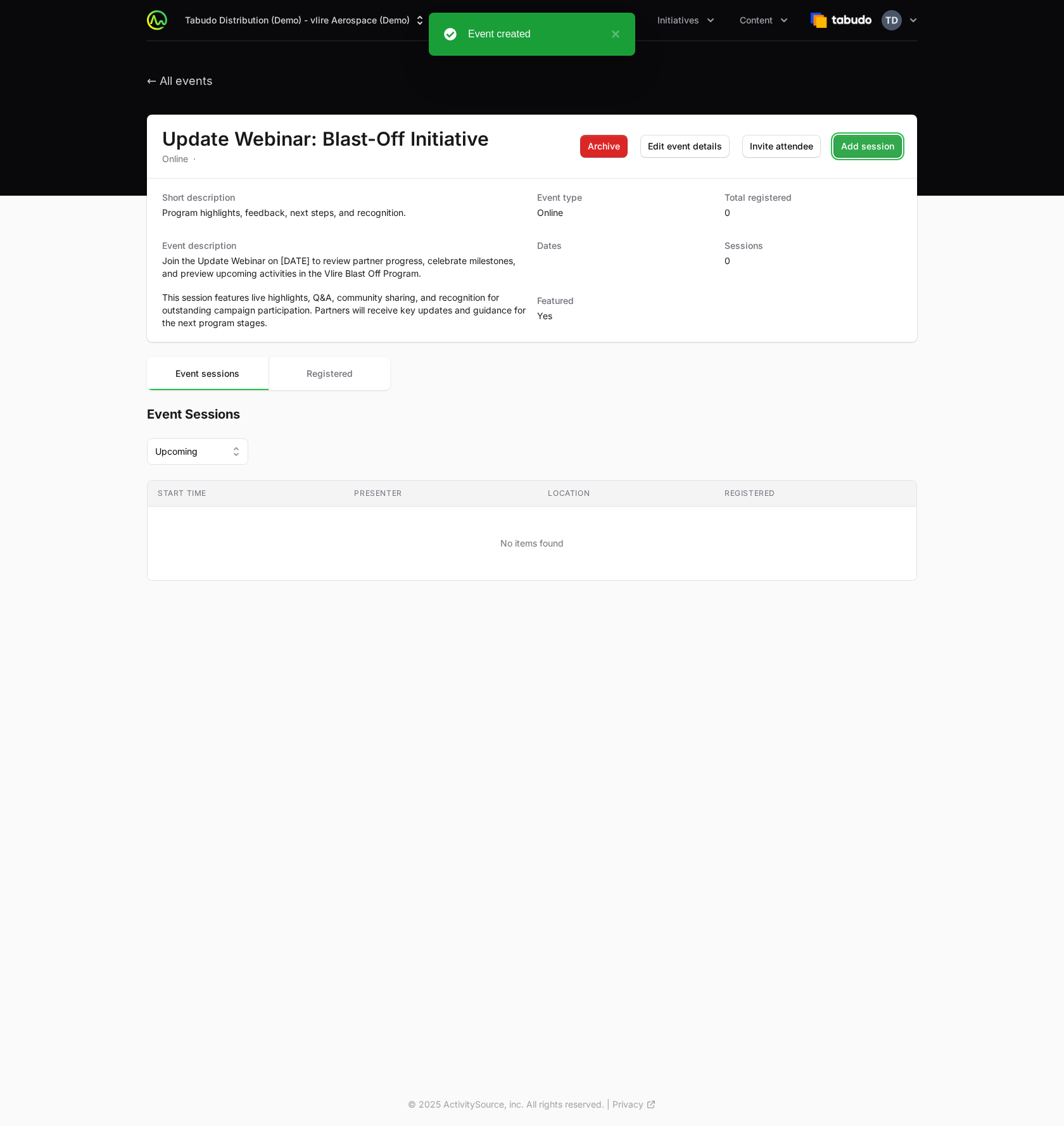
click at [876, 141] on span "Add session" at bounding box center [867, 146] width 53 height 15
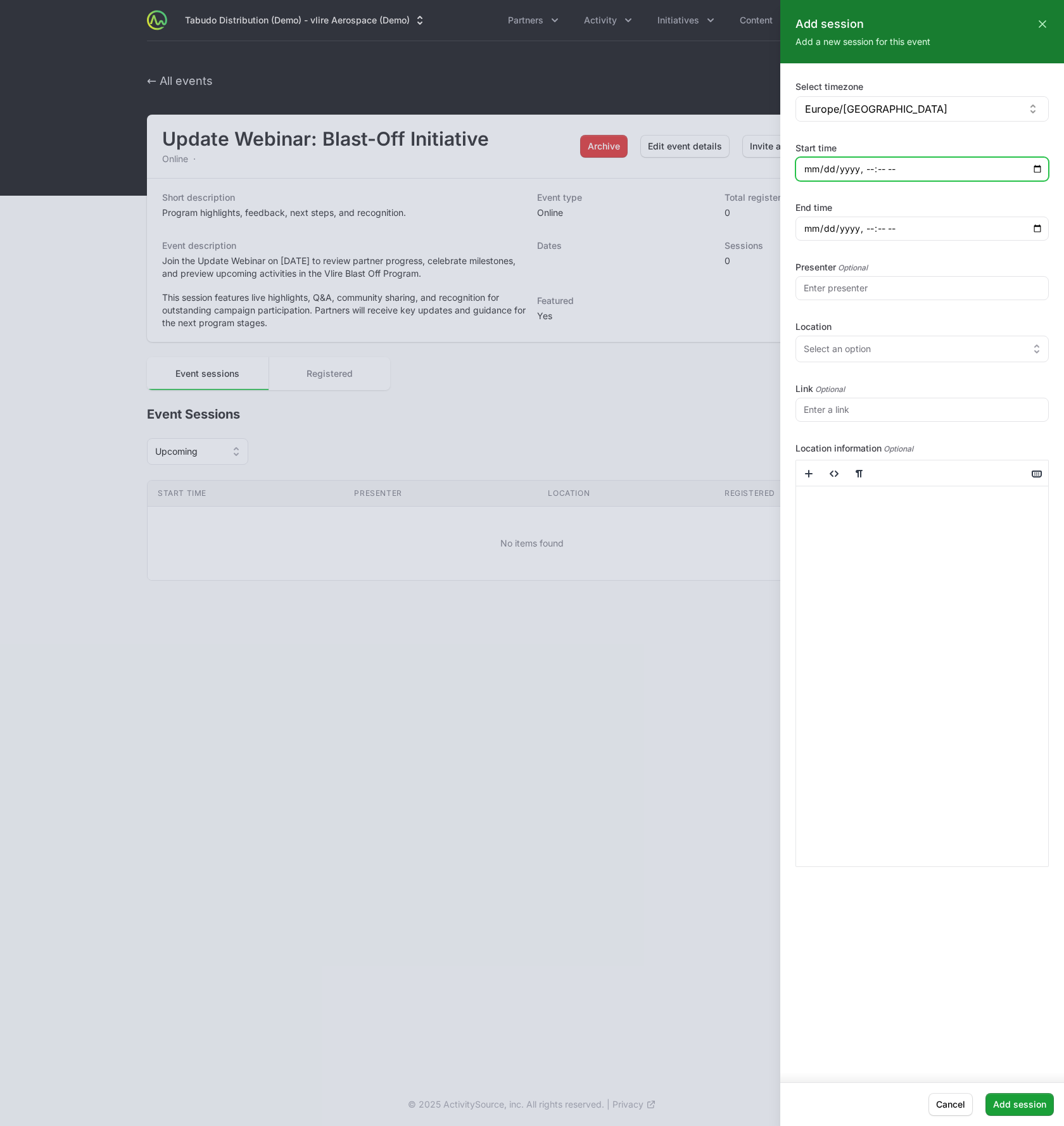
click at [1032, 171] on input "Start time" at bounding box center [921, 168] width 253 height 24
type input "[DATE]T16:00"
click at [910, 396] on div "Link" at bounding box center [921, 402] width 253 height 39
click at [1038, 229] on input "End time" at bounding box center [921, 228] width 253 height 24
type input "[DATE]T17:30"
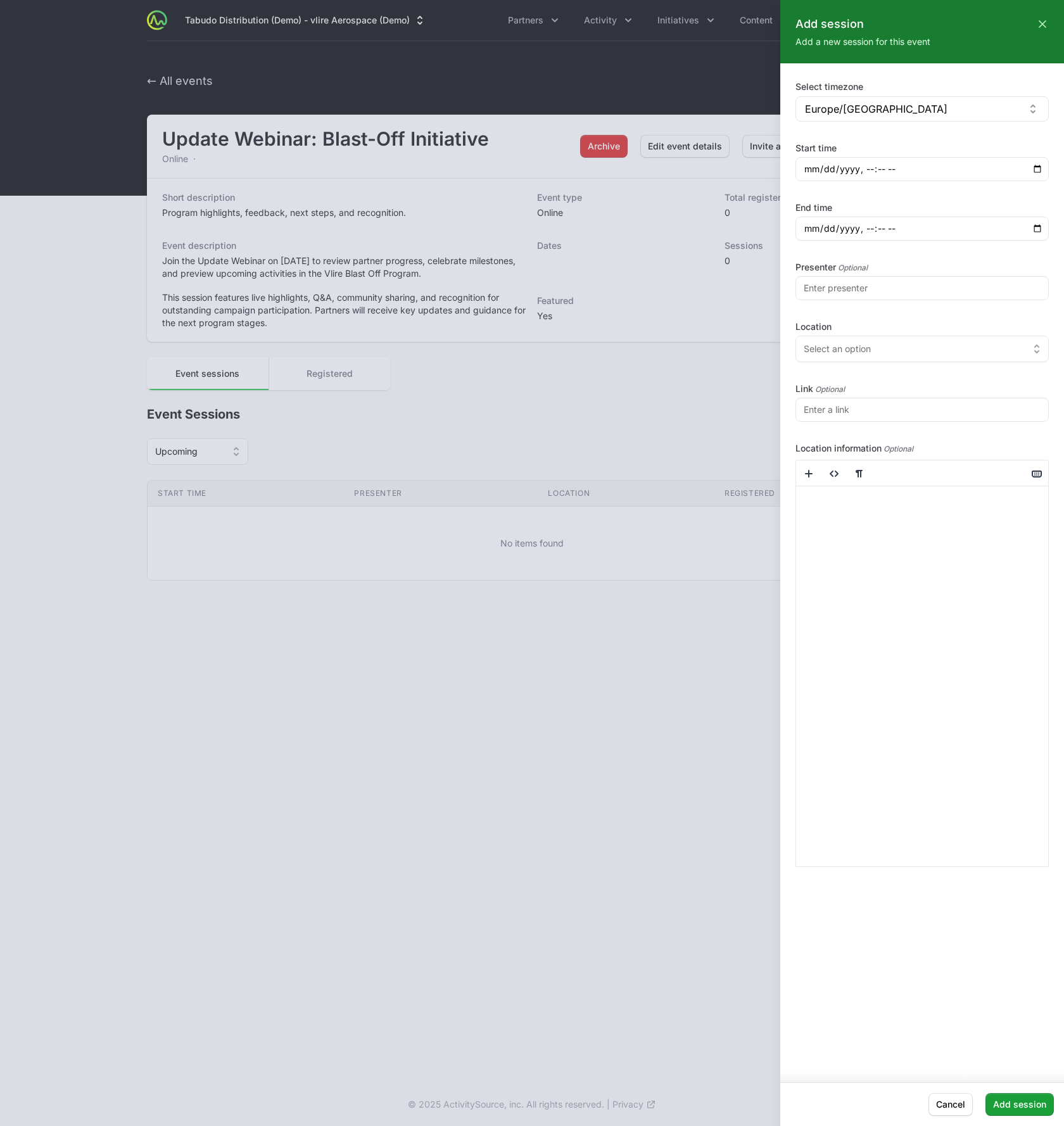
click at [953, 201] on label "End time" at bounding box center [921, 207] width 253 height 12
click at [953, 217] on input "End time" at bounding box center [921, 228] width 253 height 24
click at [880, 282] on input "Presenter" at bounding box center [921, 288] width 253 height 24
click at [884, 349] on div "Select an option" at bounding box center [913, 349] width 219 height 12
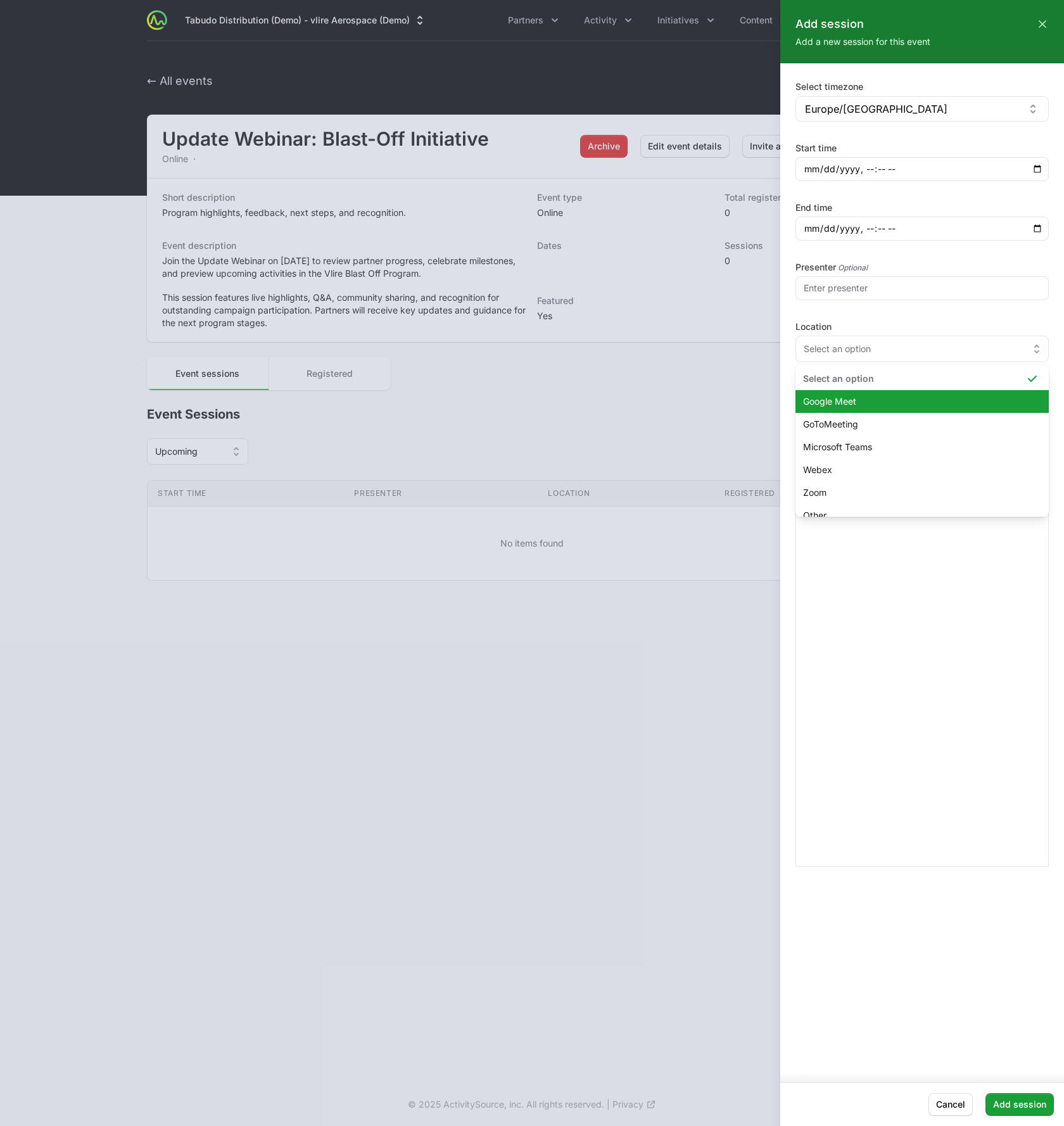
click at [874, 397] on span "Google Meet" at bounding box center [915, 401] width 223 height 12
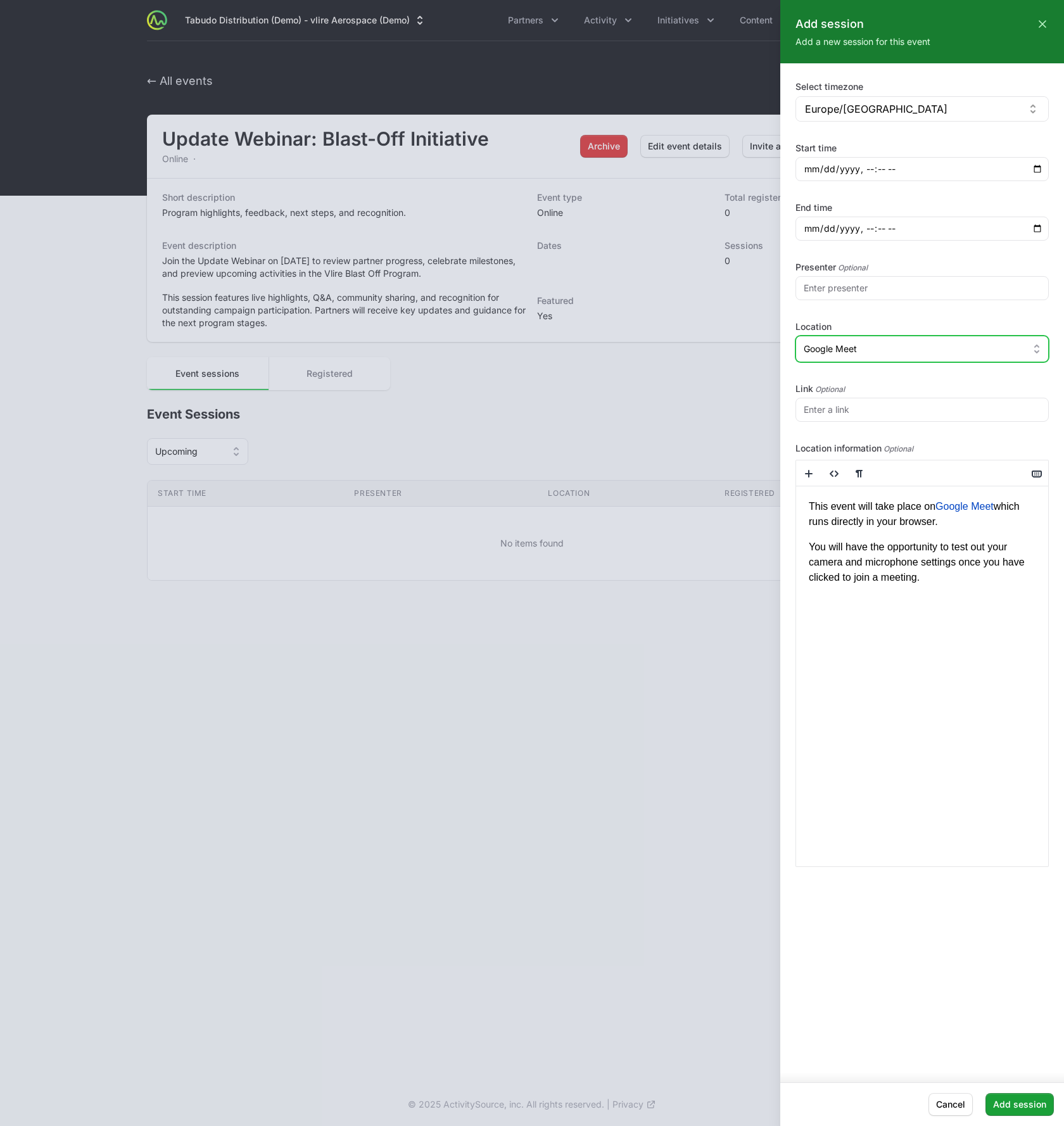
click at [957, 597] on div "This event will take place on Google Meet which runs directly in your browser. …" at bounding box center [922, 676] width 252 height 380
click at [1011, 1105] on span "Add session" at bounding box center [1019, 1104] width 53 height 15
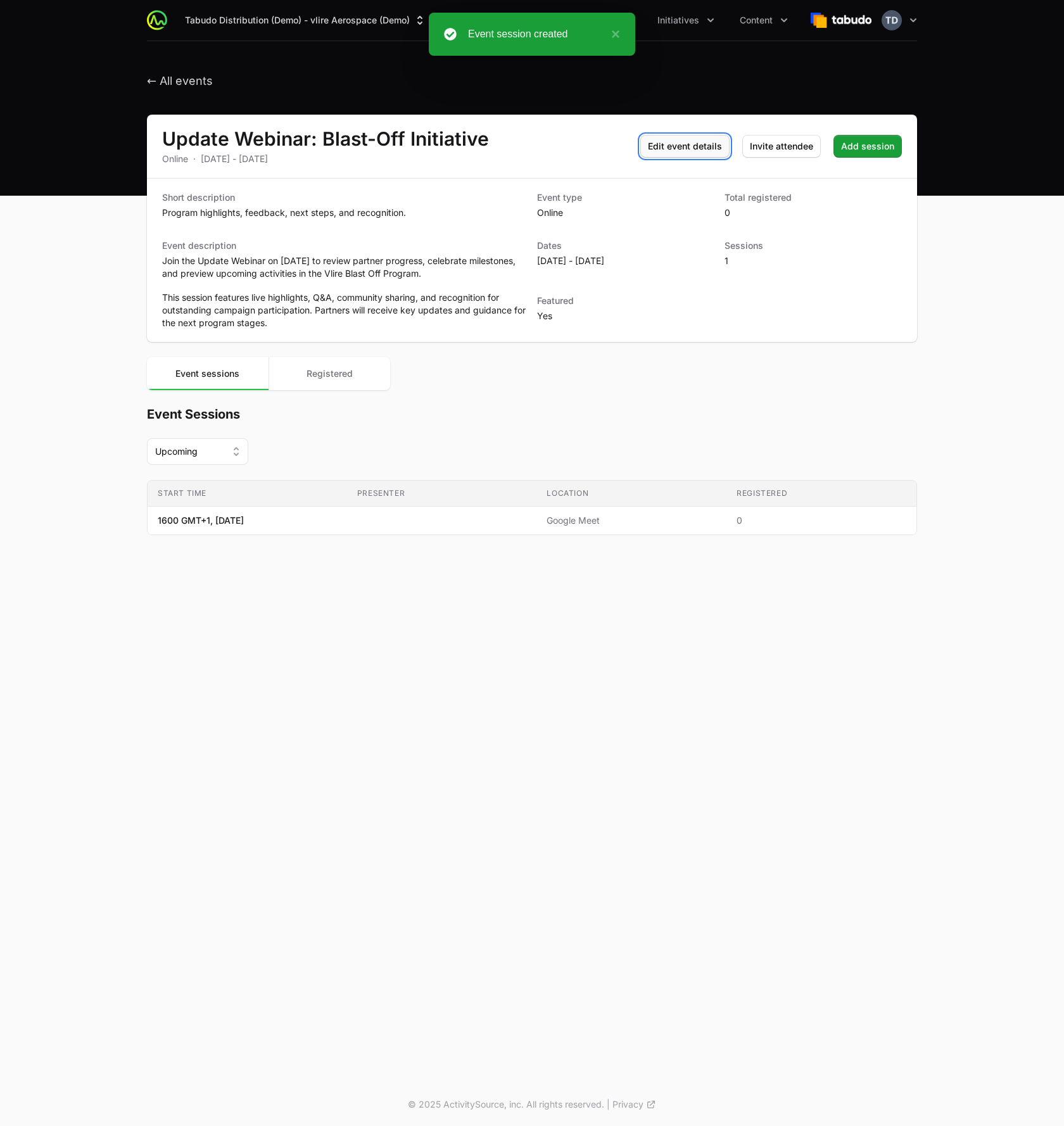
click at [718, 142] on span "Edit event details" at bounding box center [685, 146] width 74 height 15
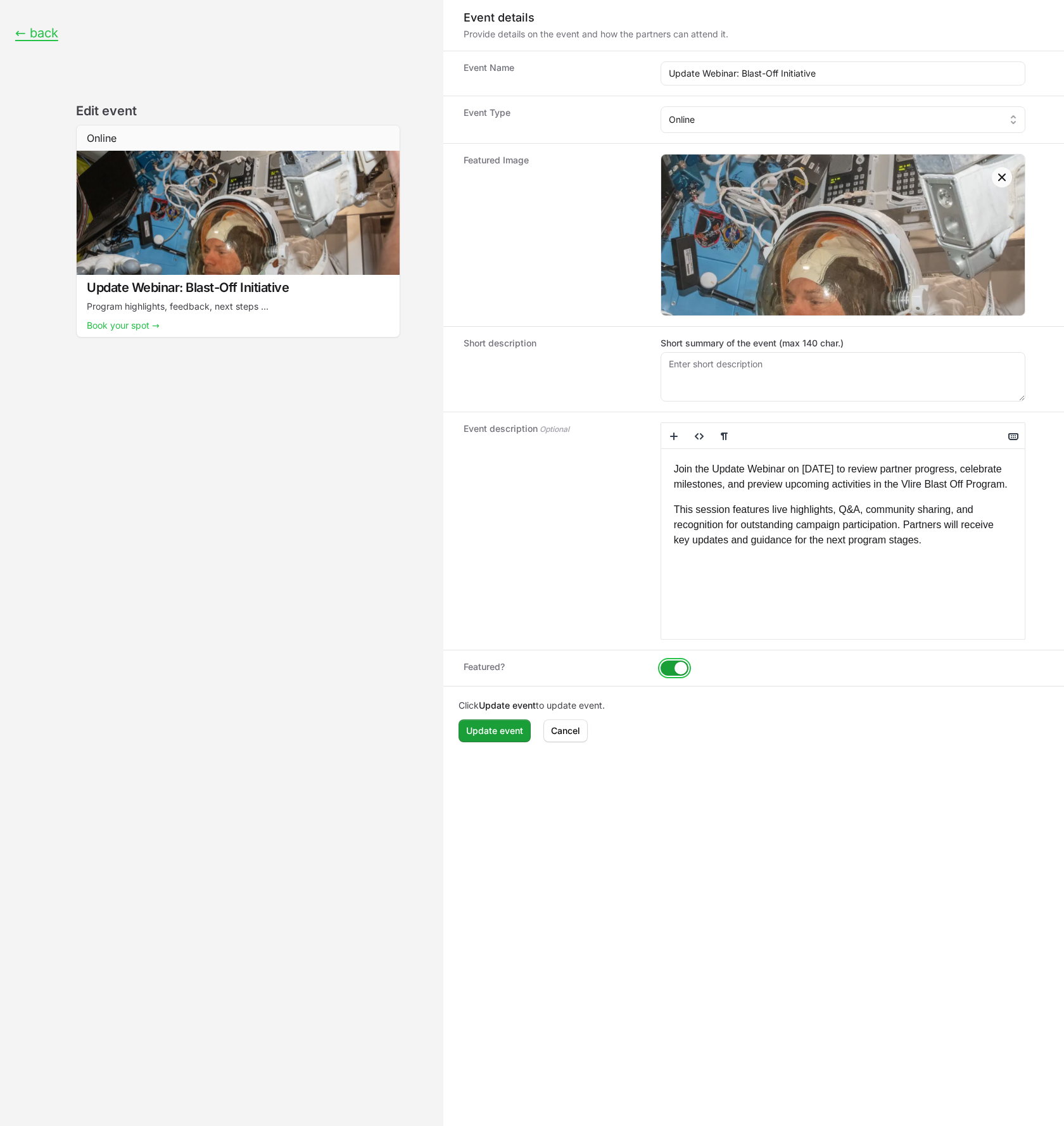
click at [666, 669] on button "Event form" at bounding box center [674, 667] width 28 height 15
click at [492, 727] on span "Update event" at bounding box center [494, 730] width 57 height 15
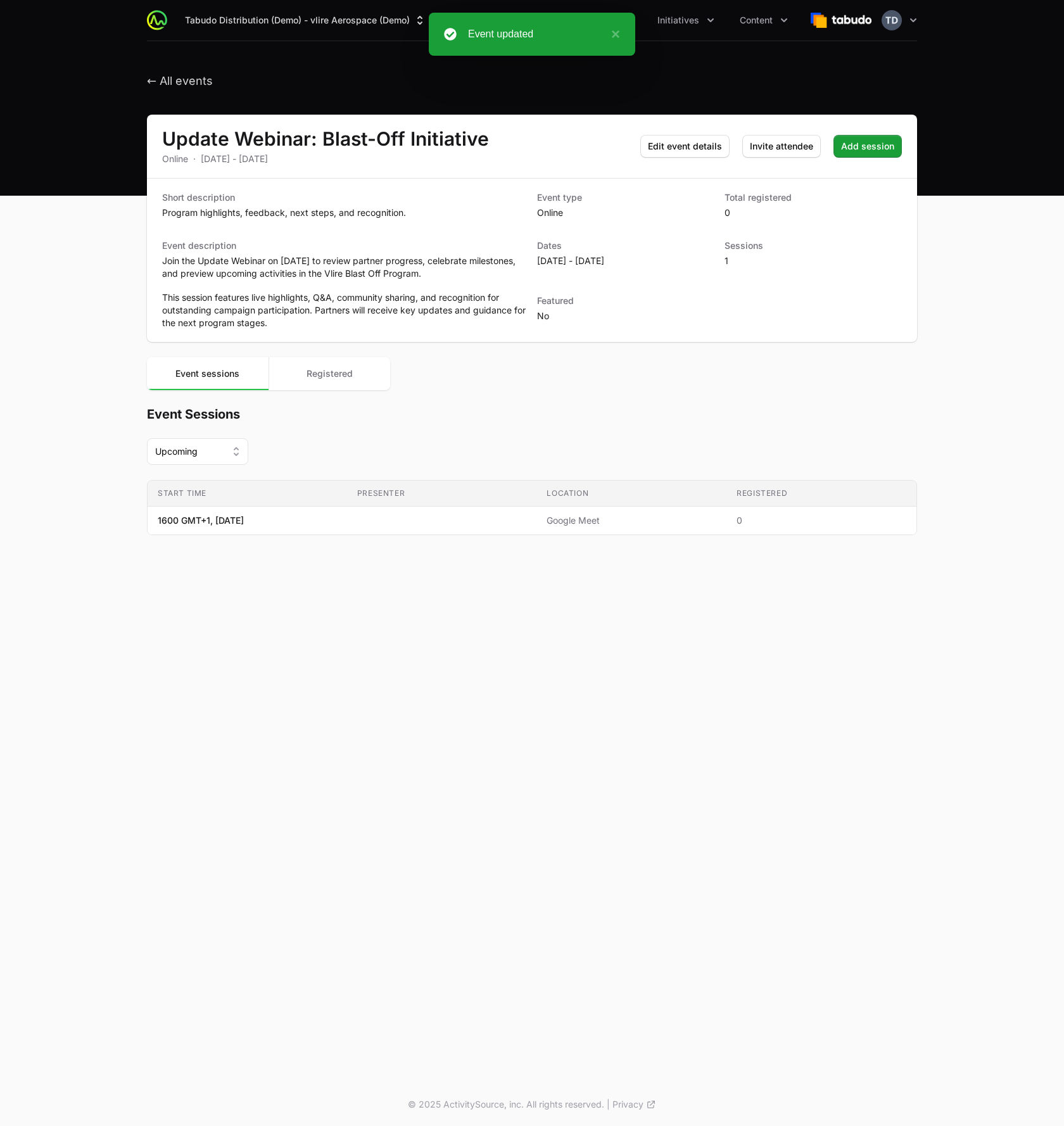
click at [358, 689] on div "Tabudo Distribution (Demo) - vlire Aerospace (Demo) Partners Activity Initiativ…" at bounding box center [532, 541] width 1064 height 1083
click at [185, 84] on span "← All events" at bounding box center [179, 82] width 66 height 15
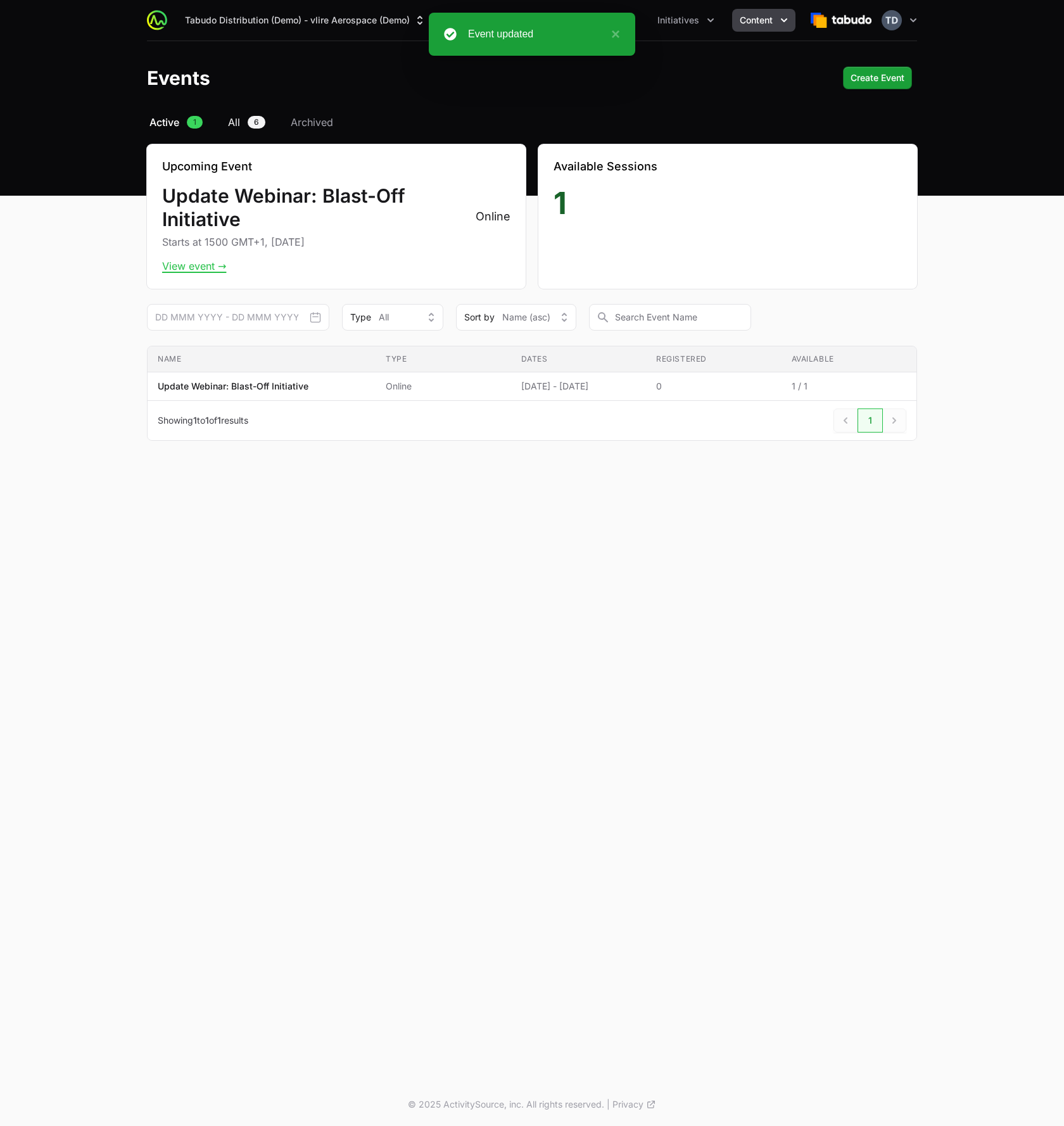
click at [237, 126] on span "All" at bounding box center [234, 122] width 12 height 15
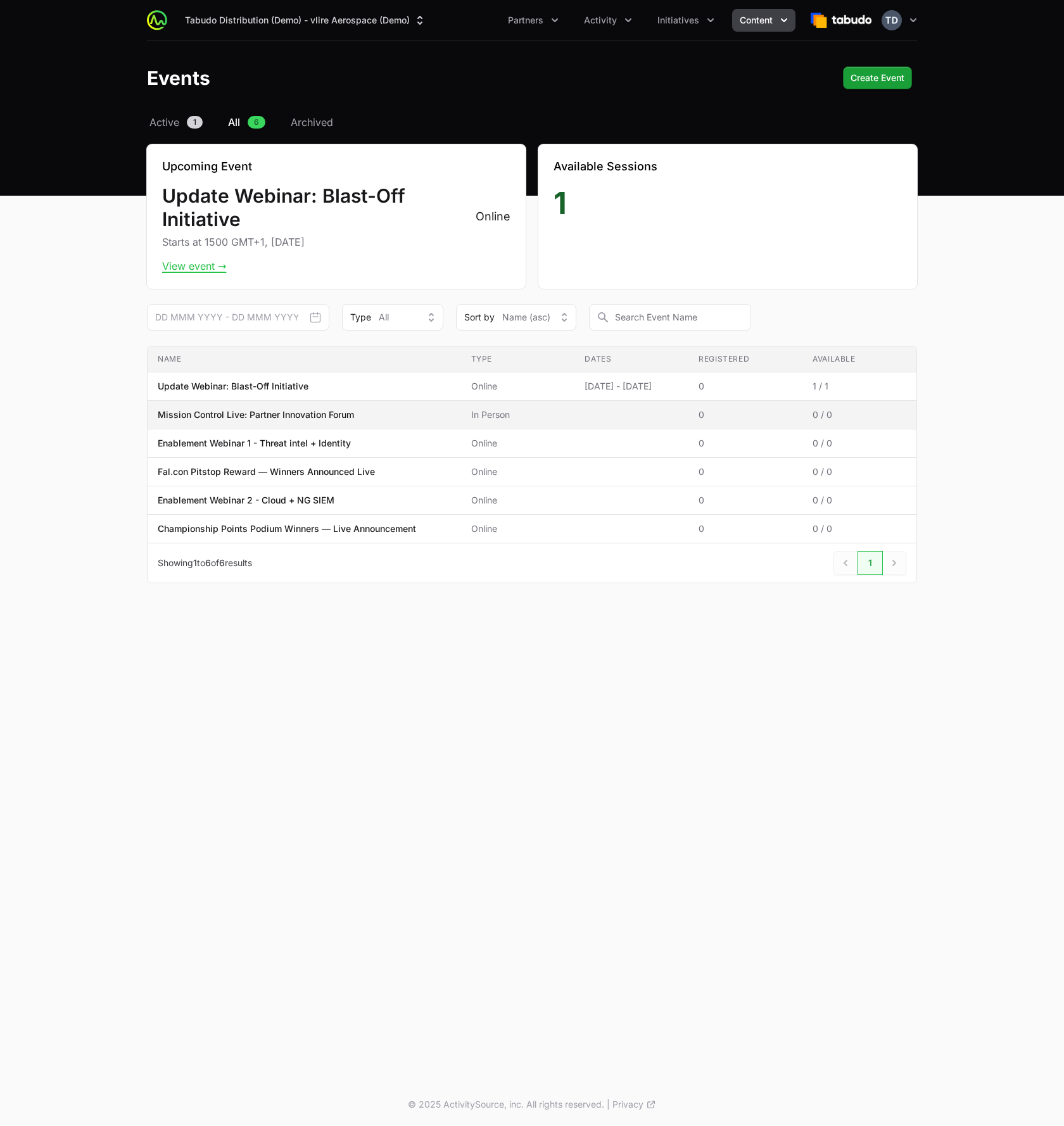
click at [420, 421] on td "Name Mission Control Live: Partner Innovation Forum" at bounding box center [304, 414] width 314 height 28
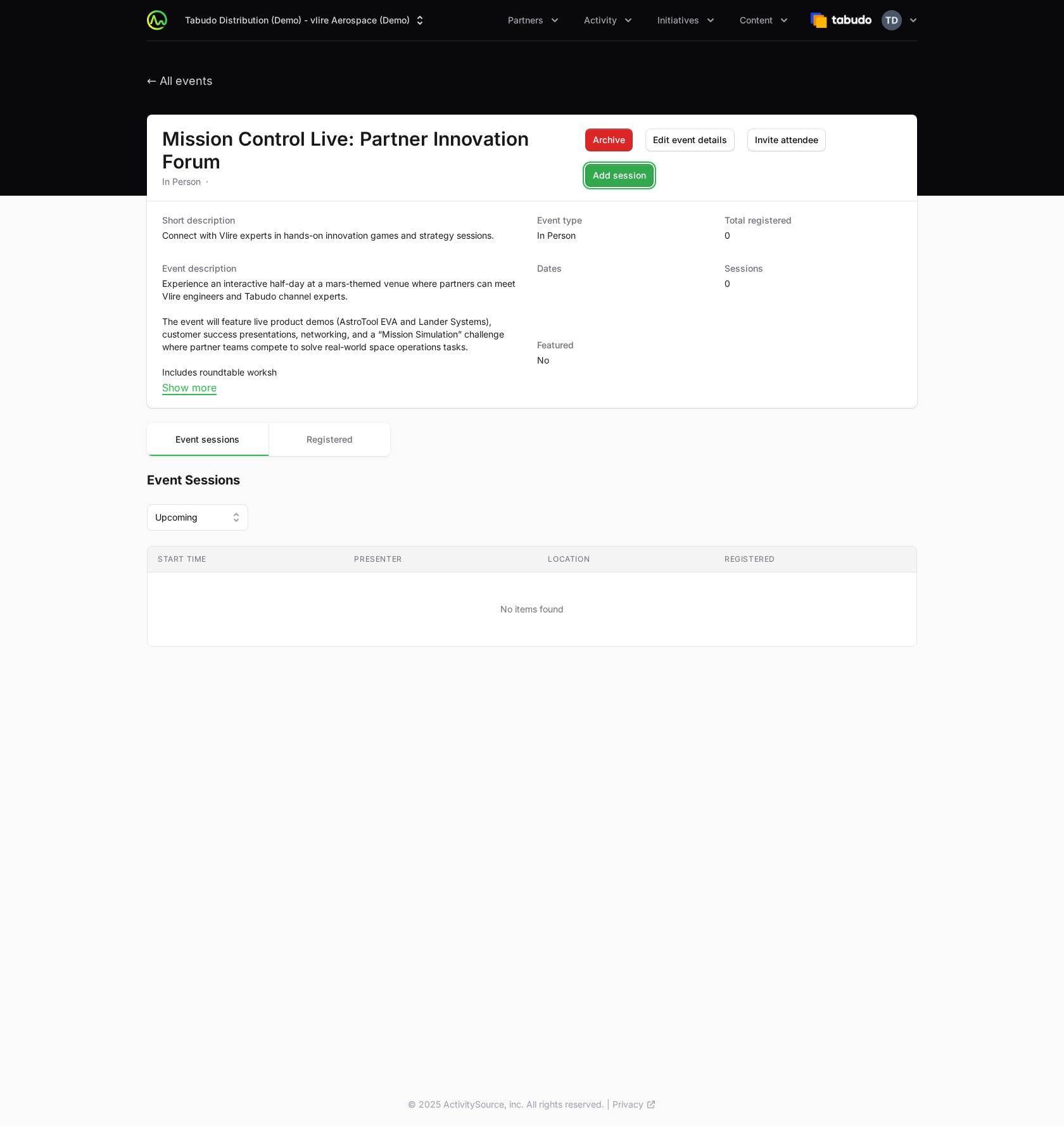
click at [617, 177] on span "Add session" at bounding box center [619, 175] width 53 height 15
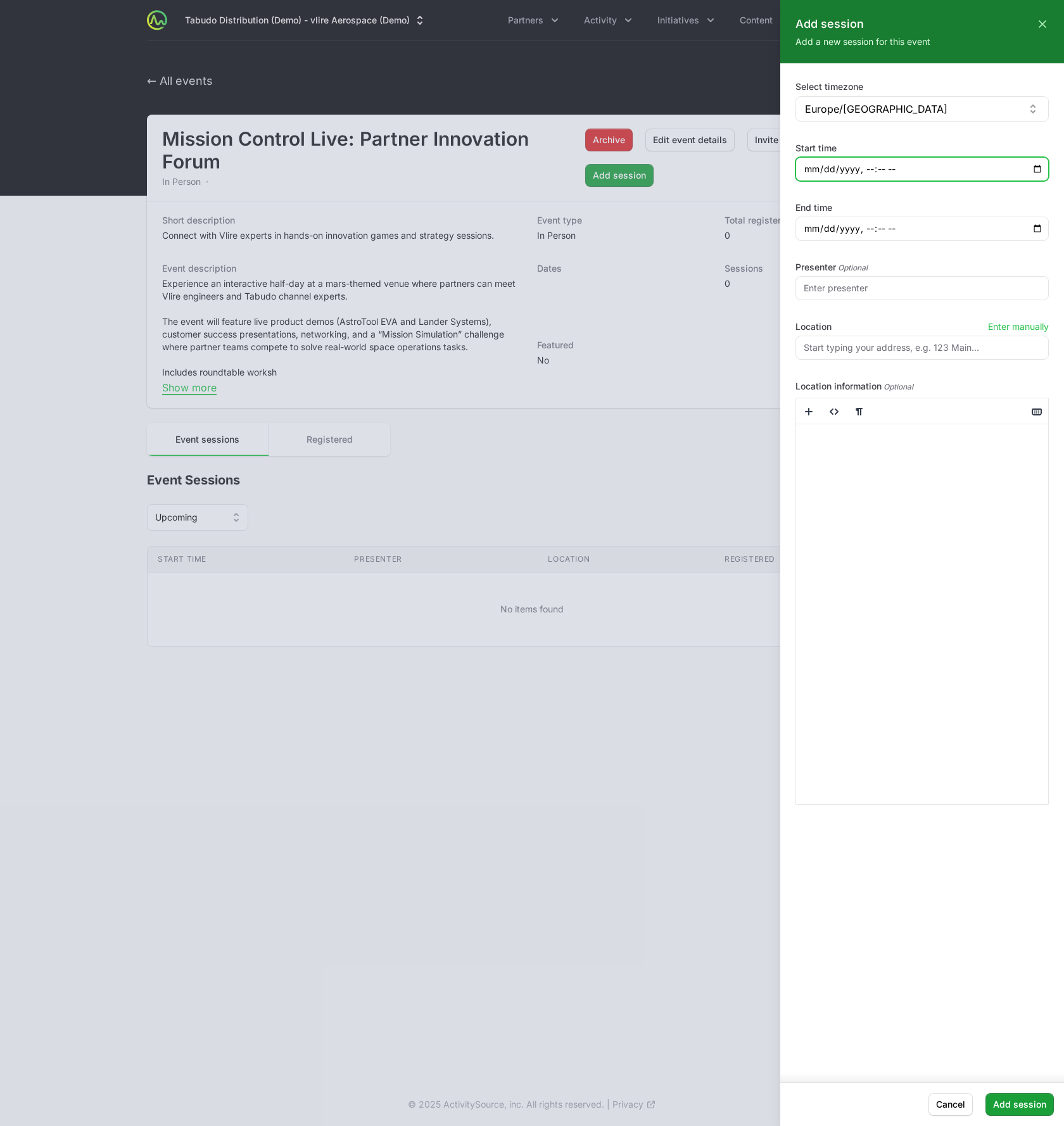
click at [1038, 168] on input "Start time" at bounding box center [921, 168] width 253 height 24
type input "[DATE]T20:25"
click at [942, 572] on div at bounding box center [922, 614] width 252 height 380
click at [1036, 228] on input "End time" at bounding box center [921, 228] width 253 height 24
type input "[DATE]T20:30"
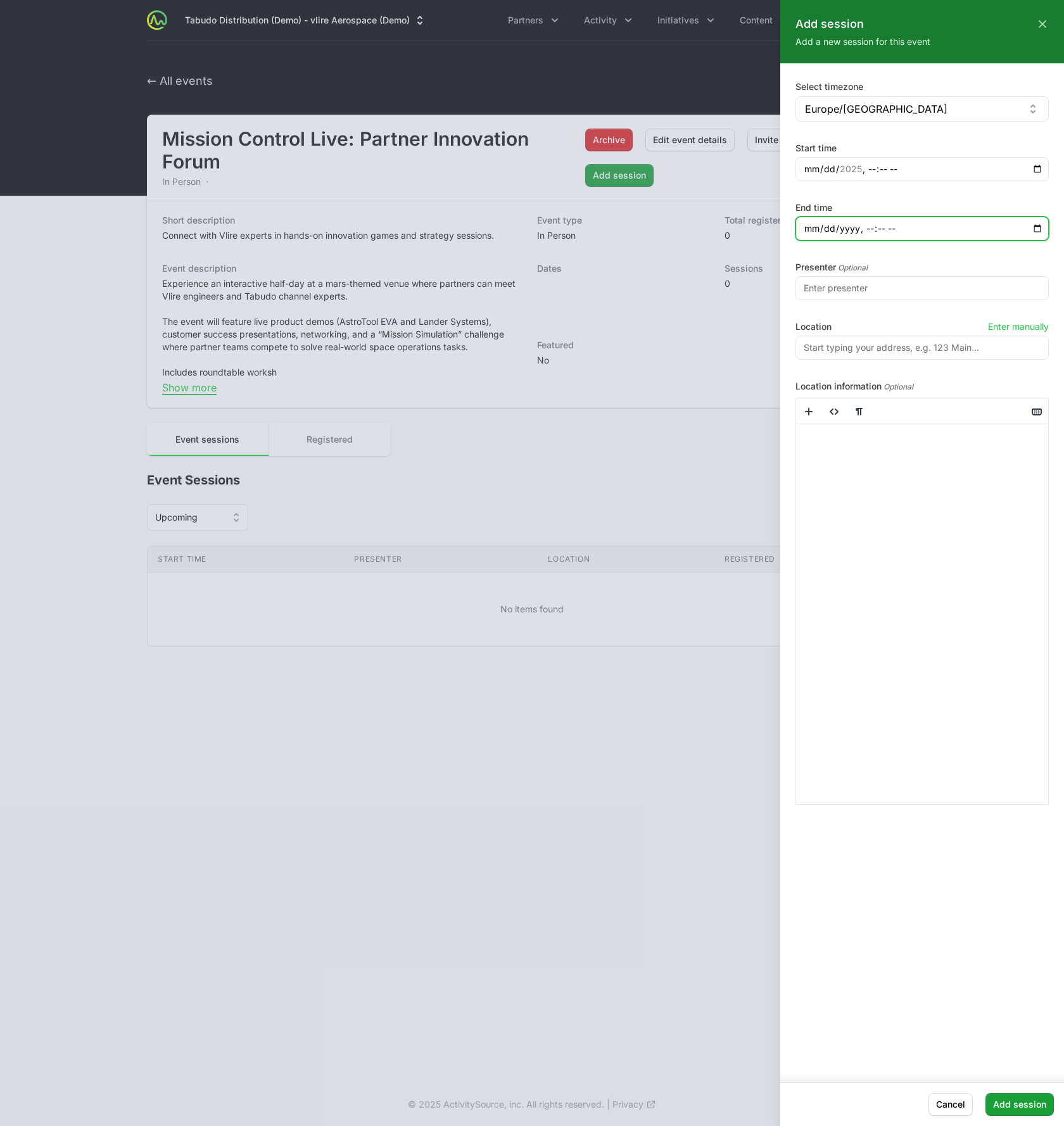
click at [839, 535] on div at bounding box center [922, 614] width 252 height 380
click at [823, 291] on input "Presenter" at bounding box center [921, 288] width 253 height 24
click at [851, 360] on div "Select timezone [GEOGRAPHIC_DATA]/[GEOGRAPHIC_DATA] [GEOGRAPHIC_DATA]/[GEOGRAPH…" at bounding box center [921, 442] width 253 height 726
click at [855, 347] on input at bounding box center [921, 347] width 253 height 24
click at [1033, 325] on button "Enter manually" at bounding box center [1017, 326] width 61 height 12
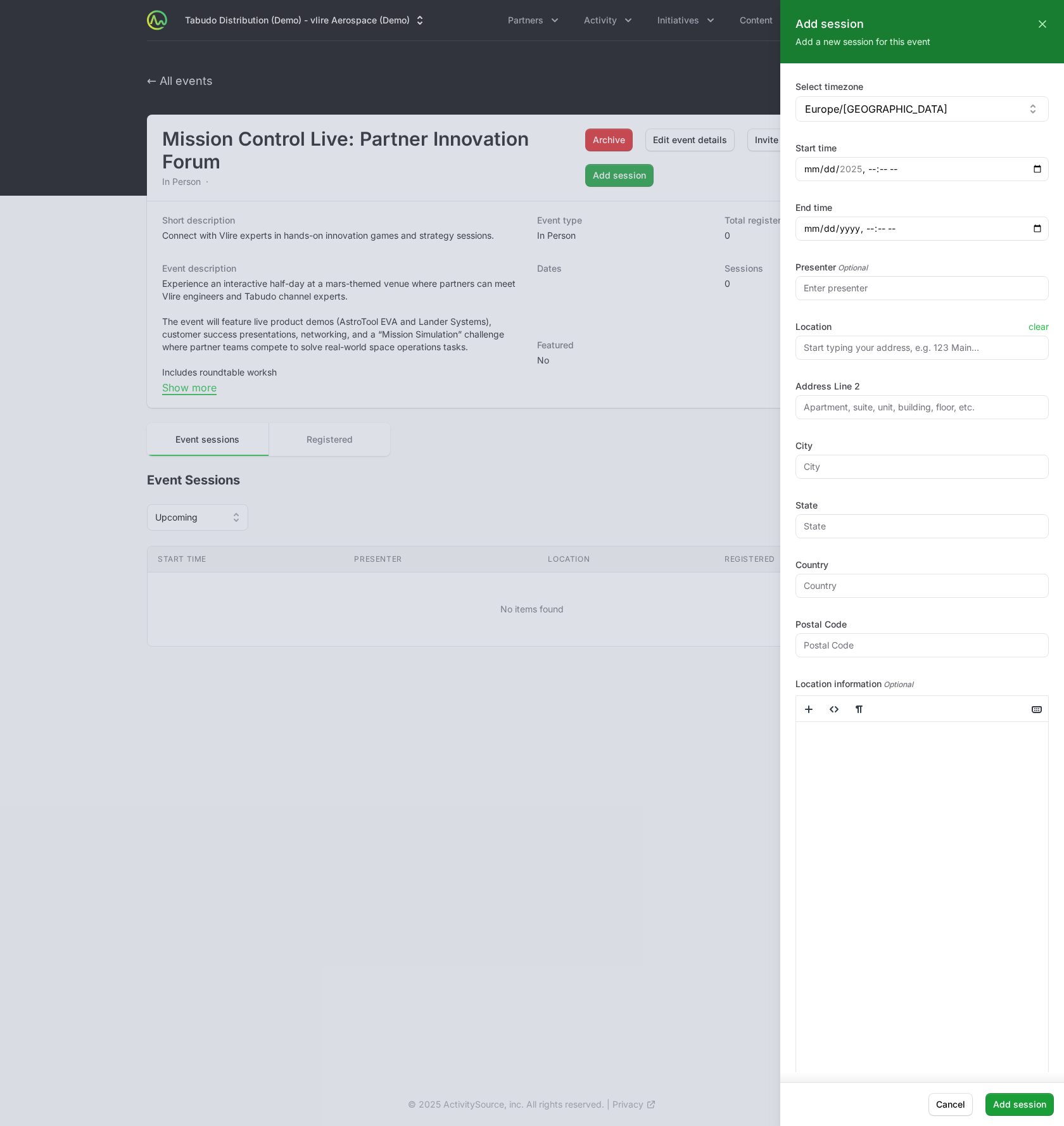
click at [968, 349] on input at bounding box center [921, 347] width 253 height 24
type input "12"
click at [1030, 323] on button "clear" at bounding box center [1038, 326] width 20 height 12
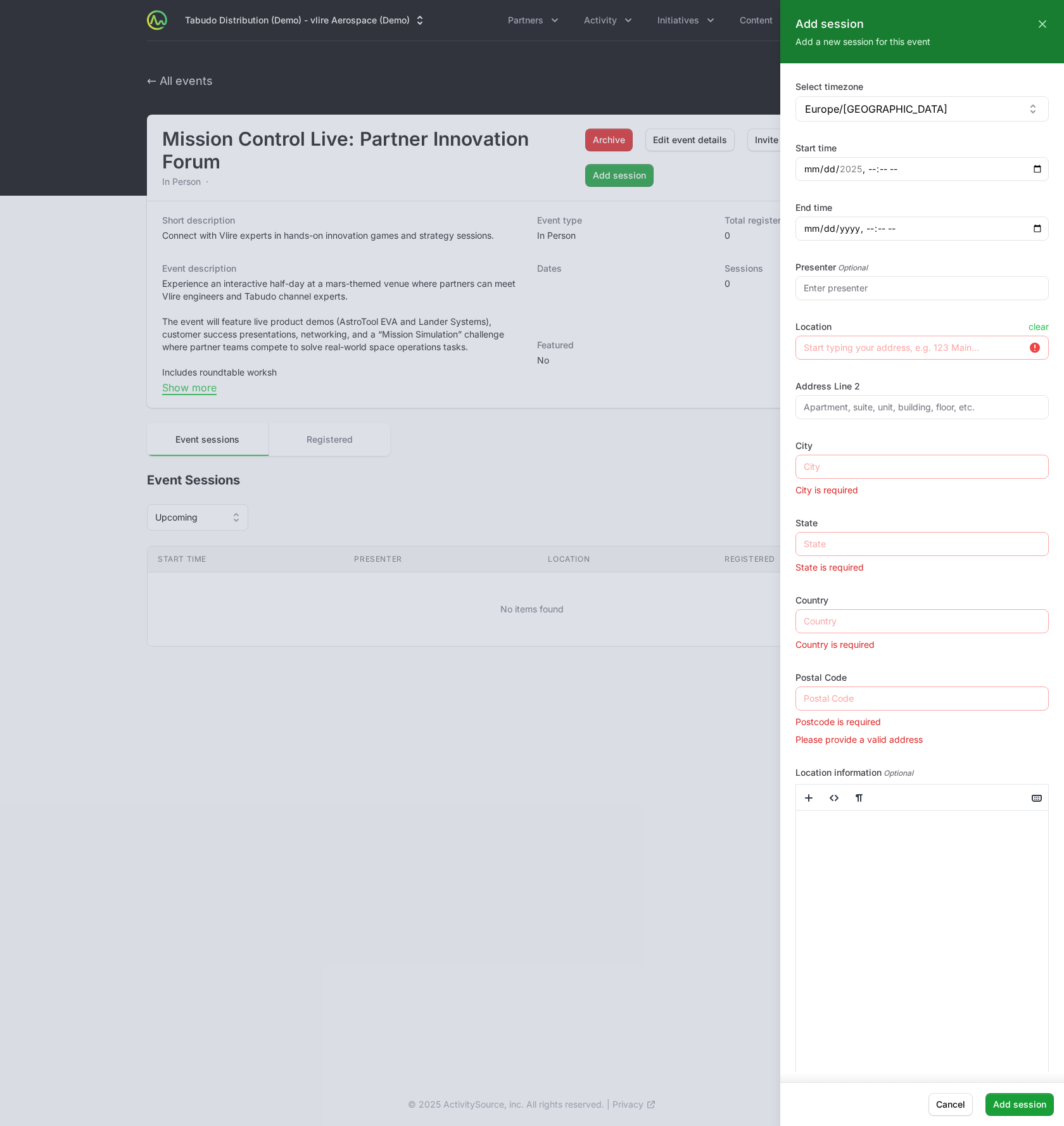
click at [929, 357] on input at bounding box center [921, 347] width 253 height 24
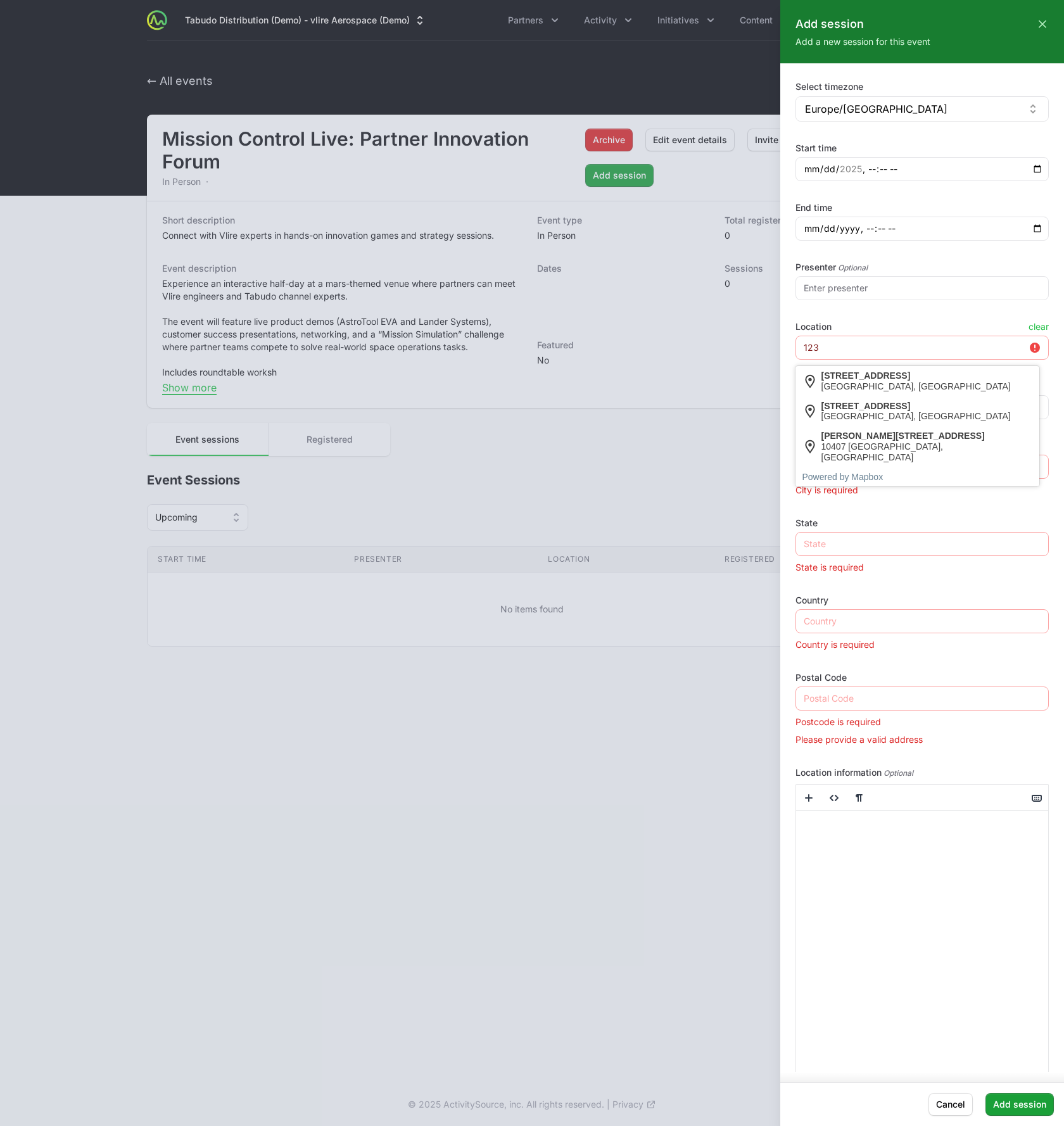
click at [952, 374] on div "3 results are available. Use up and down arrows to review and enter to select. …" at bounding box center [921, 532] width 253 height 392
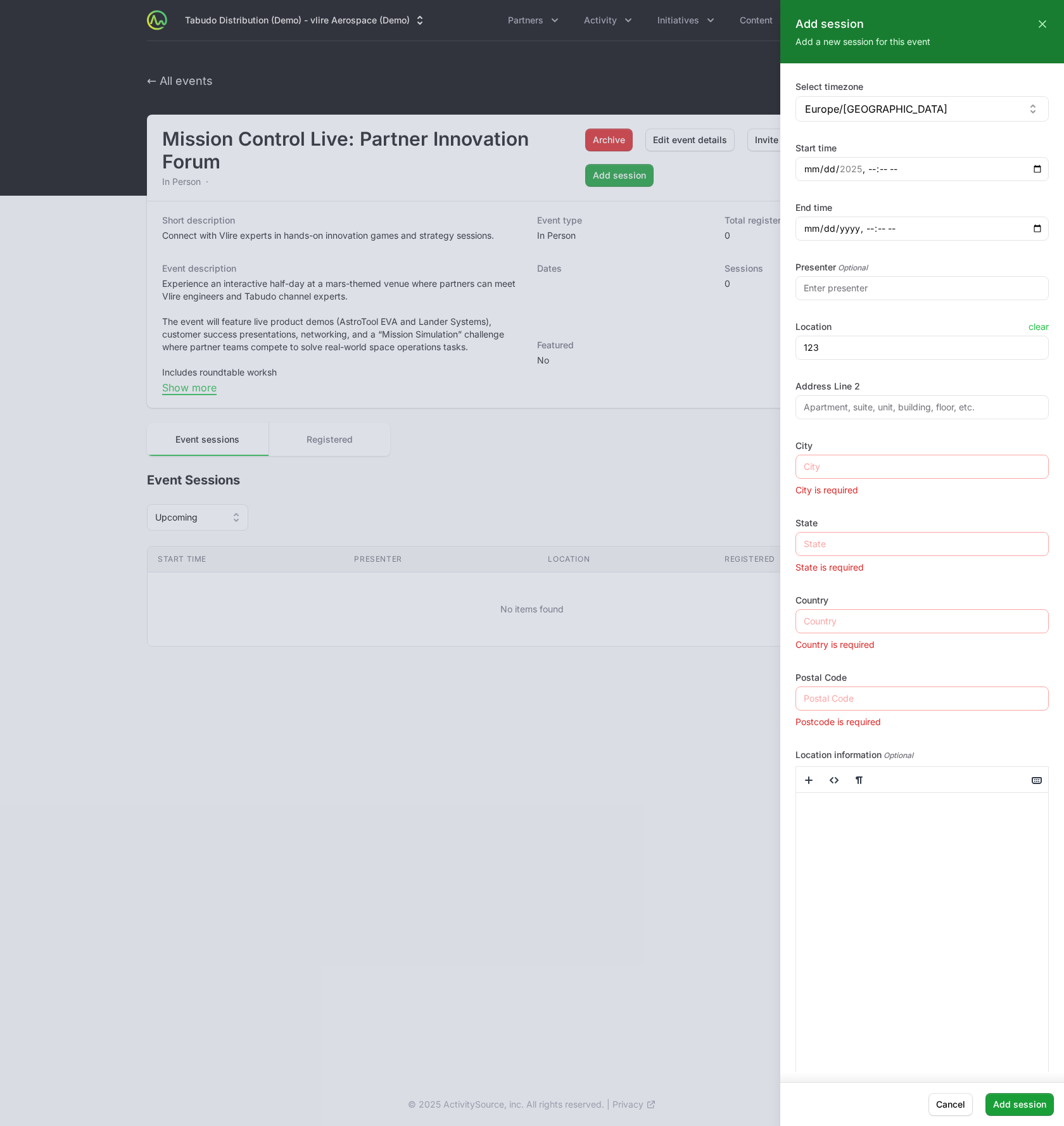
click at [877, 357] on input "123" at bounding box center [921, 347] width 253 height 24
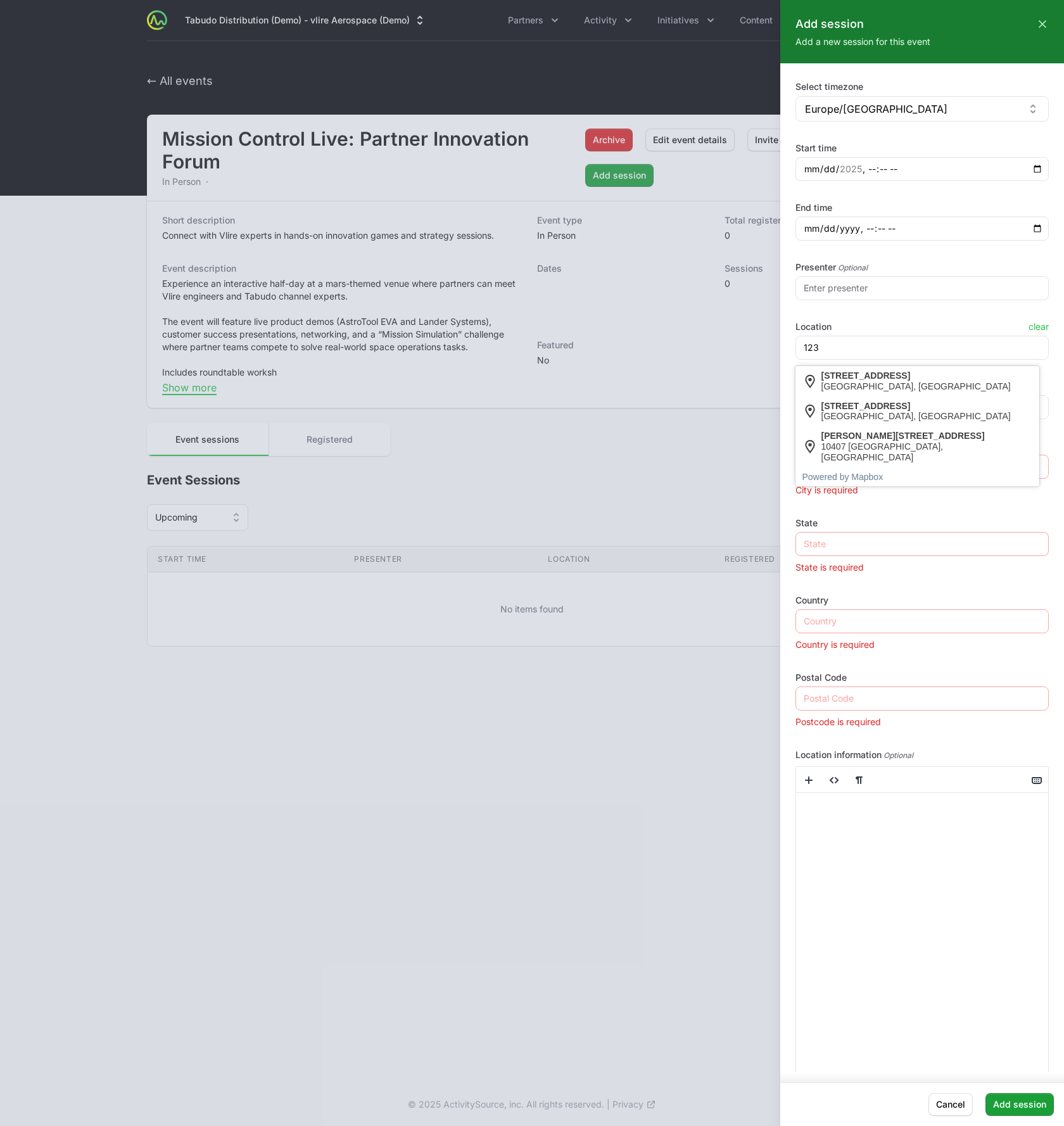
click at [864, 383] on label "Address Line 2" at bounding box center [921, 386] width 253 height 12
click at [819, 352] on input "123" at bounding box center [921, 347] width 253 height 24
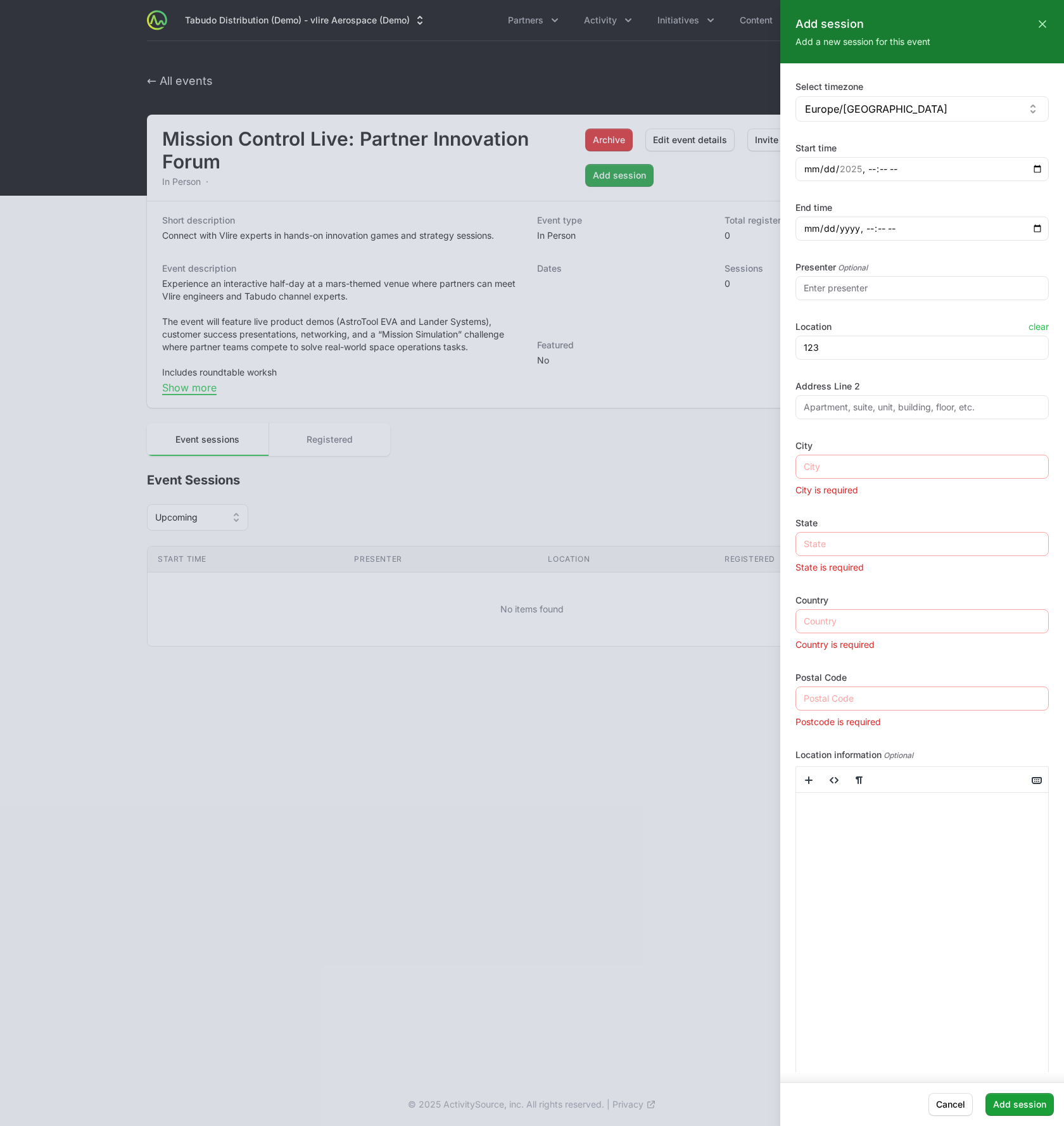
type input "[STREET_ADDRESS]"
type input "[GEOGRAPHIC_DATA]"
type input "de"
type input "10437"
type input "Prenzlauer [PERSON_NAME]"
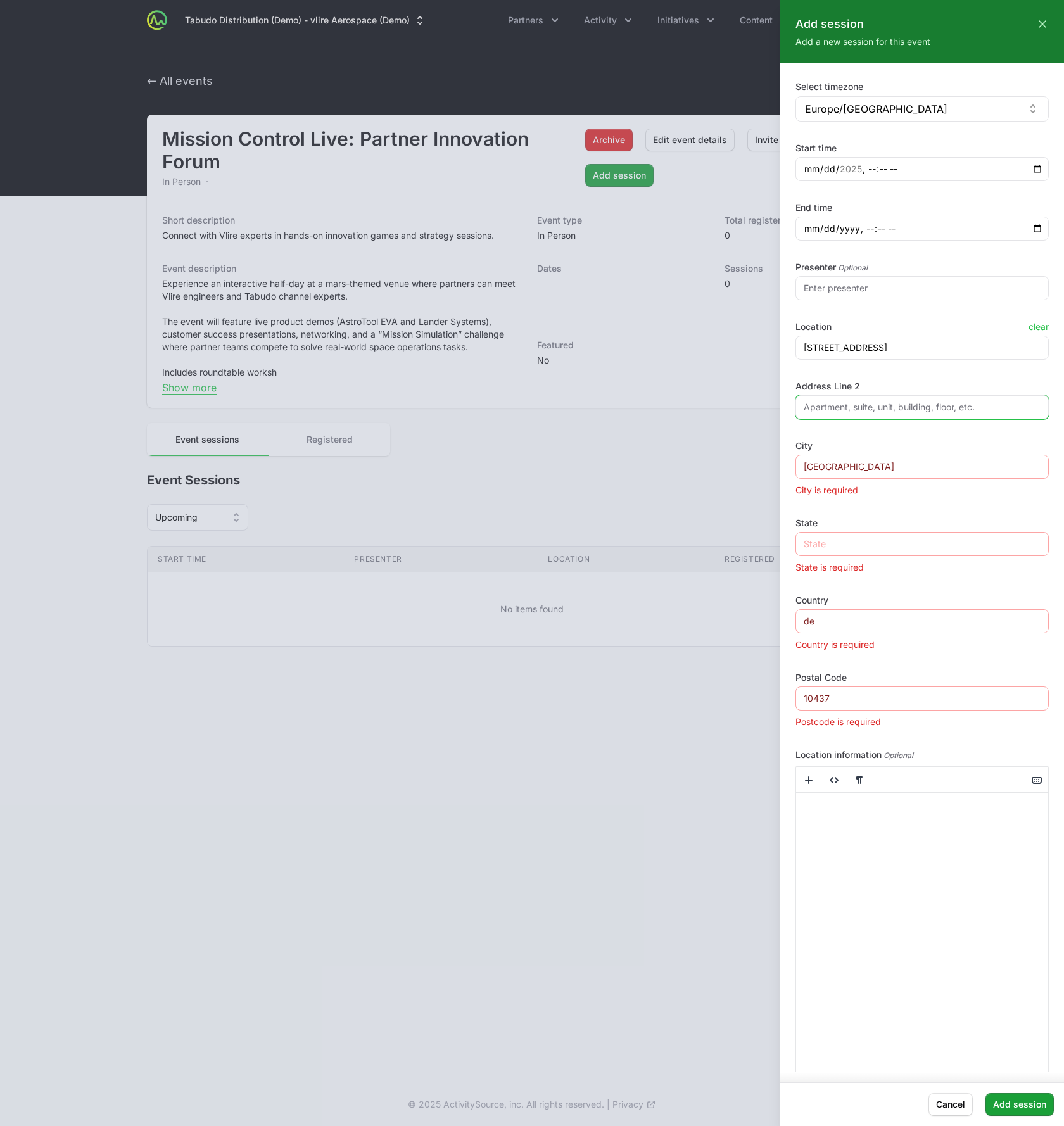
type input "[GEOGRAPHIC_DATA]"
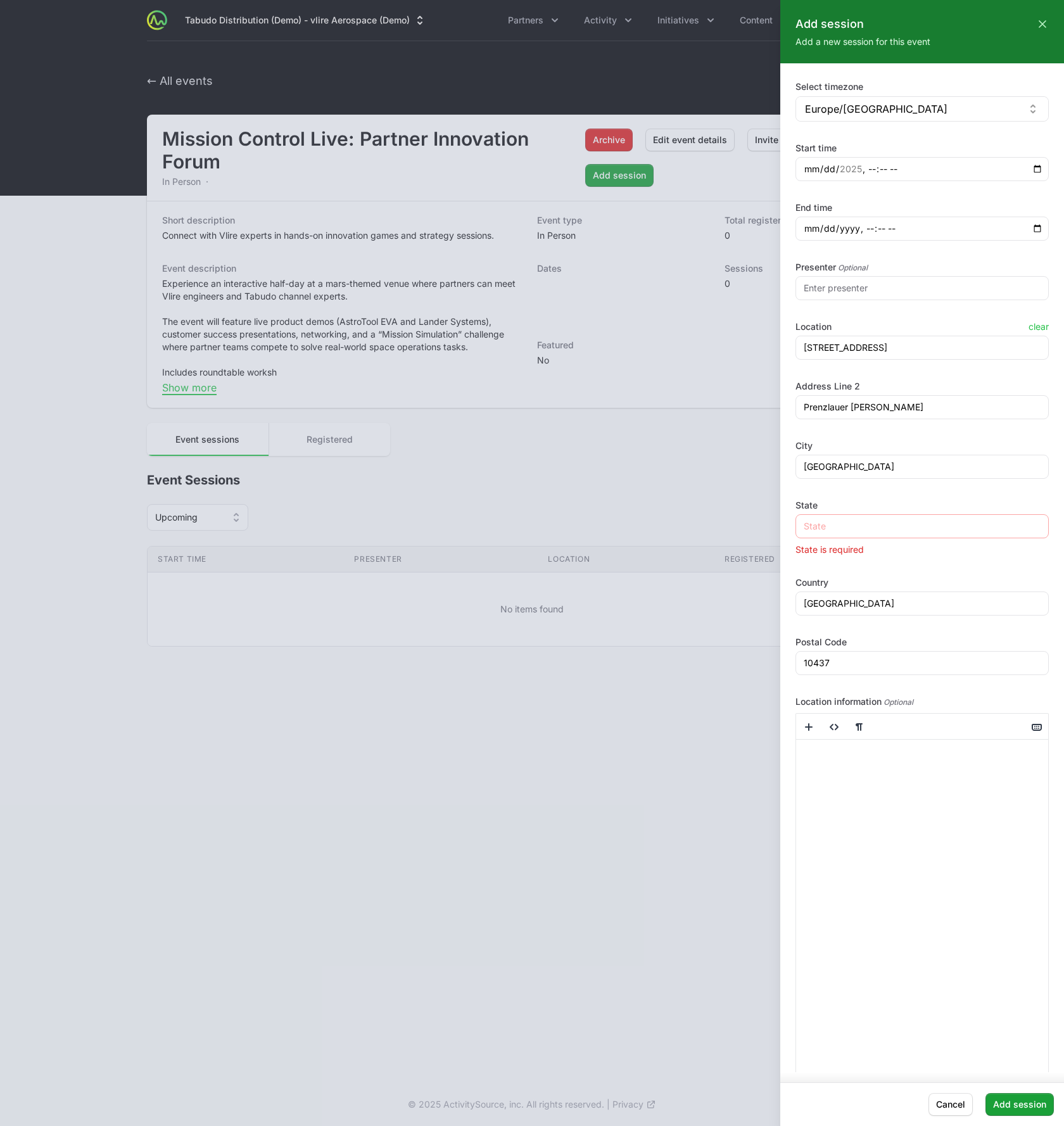
click at [871, 369] on div "Schönhauser Allee 123 Address Line [GEOGRAPHIC_DATA] [GEOGRAPHIC_DATA] is requi…" at bounding box center [921, 505] width 253 height 339
click at [820, 517] on input "State" at bounding box center [921, 526] width 253 height 24
click at [864, 494] on div "Schönhauser Allee 123 Address Line [GEOGRAPHIC_DATA] [GEOGRAPHIC_DATA] is requi…" at bounding box center [921, 505] width 253 height 339
click at [828, 530] on input "State" at bounding box center [921, 526] width 253 height 24
type input "[GEOGRAPHIC_DATA]"
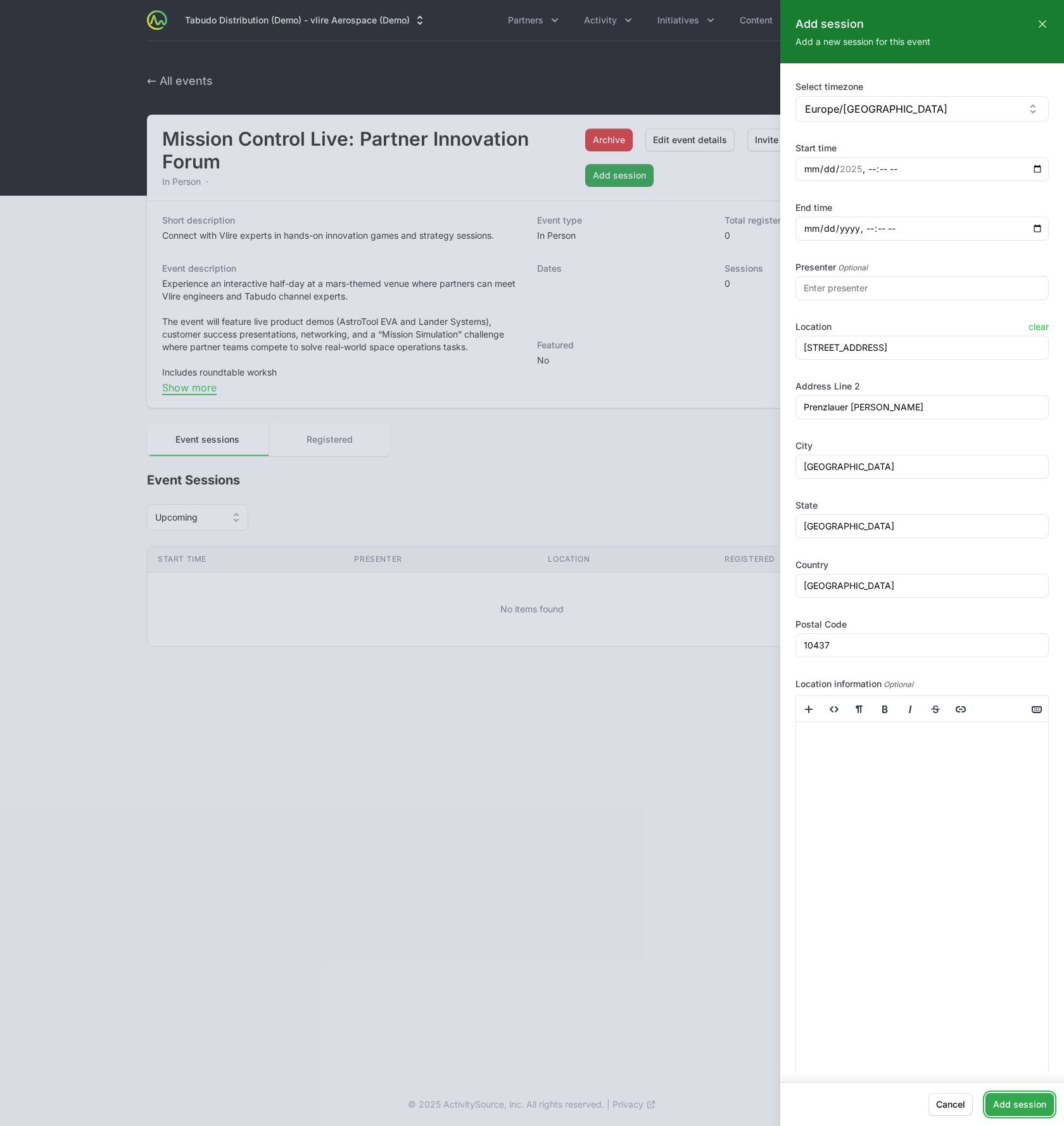
click at [1004, 1098] on span "Add session" at bounding box center [1019, 1104] width 53 height 15
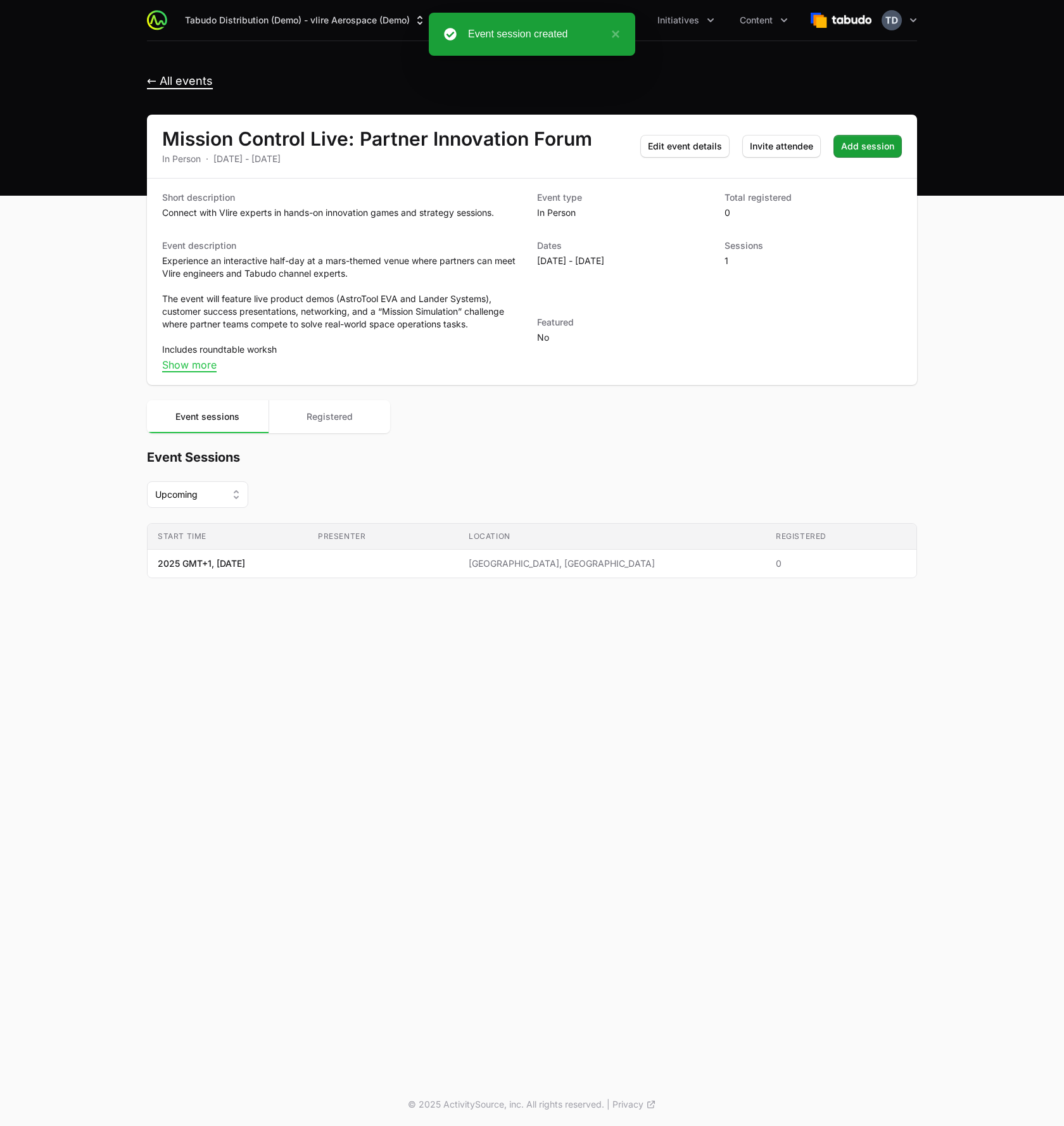
click at [191, 82] on span "← All events" at bounding box center [179, 82] width 66 height 15
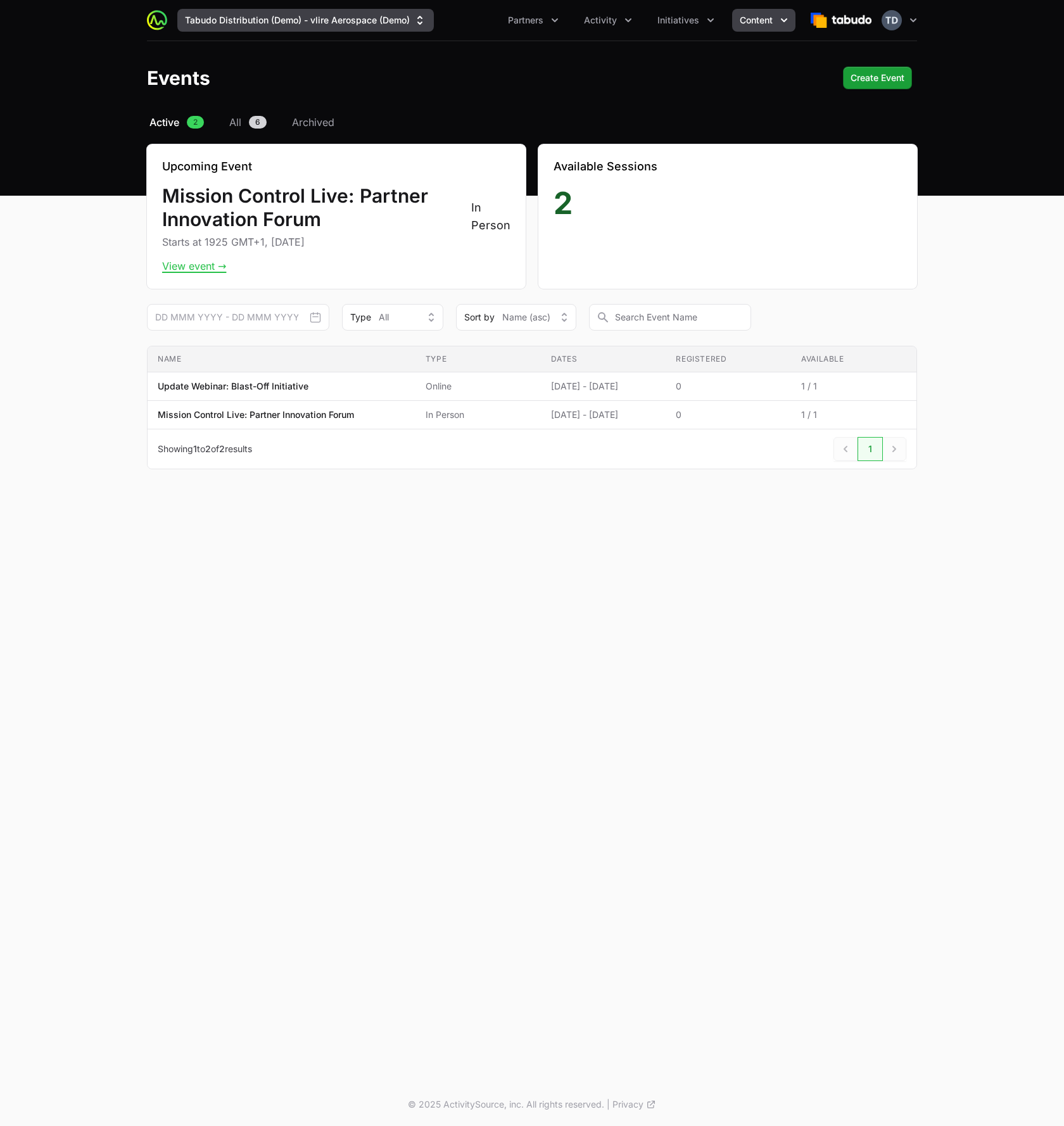
click at [352, 26] on button "Tabudo Distribution (Demo) - vlire Aerospace (Demo)" at bounding box center [306, 20] width 257 height 23
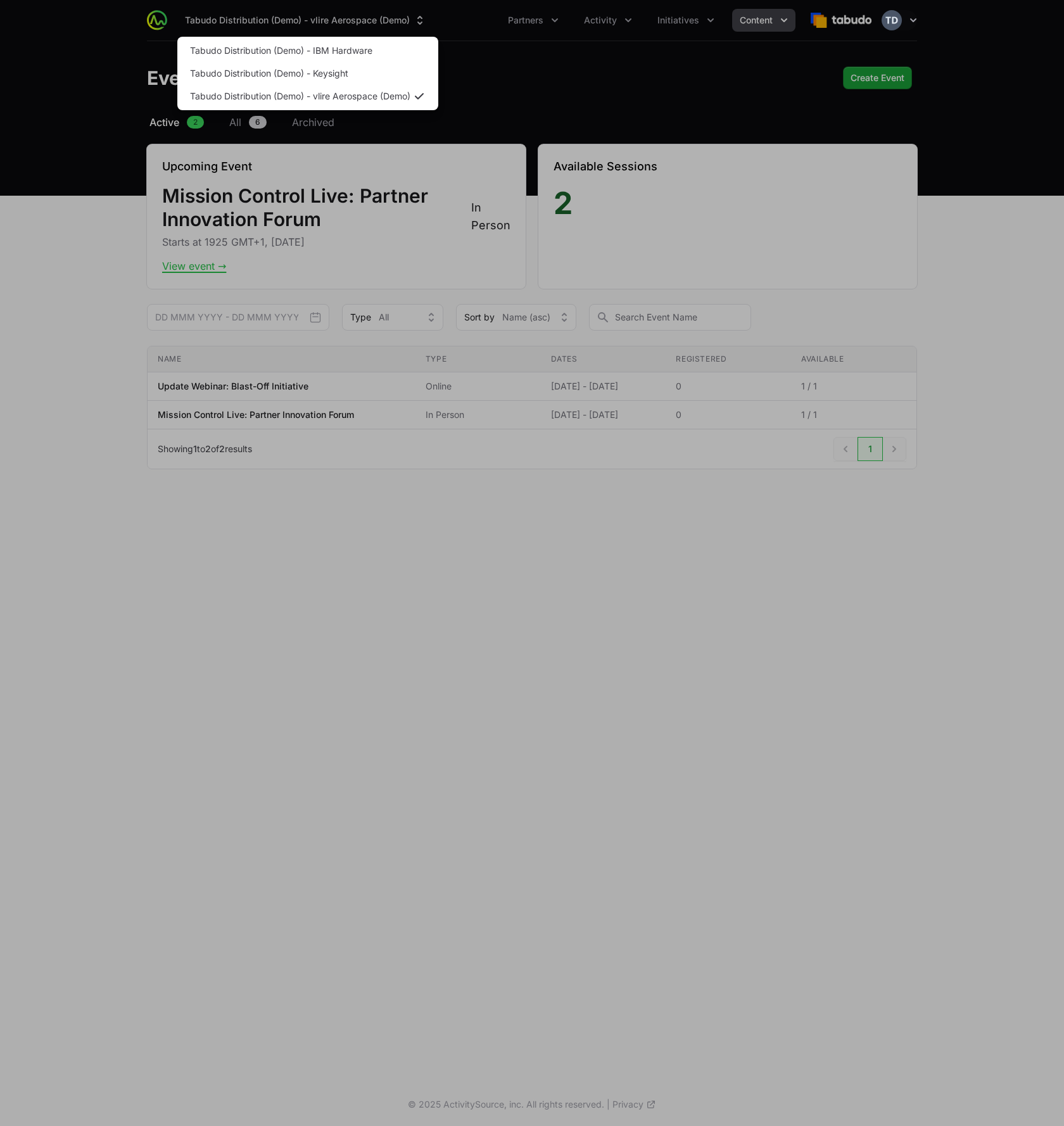
drag, startPoint x: 1049, startPoint y: 105, endPoint x: 1004, endPoint y: 55, distance: 67.3
click at [1049, 105] on div "Supplier switch menu" at bounding box center [532, 563] width 1064 height 1126
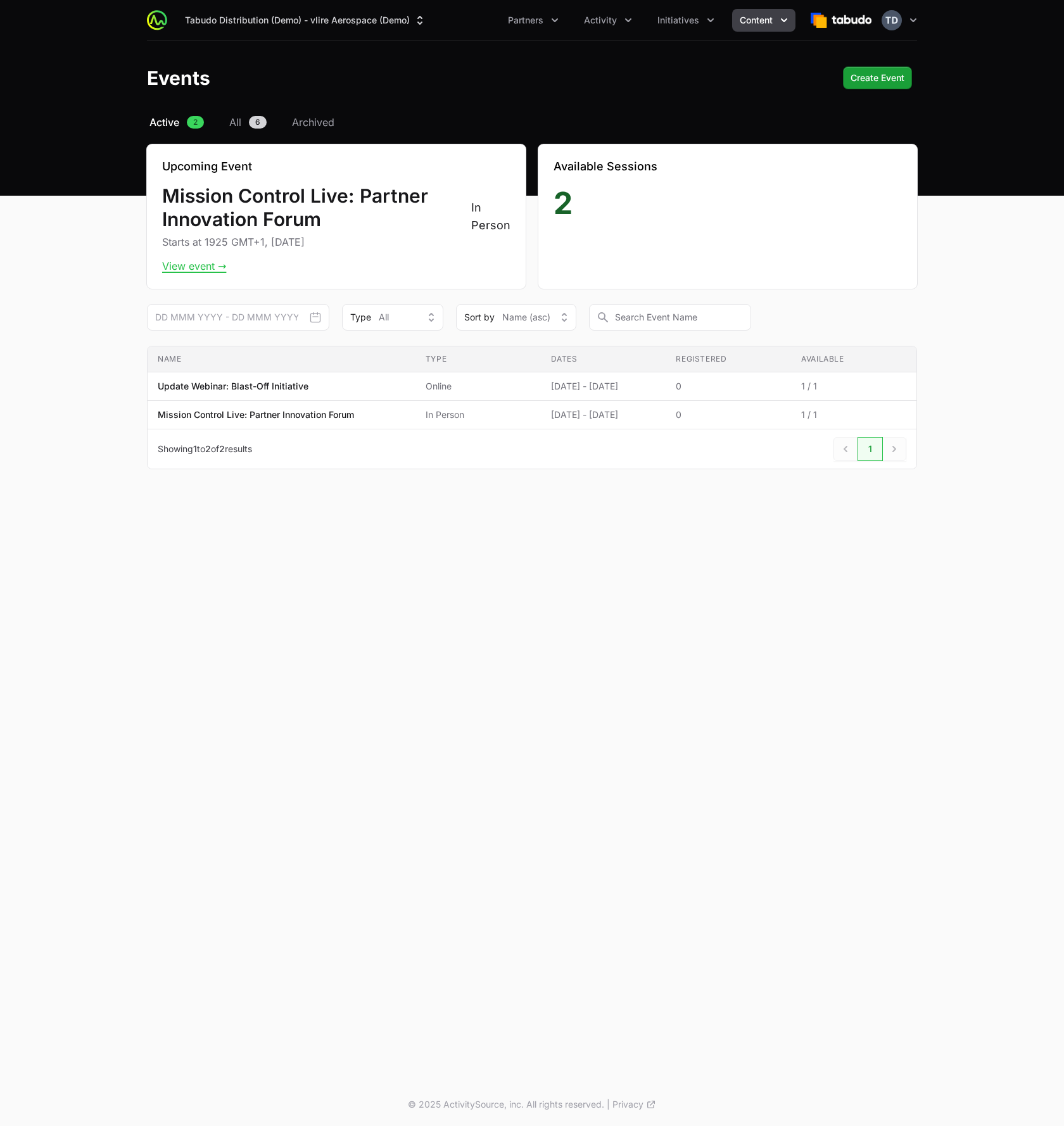
click at [920, 13] on div "Tabudo Distribution (Demo) - vlire Aerospace (Demo) Partners Activity Initiativ…" at bounding box center [532, 20] width 810 height 41
click at [908, 16] on icon "button" at bounding box center [912, 20] width 12 height 12
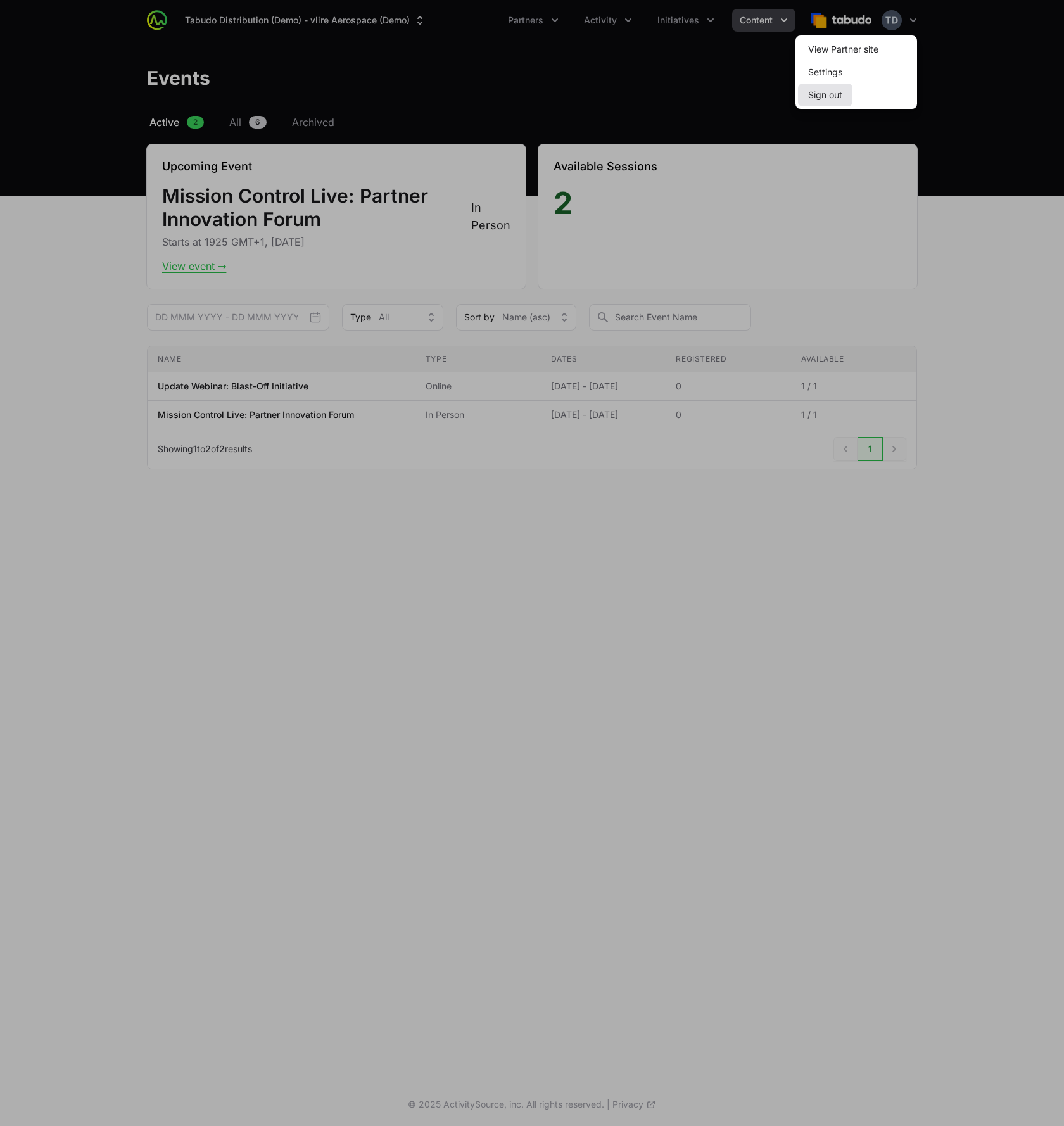
click at [836, 97] on button "Sign out" at bounding box center [825, 95] width 55 height 23
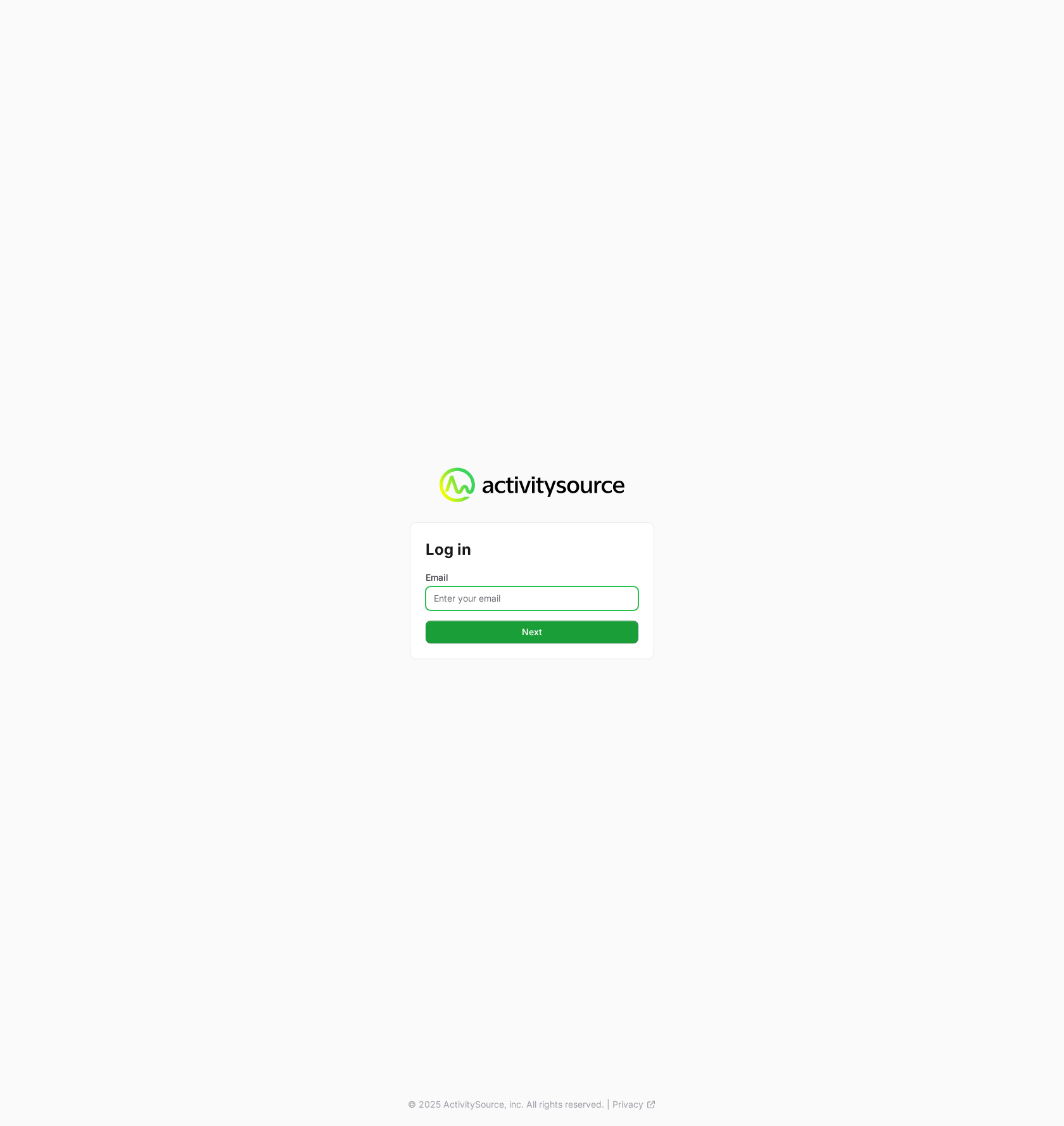
click at [510, 597] on input "Email" at bounding box center [532, 598] width 213 height 24
type input "[PERSON_NAME][EMAIL_ADDRESS][DOMAIN_NAME]"
